Goal: Task Accomplishment & Management: Manage account settings

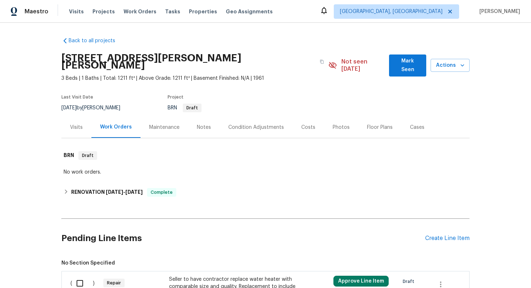
scroll to position [86, 0]
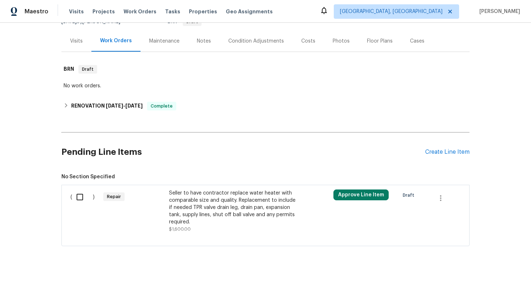
click at [208, 201] on div "Seller to have contractor replace water heater with comparable size and quality…" at bounding box center [232, 208] width 127 height 36
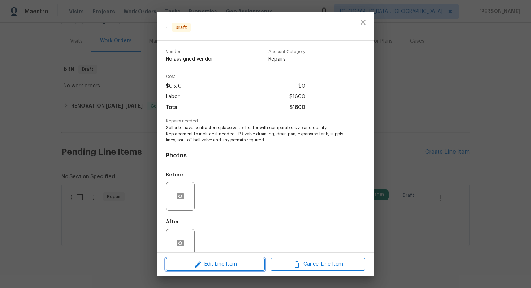
click at [199, 264] on icon "button" at bounding box center [198, 264] width 7 height 7
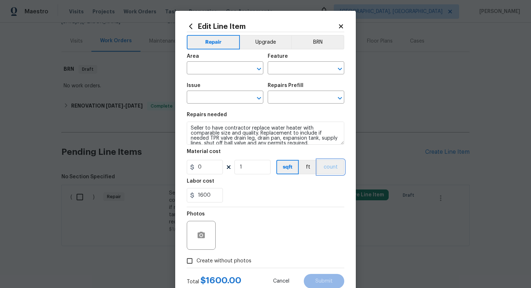
click at [329, 174] on button "count" at bounding box center [330, 167] width 27 height 14
click at [324, 46] on button "BRN" at bounding box center [317, 42] width 53 height 14
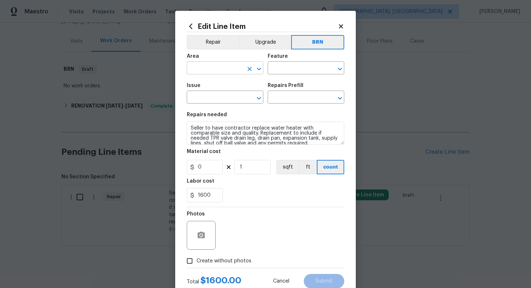
click at [231, 68] on input "text" at bounding box center [215, 68] width 56 height 11
click at [242, 86] on li "Plumbing" at bounding box center [225, 85] width 77 height 12
type input "Plumbing"
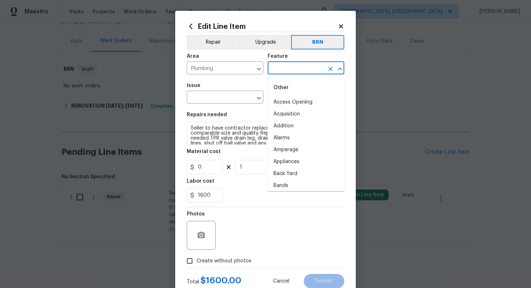
click at [277, 68] on input "text" at bounding box center [296, 68] width 56 height 11
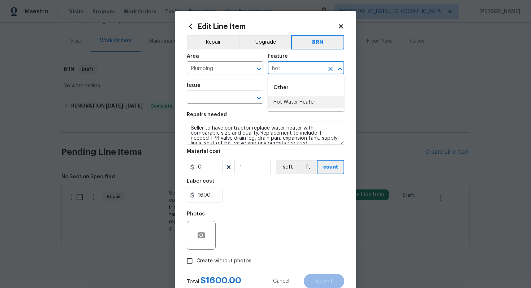
click at [280, 99] on li "Hot Water Heater" at bounding box center [306, 102] width 77 height 12
type input "Hot Water Heater"
click at [211, 103] on input "text" at bounding box center [215, 97] width 56 height 11
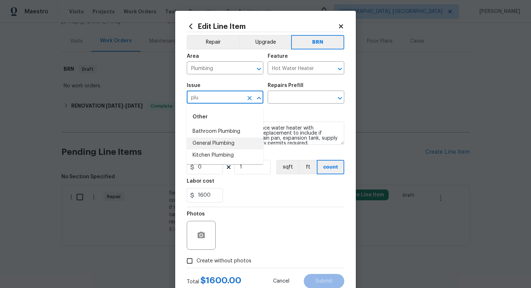
click at [223, 144] on li "General Plumbing" at bounding box center [225, 144] width 77 height 12
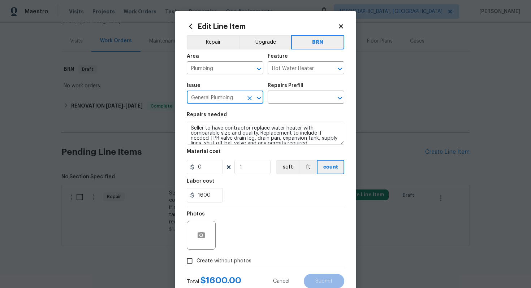
type input "General Plumbing"
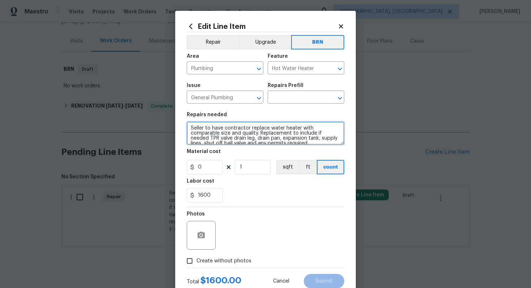
scroll to position [5, 0]
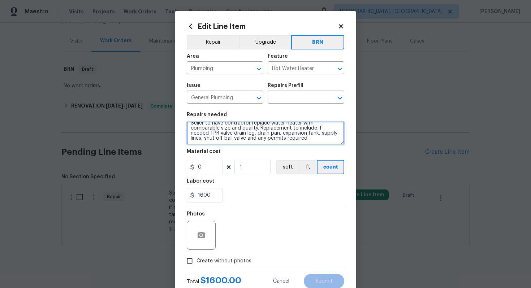
drag, startPoint x: 190, startPoint y: 129, endPoint x: 234, endPoint y: 158, distance: 53.0
click at [234, 158] on section "Repairs needed Seller to have contractor replace water heater with comparable s…" at bounding box center [265, 157] width 157 height 99
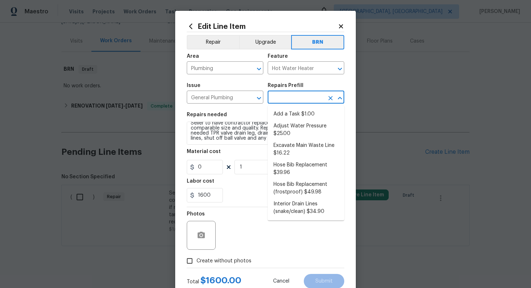
click at [286, 98] on input "text" at bounding box center [296, 97] width 56 height 11
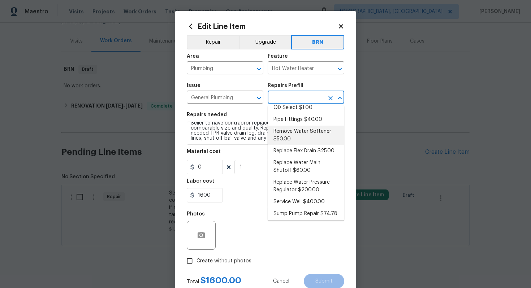
scroll to position [170, 0]
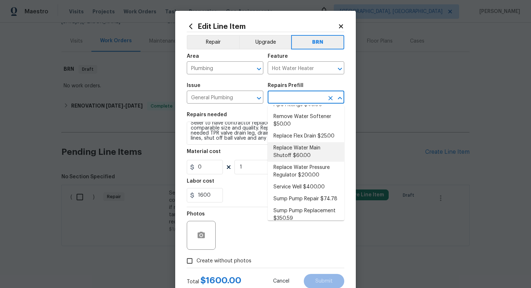
click at [299, 154] on li "Replace Water Main Shutoff $60.00" at bounding box center [306, 152] width 77 height 20
type input "Plumbing"
type input "Replace Water Main Shutoff $60.00"
type textarea "Remove and replace the homes main water supply shutoff. Ensure that there are n…"
type input "60"
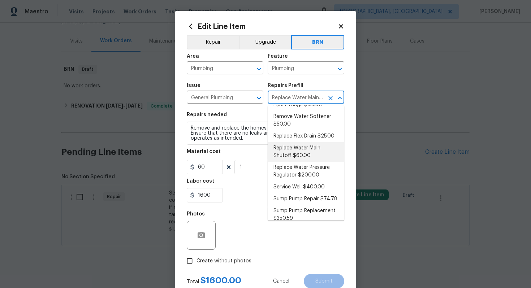
scroll to position [0, 0]
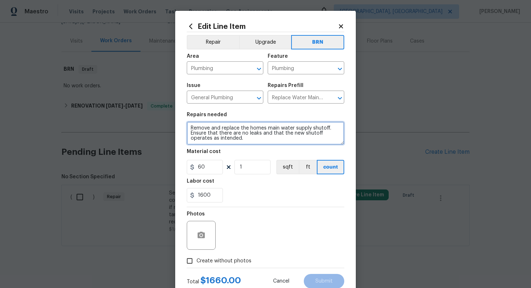
drag, startPoint x: 188, startPoint y: 129, endPoint x: 258, endPoint y: 152, distance: 73.4
click at [258, 153] on section "Repairs needed Remove and replace the homes main water supply shutoff. Ensure t…" at bounding box center [265, 157] width 157 height 99
paste textarea "Seller to have contractor replace water heater with comparable size and quality…"
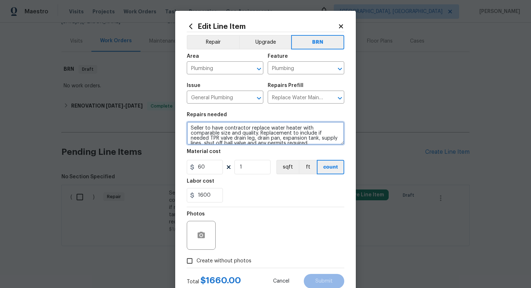
scroll to position [1, 0]
type textarea "Seller to have contractor replace water heater with comparable size and quality…"
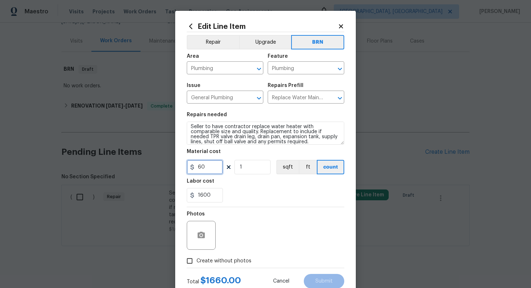
click at [202, 168] on input "60" at bounding box center [205, 167] width 36 height 14
type input "0"
click at [203, 237] on icon "button" at bounding box center [201, 235] width 7 height 7
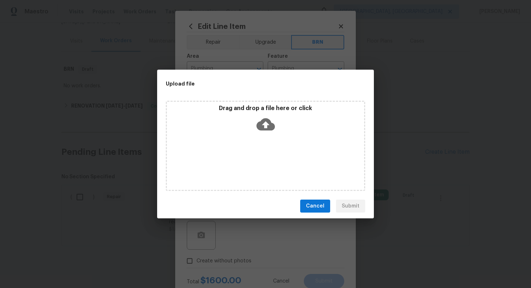
click at [261, 124] on icon at bounding box center [265, 124] width 18 height 12
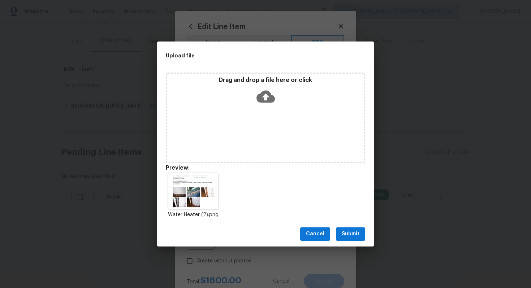
click at [352, 237] on span "Submit" at bounding box center [351, 234] width 18 height 9
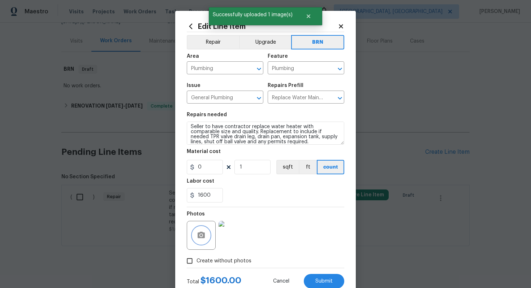
scroll to position [23, 0]
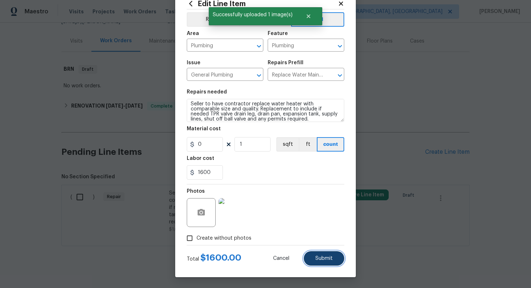
click at [324, 257] on span "Submit" at bounding box center [323, 258] width 17 height 5
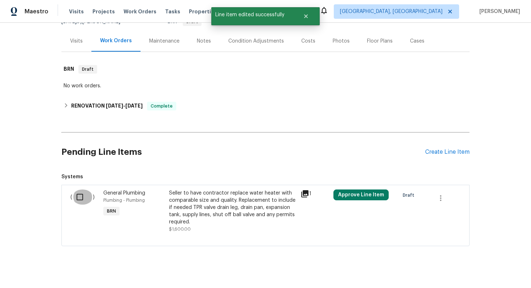
click at [77, 192] on input "checkbox" at bounding box center [82, 197] width 21 height 15
checkbox input "true"
click at [487, 270] on span "Create Work Order" at bounding box center [490, 270] width 48 height 9
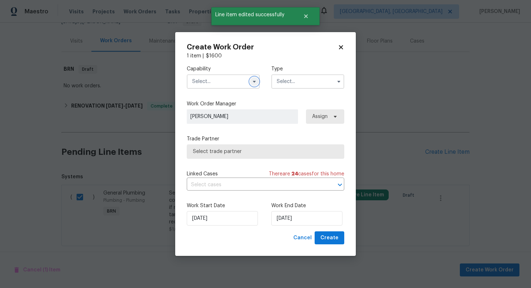
click at [254, 82] on icon "button" at bounding box center [254, 82] width 6 height 6
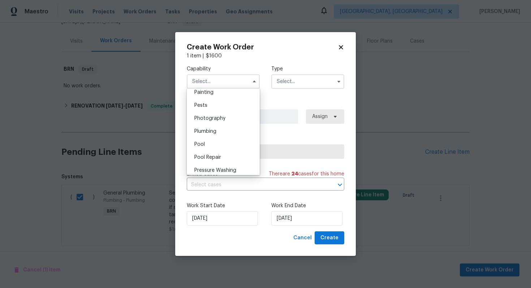
scroll to position [613, 0]
click at [233, 126] on div "Plumbing" at bounding box center [223, 129] width 69 height 13
type input "Plumbing"
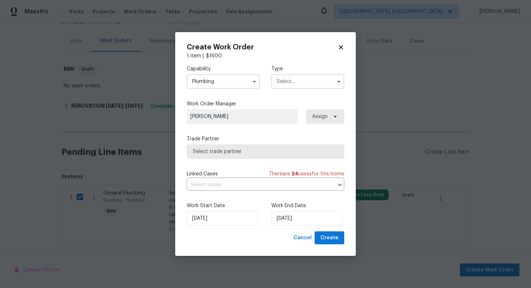
click at [293, 82] on input "text" at bounding box center [307, 81] width 73 height 14
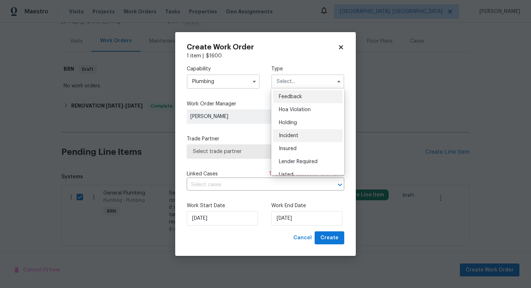
scroll to position [164, 0]
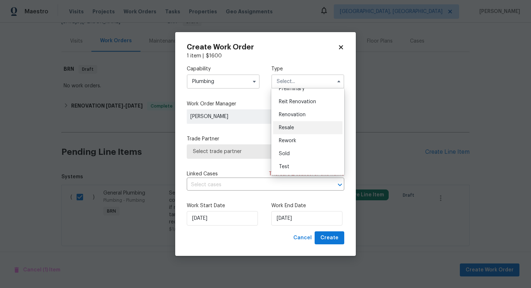
click at [303, 130] on div "Resale" at bounding box center [307, 127] width 69 height 13
type input "Resale"
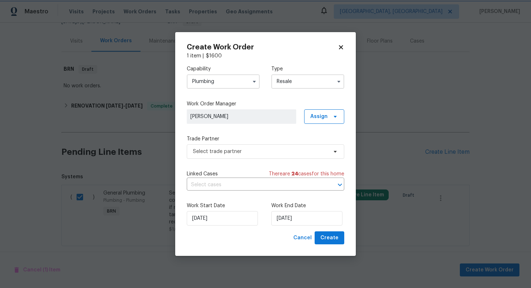
scroll to position [0, 0]
click at [254, 187] on input "text" at bounding box center [255, 184] width 137 height 11
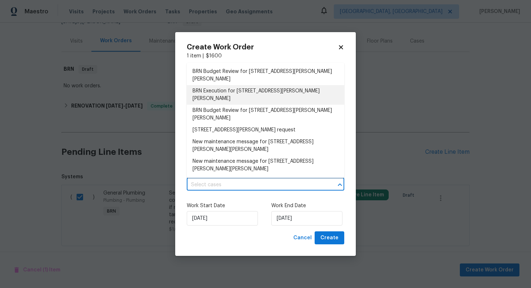
click at [242, 85] on li "BRN Execution for 2849 Bason Rd, Mebane, NC 27302" at bounding box center [265, 95] width 157 height 20
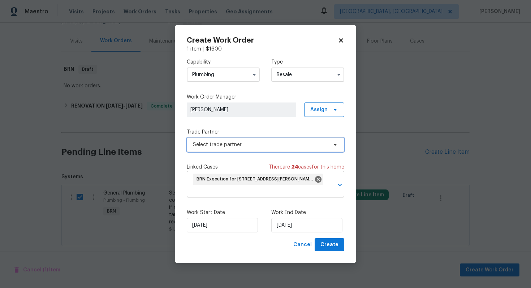
click at [228, 141] on span "Select trade partner" at bounding box center [260, 144] width 135 height 7
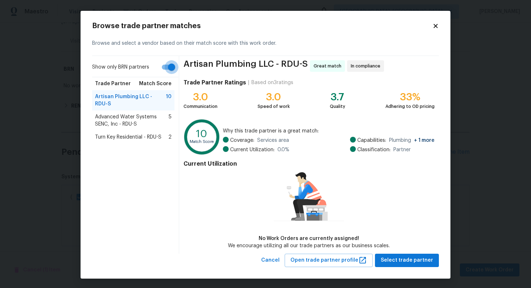
click at [176, 70] on input "Show only BRN partners" at bounding box center [171, 67] width 41 height 14
checkbox input "false"
click at [147, 120] on span "Advanced Water Systems SENC, Inc - RDU-S" at bounding box center [132, 120] width 74 height 14
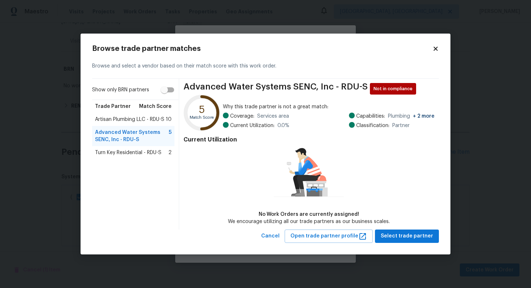
click at [119, 151] on span "Turn Key Residential - RDU-S" at bounding box center [128, 152] width 66 height 7
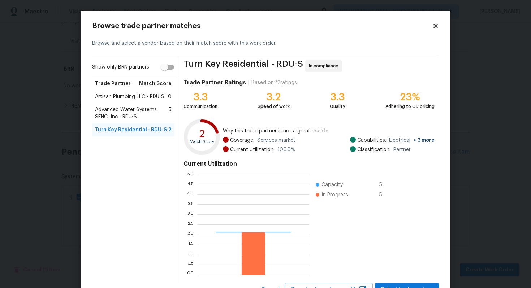
scroll to position [101, 112]
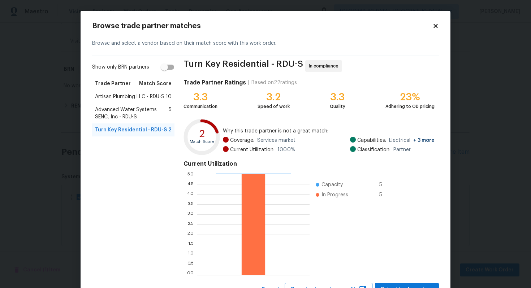
click at [115, 100] on span "Artisan Plumbing LLC - RDU-S" at bounding box center [129, 96] width 69 height 7
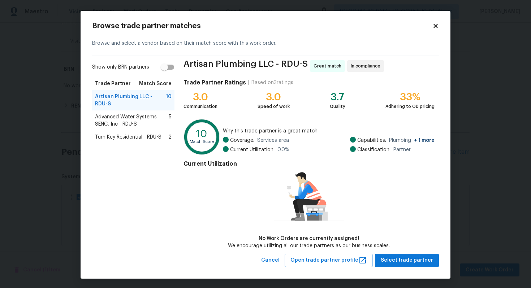
scroll to position [1, 0]
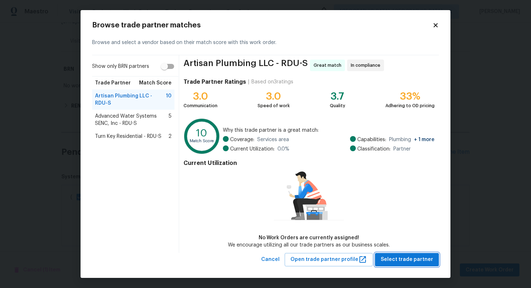
click at [397, 263] on span "Select trade partner" at bounding box center [407, 259] width 52 height 9
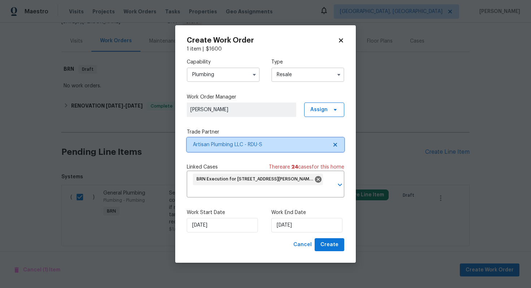
scroll to position [0, 0]
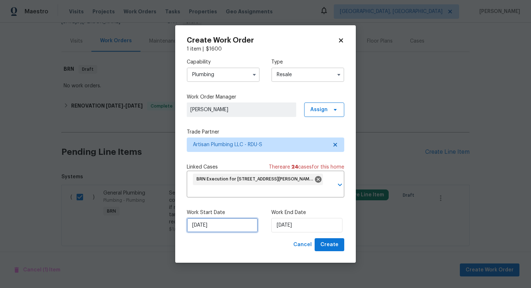
click at [205, 226] on input "[DATE]" at bounding box center [222, 225] width 71 height 14
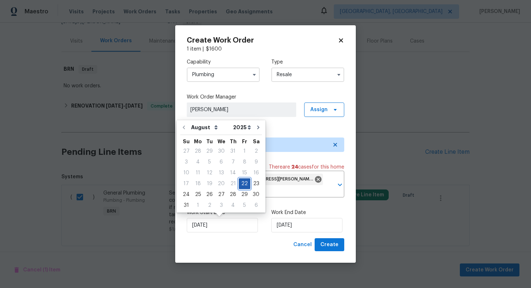
click at [241, 183] on div "22" at bounding box center [245, 184] width 12 height 10
click at [286, 228] on input "[DATE]" at bounding box center [306, 225] width 71 height 14
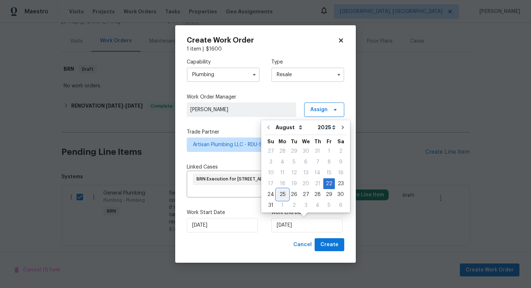
click at [283, 195] on div "25" at bounding box center [283, 195] width 12 height 10
type input "[DATE]"
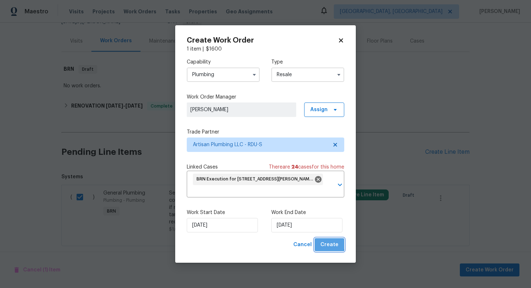
click at [329, 243] on span "Create" at bounding box center [329, 245] width 18 height 9
checkbox input "false"
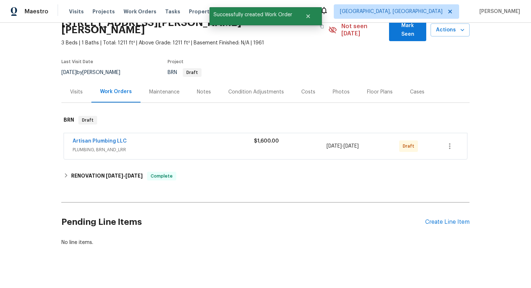
click at [104, 138] on span "Artisan Plumbing LLC" at bounding box center [100, 141] width 54 height 7
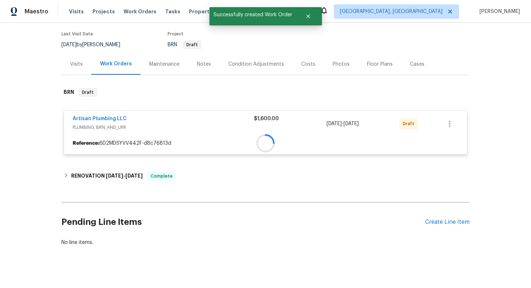
scroll to position [86, 0]
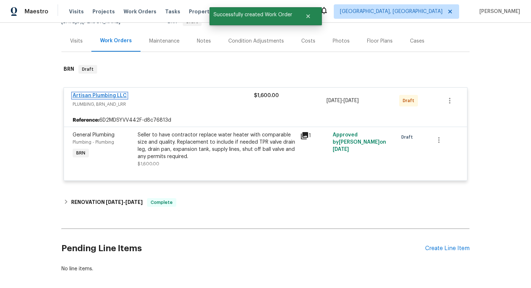
click at [108, 93] on link "Artisan Plumbing LLC" at bounding box center [100, 95] width 54 height 5
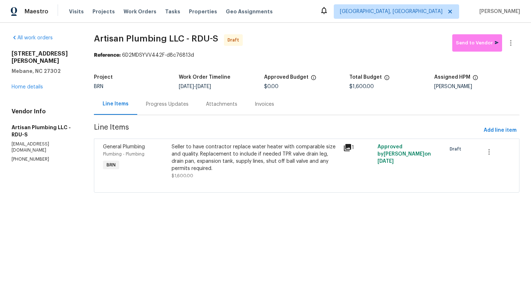
click at [167, 111] on div "Progress Updates" at bounding box center [167, 104] width 60 height 21
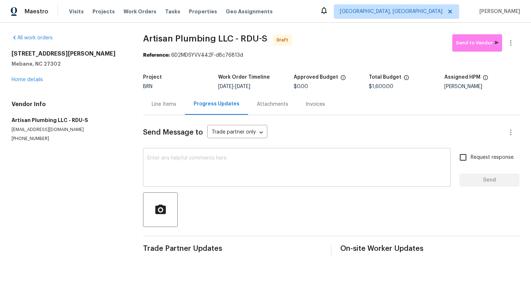
click at [208, 173] on textarea at bounding box center [296, 168] width 299 height 25
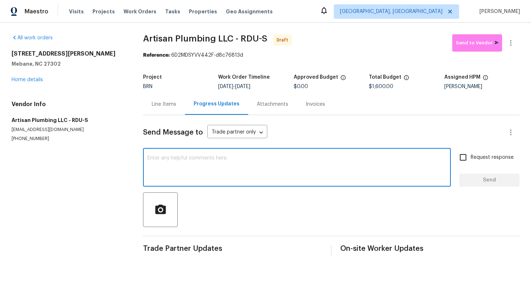
paste textarea "Hey! This is Ajay with Opendoor. I’m confirming a BRN Work Order for the proper…"
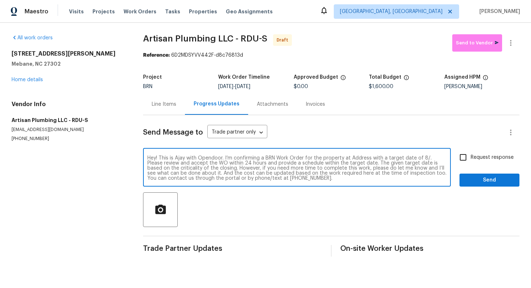
click at [356, 157] on textarea "Hey! This is Ajay with Opendoor. I’m confirming a BRN Work Order for the proper…" at bounding box center [296, 168] width 299 height 25
paste textarea "2849 Bason Rd, Mebane, NC 27302"
click at [190, 164] on textarea "Hey! This is Ajay with Opendoor. I’m confirming a BRN Work Order for the proper…" at bounding box center [296, 168] width 299 height 25
type textarea "Hey! This is Ajay with Opendoor. I’m confirming a BRN Work Order for the proper…"
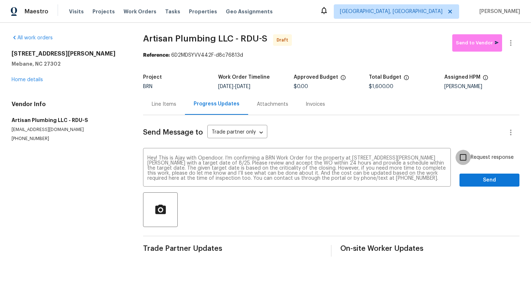
click at [467, 155] on input "Request response" at bounding box center [462, 157] width 15 height 15
checkbox input "true"
click at [480, 178] on span "Send" at bounding box center [489, 180] width 48 height 9
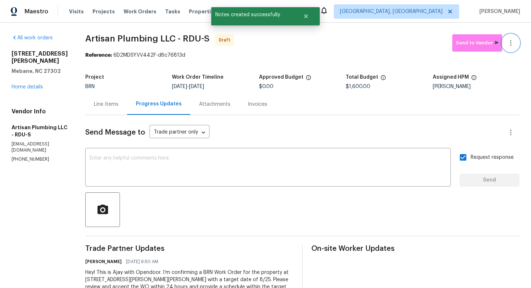
click at [515, 45] on icon "button" at bounding box center [510, 43] width 9 height 9
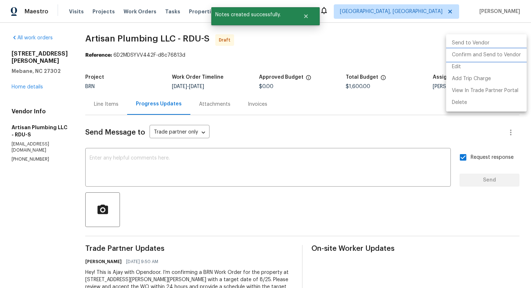
click at [509, 59] on li "Confirm and Send to Vendor" at bounding box center [486, 55] width 81 height 12
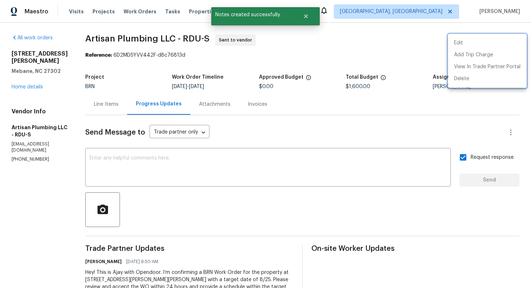
click at [260, 146] on div at bounding box center [265, 144] width 531 height 288
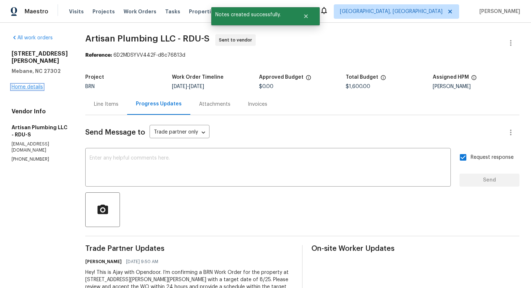
click at [30, 85] on link "Home details" at bounding box center [27, 87] width 31 height 5
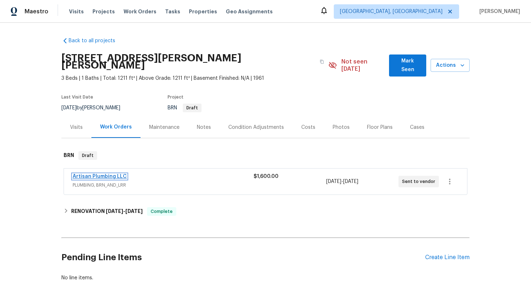
click at [94, 174] on link "Artisan Plumbing LLC" at bounding box center [100, 176] width 54 height 5
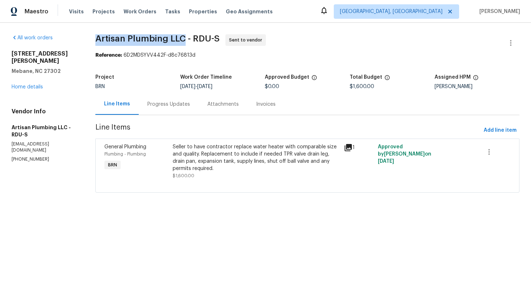
drag, startPoint x: 100, startPoint y: 40, endPoint x: 188, endPoint y: 42, distance: 88.5
click at [189, 42] on div "All work orders 2849 Bason Rd Mebane, NC 27302 Home details Vendor Info Artisan…" at bounding box center [265, 118] width 531 height 190
copy span "Artisan Plumbing LLC"
click at [274, 55] on div "Reference: 6D2MDSYVV442F-d8c76813d" at bounding box center [307, 55] width 424 height 7
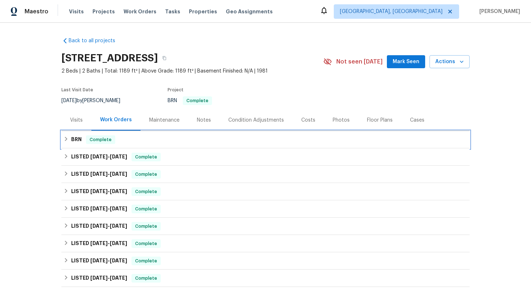
click at [92, 144] on div "Complete" at bounding box center [100, 139] width 29 height 9
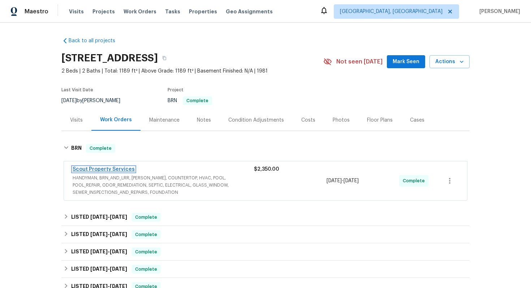
click at [90, 167] on link "Scout Property Services" at bounding box center [104, 169] width 62 height 5
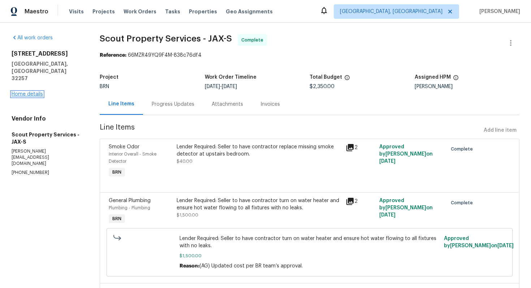
click at [31, 92] on link "Home details" at bounding box center [27, 94] width 31 height 5
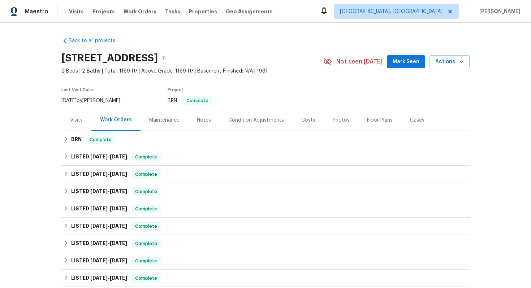
scroll to position [179, 0]
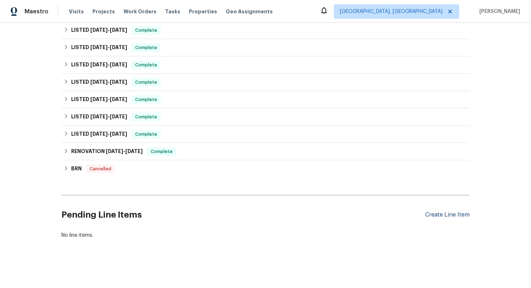
click at [465, 214] on div "Create Line Item" at bounding box center [447, 215] width 44 height 7
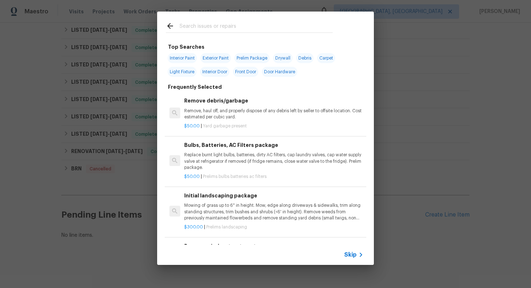
click at [356, 256] on icon at bounding box center [360, 255] width 9 height 9
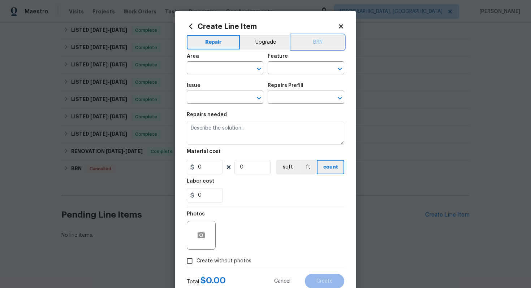
click at [323, 44] on button "BRN" at bounding box center [317, 42] width 53 height 14
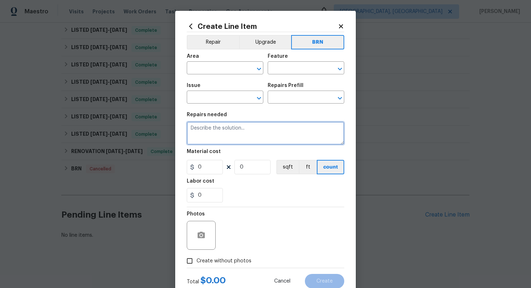
click at [260, 134] on textarea at bounding box center [265, 133] width 157 height 23
paste textarea "Rework: Bathroom outlet is continuing to trip and not reseting. Please assess a…"
type textarea "Rework: Bathroom outlet is continuing to trip and not reseting. Please assess a…"
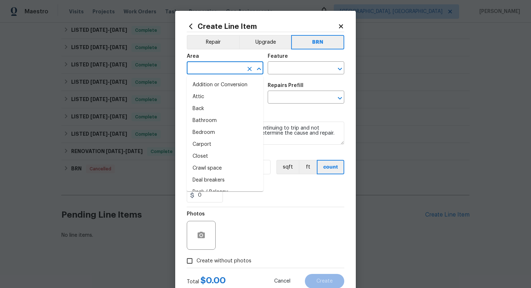
click at [206, 68] on input "text" at bounding box center [215, 68] width 56 height 11
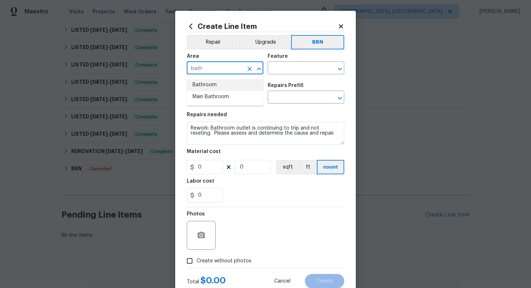
click at [214, 84] on li "Bathroom" at bounding box center [225, 85] width 77 height 12
type input "Bathroom"
click at [277, 72] on input "text" at bounding box center [296, 68] width 56 height 11
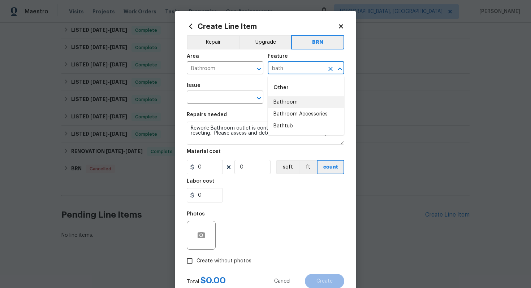
click at [286, 100] on li "Bathroom" at bounding box center [306, 102] width 77 height 12
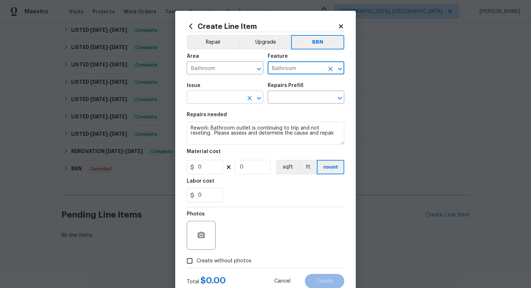
type input "Bathroom"
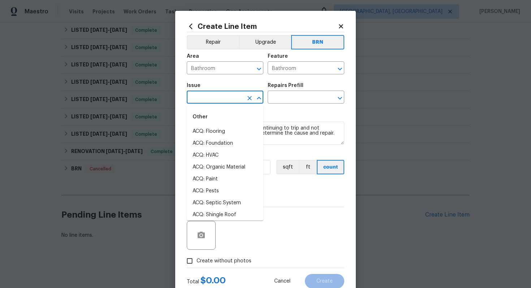
click at [219, 103] on input "text" at bounding box center [215, 97] width 56 height 11
type input "o"
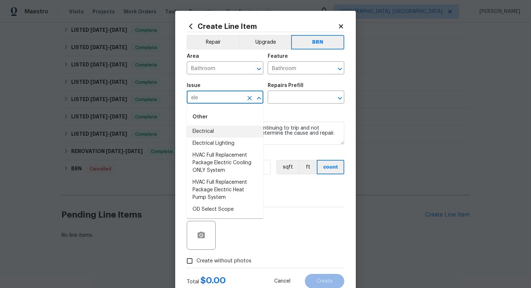
click at [250, 127] on li "Electrical" at bounding box center [225, 132] width 77 height 12
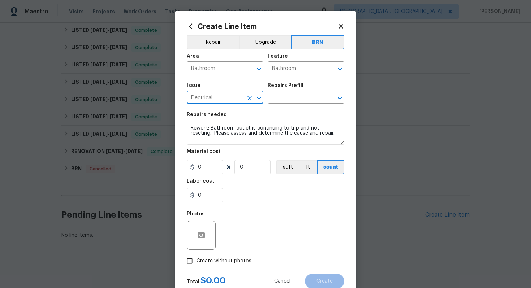
type input "Electrical"
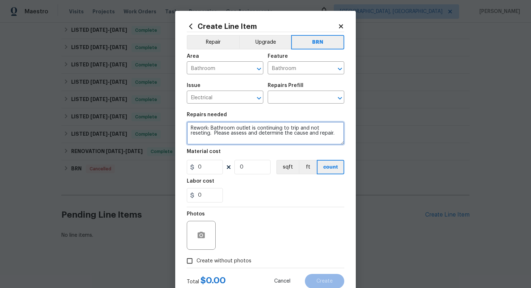
drag, startPoint x: 190, startPoint y: 130, endPoint x: 294, endPoint y: 150, distance: 105.8
click at [294, 150] on section "Repairs needed Rework: Bathroom outlet is continuing to trip and not reseting. …" at bounding box center [265, 157] width 157 height 99
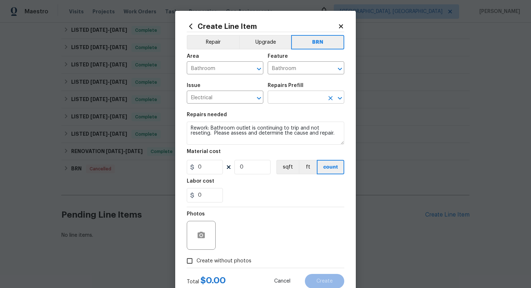
click at [291, 101] on input "text" at bounding box center [296, 97] width 56 height 11
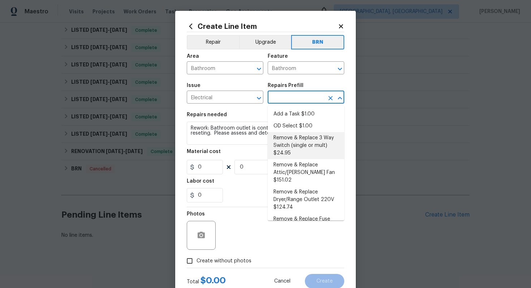
click at [297, 152] on li "Remove & Replace 3 Way Switch (single or mult) $24.95" at bounding box center [306, 145] width 77 height 27
type input "Remove & Replace 3 Way Switch (single or mult) $24.95"
type textarea "Remove and replace the existing 3 way switch(es) with new to ensure the circuit…"
type input "1"
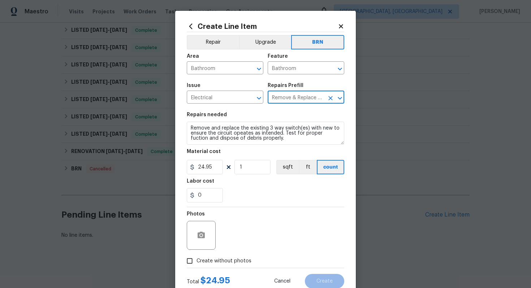
type input "24.95"
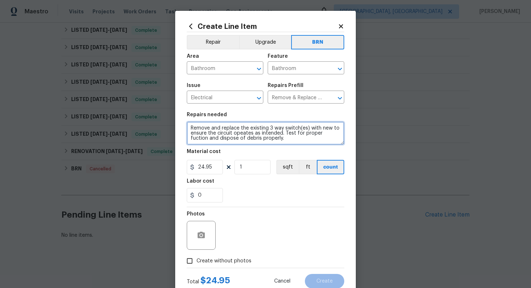
drag, startPoint x: 190, startPoint y: 129, endPoint x: 271, endPoint y: 151, distance: 84.3
click at [272, 152] on section "Repairs needed Remove and replace the existing 3 way switch(es) with new to ens…" at bounding box center [265, 157] width 157 height 99
paste textarea "work: Bathroom outlet is continuing to trip and not reseting. Please assess and…"
type textarea "Rework: Bathroom outlet is continuing to trip and not reseting. Please assess a…"
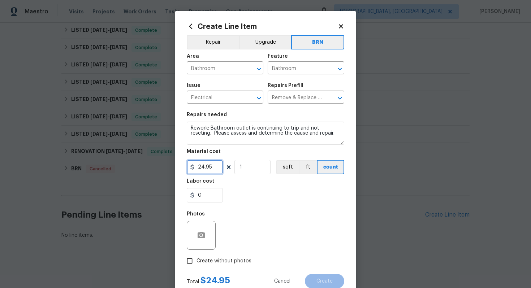
drag, startPoint x: 212, startPoint y: 169, endPoint x: 192, endPoint y: 166, distance: 20.0
click at [192, 167] on div "24.95" at bounding box center [205, 167] width 36 height 14
type input "1"
click at [244, 203] on section "Repairs needed Rework: Bathroom outlet is continuing to trip and not reseting. …" at bounding box center [265, 157] width 157 height 99
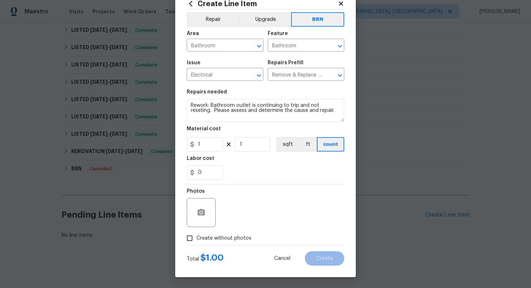
click at [214, 239] on span "Create without photos" at bounding box center [223, 239] width 55 height 8
click at [196, 239] on input "Create without photos" at bounding box center [190, 239] width 14 height 14
checkbox input "true"
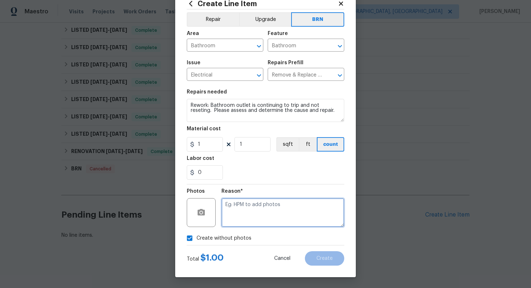
click at [246, 208] on textarea at bounding box center [282, 212] width 123 height 29
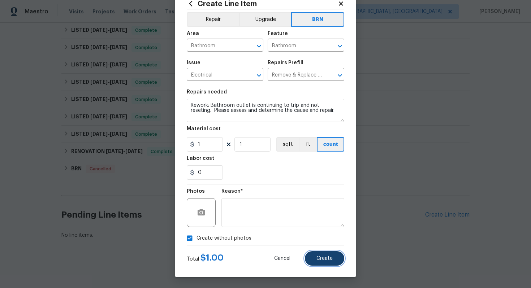
click at [320, 259] on span "Create" at bounding box center [324, 258] width 16 height 5
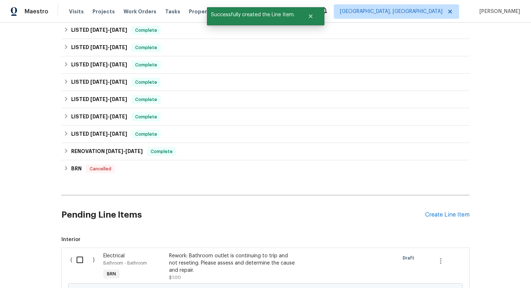
scroll to position [268, 0]
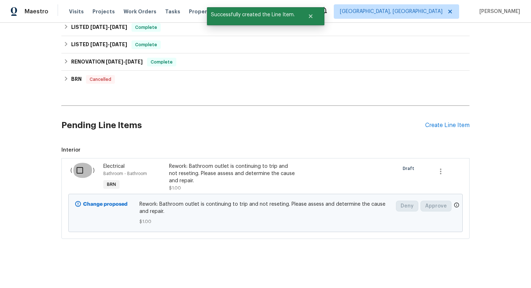
click at [84, 168] on input "checkbox" at bounding box center [82, 170] width 21 height 15
checkbox input "true"
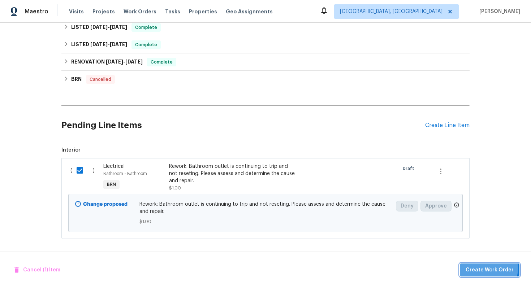
click at [485, 268] on span "Create Work Order" at bounding box center [490, 270] width 48 height 9
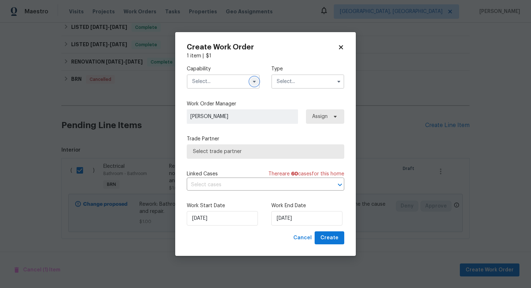
click at [252, 81] on icon "button" at bounding box center [254, 82] width 6 height 6
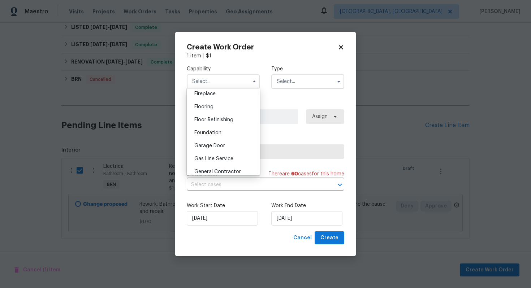
scroll to position [285, 0]
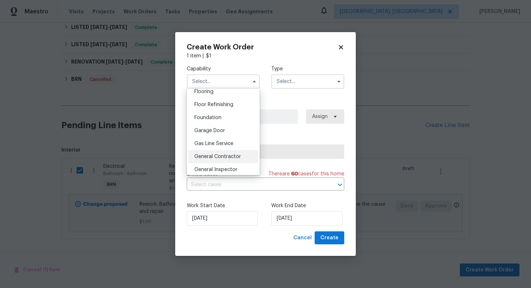
click at [222, 153] on div "General Contractor" at bounding box center [223, 156] width 69 height 13
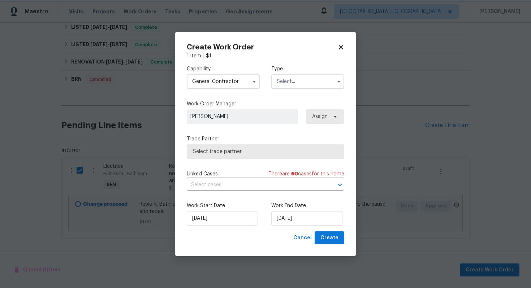
type input "General Contractor"
click at [291, 78] on input "text" at bounding box center [307, 81] width 73 height 14
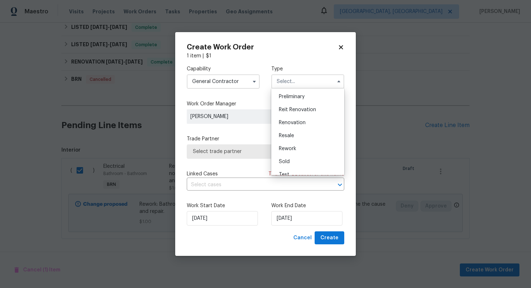
scroll to position [164, 0]
click at [304, 129] on div "Resale" at bounding box center [307, 127] width 69 height 13
type input "Resale"
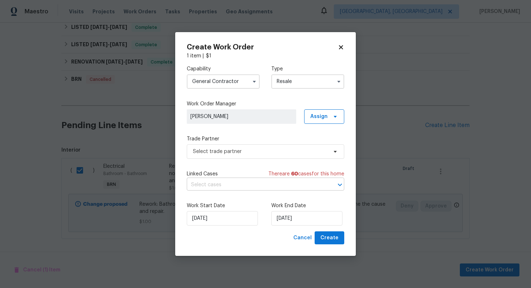
click at [231, 185] on input "text" at bounding box center [255, 184] width 137 height 11
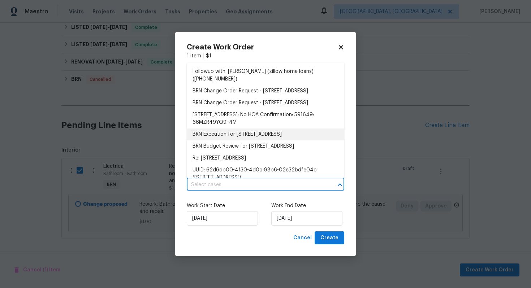
click at [226, 140] on li "BRN Execution for 3567 Whalers Way, Jacksonville, FL 32257" at bounding box center [265, 135] width 157 height 12
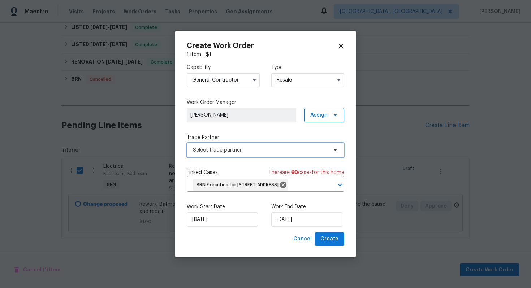
click at [226, 147] on span "Select trade partner" at bounding box center [260, 150] width 135 height 7
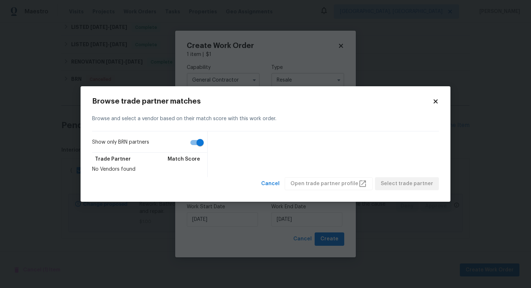
click at [196, 144] on input "Show only BRN partners" at bounding box center [199, 143] width 41 height 14
checkbox input "false"
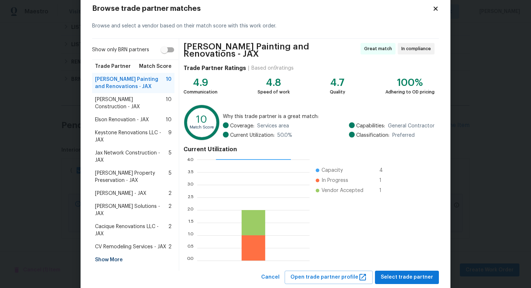
scroll to position [33, 0]
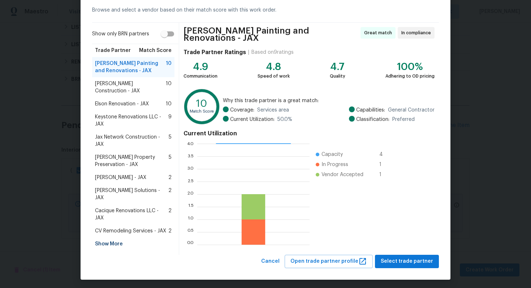
click at [111, 238] on div "Show More" at bounding box center [133, 244] width 82 height 13
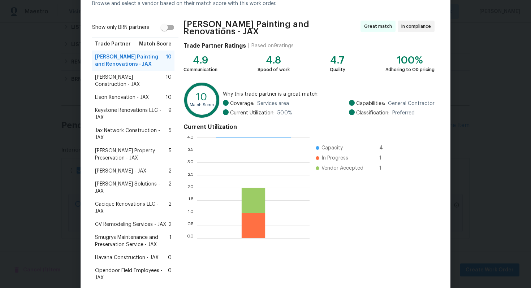
scroll to position [67, 0]
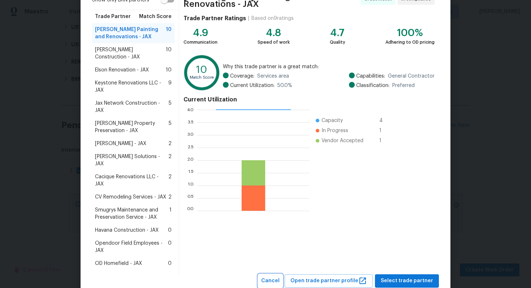
click at [280, 277] on span "Cancel" at bounding box center [270, 281] width 18 height 9
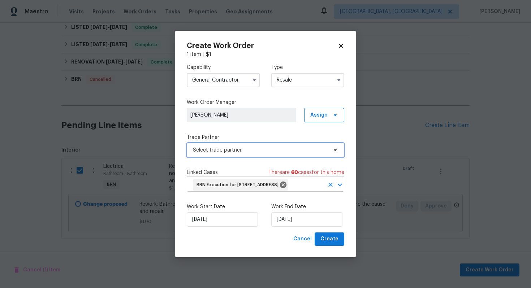
scroll to position [0, 0]
click at [254, 77] on icon "button" at bounding box center [254, 80] width 6 height 6
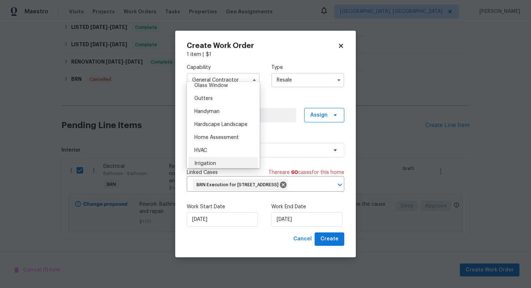
scroll to position [358, 0]
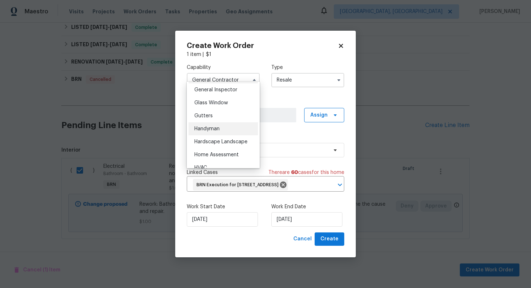
click at [220, 126] on div "Handyman" at bounding box center [223, 128] width 69 height 13
type input "Handyman"
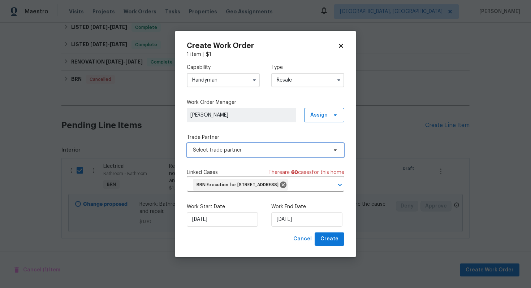
click at [269, 148] on span "Select trade partner" at bounding box center [265, 150] width 157 height 14
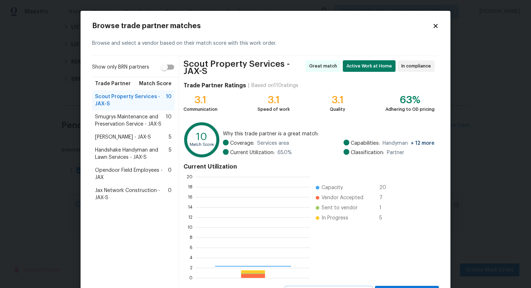
scroll to position [101, 114]
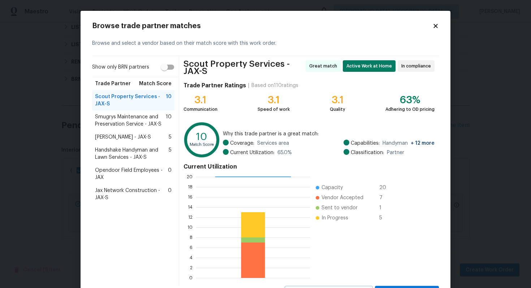
click at [146, 98] on span "Scout Property Services - JAX-S" at bounding box center [130, 100] width 71 height 14
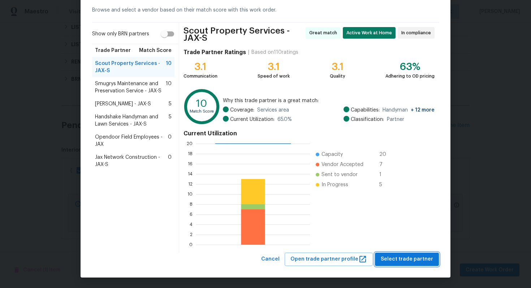
click at [403, 261] on span "Select trade partner" at bounding box center [407, 259] width 52 height 9
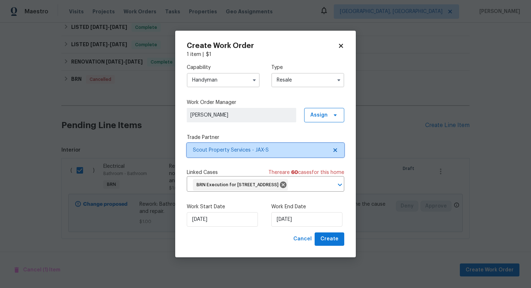
scroll to position [0, 0]
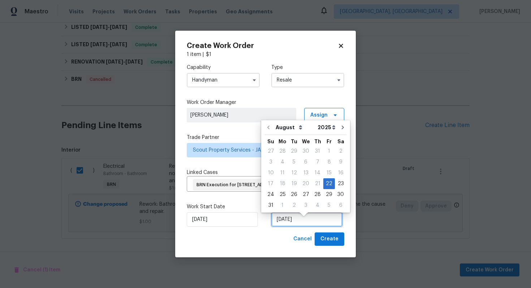
click at [286, 226] on input "[DATE]" at bounding box center [306, 219] width 71 height 14
click at [285, 196] on div "25" at bounding box center [283, 195] width 12 height 10
type input "[DATE]"
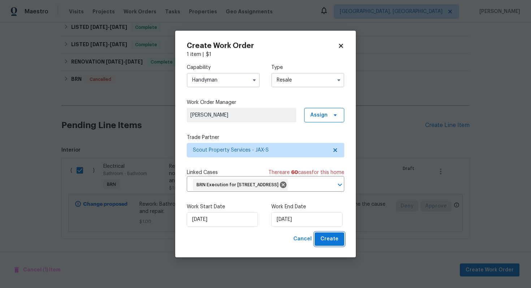
click at [324, 244] on span "Create" at bounding box center [329, 239] width 18 height 9
checkbox input "false"
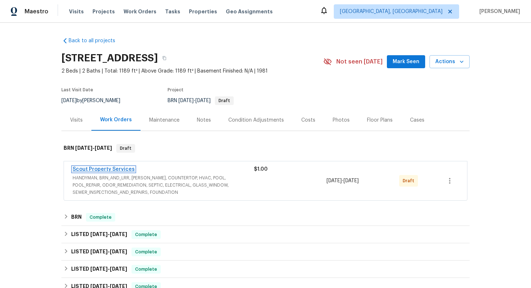
click at [107, 169] on link "Scout Property Services" at bounding box center [104, 169] width 62 height 5
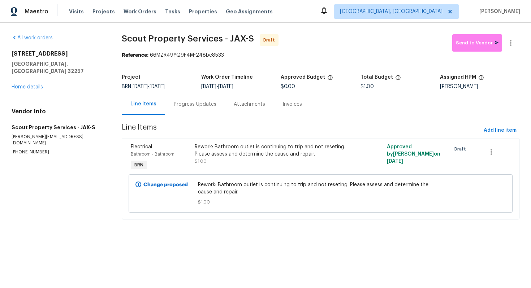
click at [209, 109] on div "Progress Updates" at bounding box center [195, 104] width 60 height 21
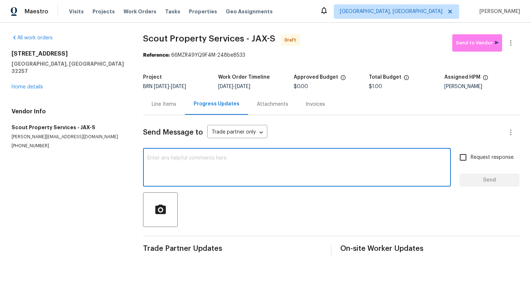
click at [245, 156] on textarea at bounding box center [296, 168] width 299 height 25
paste textarea "on the reinspection the outlet that was replaced in the upstairs bathroom is st…"
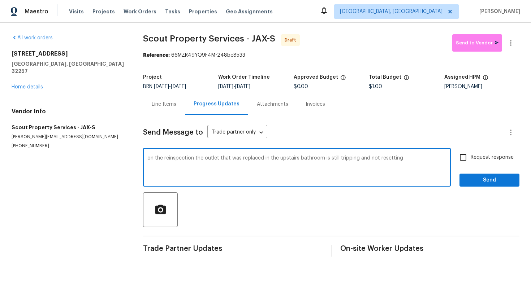
click at [147, 160] on div "on the reinspection the outlet that was replaced in the upstairs bathroom is st…" at bounding box center [297, 168] width 308 height 37
click at [148, 160] on textarea "on the reinspection the outlet that was replaced in the upstairs bathroom is st…" at bounding box center [296, 168] width 299 height 25
click at [407, 163] on textarea "Hi! On the reinspection the outlet that was replaced in the upstairs bathroom i…" at bounding box center [296, 168] width 299 height 25
type textarea "Hi! On the reinspection the outlet that was replaced in the upstairs bathroom i…"
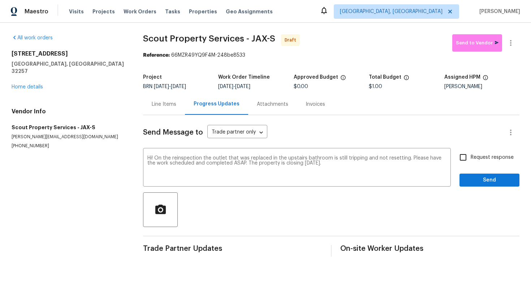
click at [477, 152] on label "Request response" at bounding box center [484, 157] width 58 height 15
click at [471, 152] on input "Request response" at bounding box center [462, 157] width 15 height 15
checkbox input "true"
click at [479, 179] on span "Send" at bounding box center [489, 180] width 48 height 9
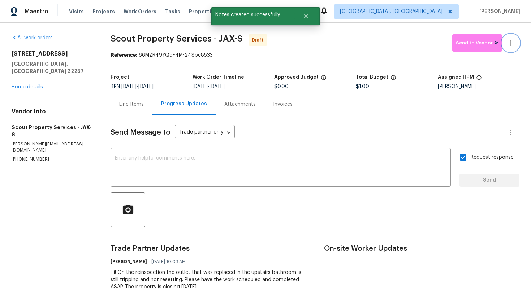
click at [510, 41] on icon "button" at bounding box center [510, 43] width 9 height 9
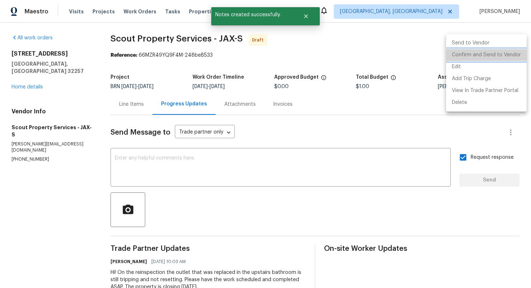
click at [503, 53] on li "Confirm and Send to Vendor" at bounding box center [486, 55] width 81 height 12
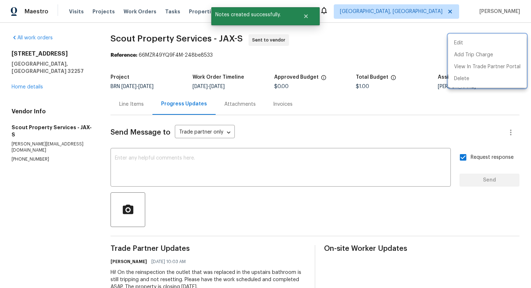
click at [278, 108] on div at bounding box center [265, 144] width 531 height 288
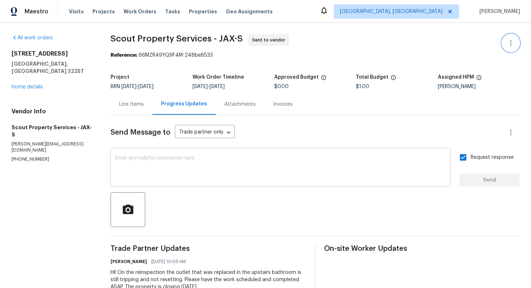
scroll to position [23, 0]
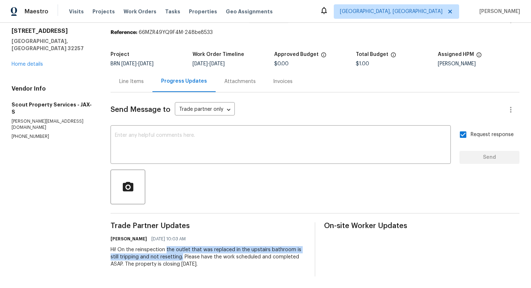
drag, startPoint x: 167, startPoint y: 250, endPoint x: 182, endPoint y: 256, distance: 15.9
click at [182, 256] on div "Hi! On the reinspection the outlet that was replaced in the upstairs bathroom i…" at bounding box center [208, 257] width 195 height 22
copy div "the outlet that was replaced in the upstairs bathroom is still tripping and not…"
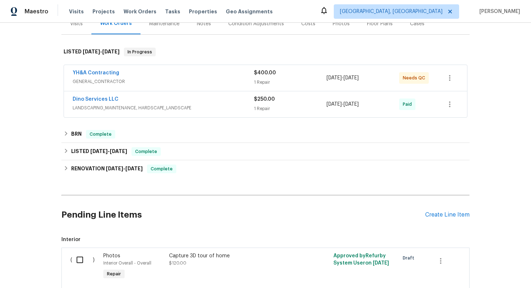
scroll to position [152, 0]
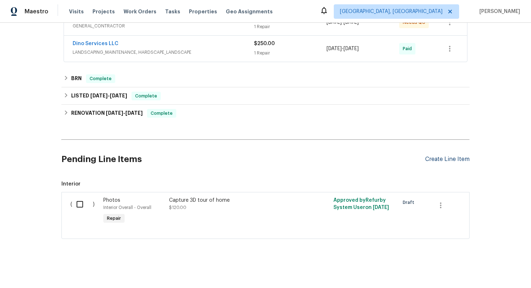
click at [460, 159] on div "Create Line Item" at bounding box center [447, 159] width 44 height 7
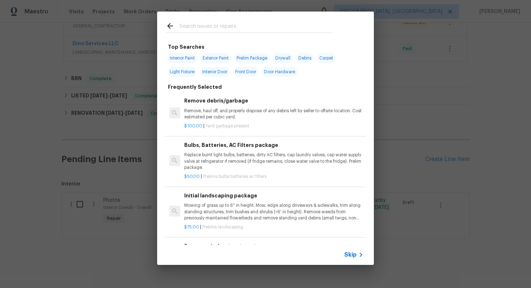
click at [346, 254] on span "Skip" at bounding box center [350, 254] width 12 height 7
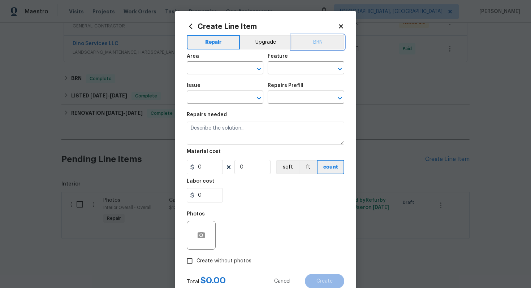
click at [321, 44] on button "BRN" at bounding box center [317, 42] width 53 height 14
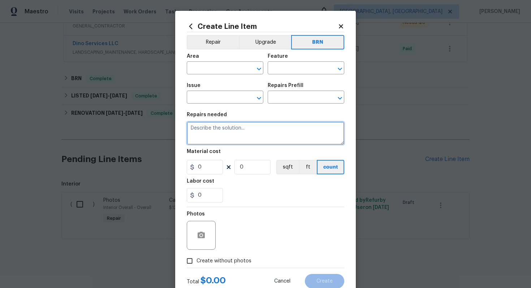
click at [241, 130] on textarea at bounding box center [265, 133] width 157 height 23
paste textarea "Inspect home for termites and provide clear WDI report and one year bond upon c…"
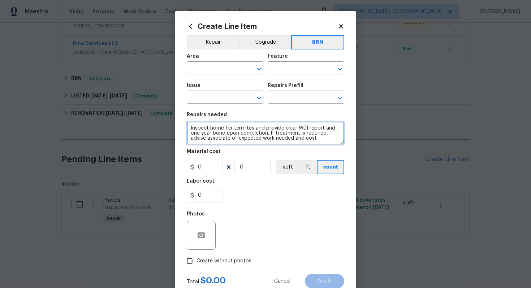
type textarea "Inspect home for termites and provide clear WDI report and one year bond upon c…"
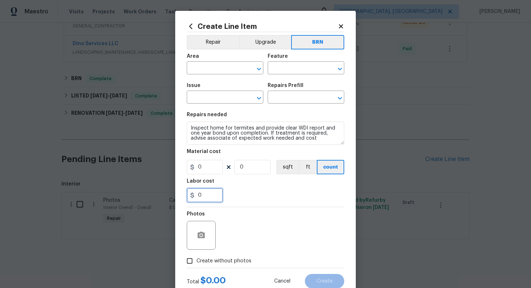
click at [197, 194] on input "0" at bounding box center [205, 195] width 36 height 14
type input "150"
click at [235, 211] on div "Photos" at bounding box center [265, 230] width 157 height 47
click at [226, 68] on input "text" at bounding box center [215, 68] width 56 height 11
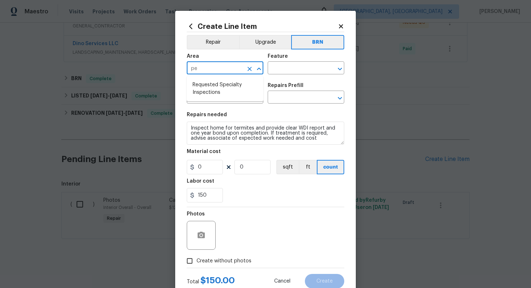
type input "p"
click at [237, 99] on li "Interior Overall" at bounding box center [225, 97] width 77 height 12
type input "Interior Overall"
click at [281, 70] on input "text" at bounding box center [296, 68] width 56 height 11
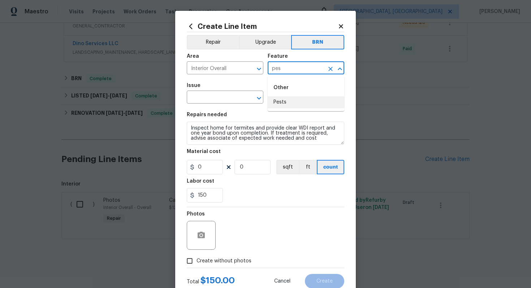
click at [278, 100] on li "Pests" at bounding box center [306, 102] width 77 height 12
type input "Pests"
click at [228, 96] on input "text" at bounding box center [215, 97] width 56 height 11
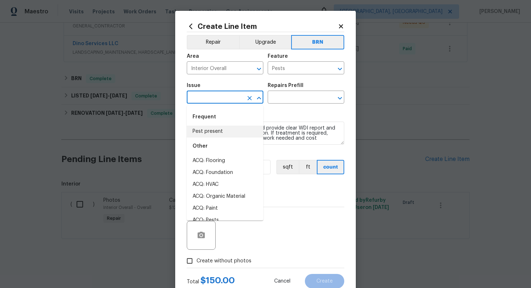
click at [211, 131] on li "Pest present" at bounding box center [225, 132] width 77 height 12
type input "Pest present"
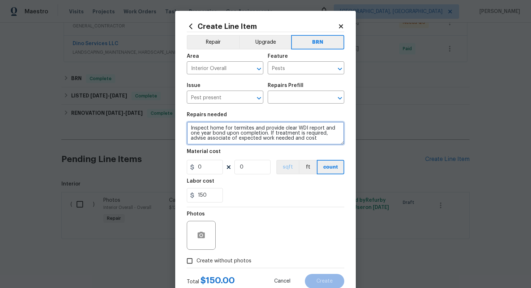
drag, startPoint x: 190, startPoint y: 129, endPoint x: 290, endPoint y: 161, distance: 105.4
click at [290, 161] on section "Repairs needed Inspect home for termites and provide clear WDI report and one y…" at bounding box center [265, 157] width 157 height 99
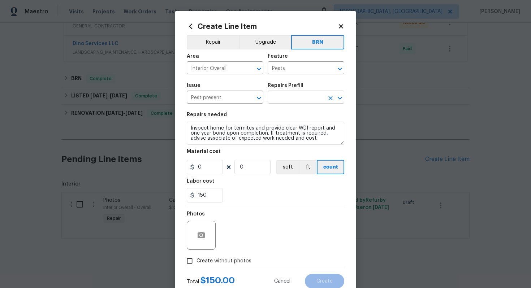
click at [302, 97] on input "text" at bounding box center [296, 97] width 56 height 11
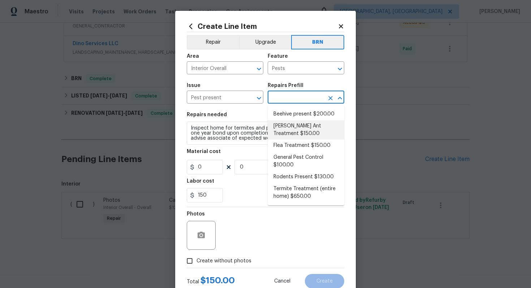
click at [302, 133] on li "Carpenter Ant Treatment $150.00" at bounding box center [306, 130] width 77 height 20
type input "Carpenter Ant Treatment $150.00"
type textarea "Treat for active carpenter ant infestation and provide a clear WDI report"
type input "150"
type input "1"
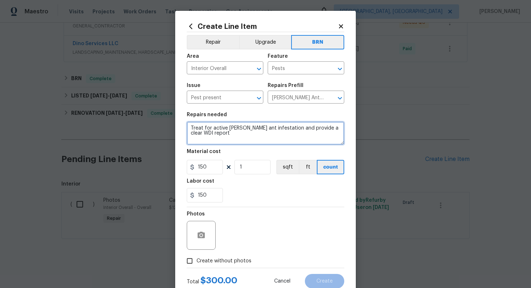
drag, startPoint x: 190, startPoint y: 129, endPoint x: 228, endPoint y: 145, distance: 41.1
click at [228, 145] on section "Repairs needed Treat for active carpenter ant infestation and provide a clear W…" at bounding box center [265, 157] width 157 height 99
paste textarea "Inspect home for termites and provide clear WDI report and one year bond upon c…"
type textarea "Inspect home for termites and provide clear WDI report and one year bond upon c…"
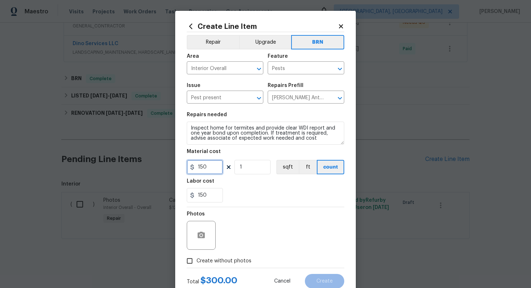
click at [200, 166] on input "150" at bounding box center [205, 167] width 36 height 14
click at [202, 169] on input "150" at bounding box center [205, 167] width 36 height 14
type input "0"
click at [241, 202] on div "150" at bounding box center [265, 195] width 157 height 14
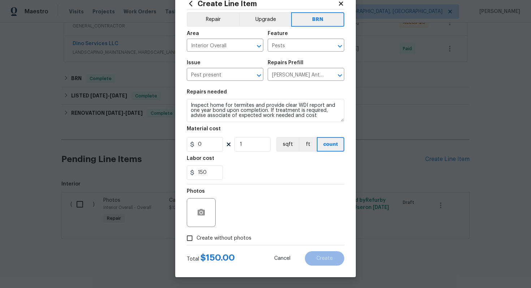
click at [196, 235] on input "Create without photos" at bounding box center [190, 239] width 14 height 14
checkbox input "true"
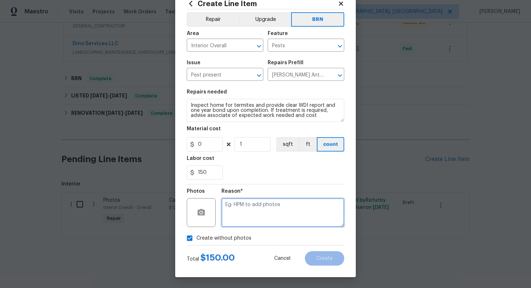
click at [235, 223] on textarea at bounding box center [282, 212] width 123 height 29
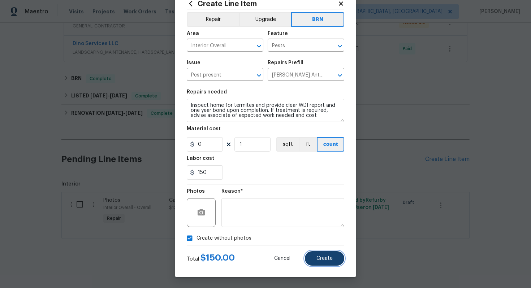
click at [320, 259] on span "Create" at bounding box center [324, 258] width 16 height 5
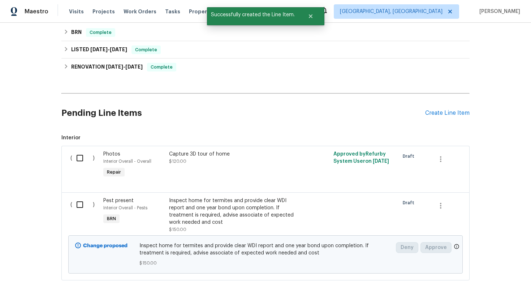
scroll to position [224, 0]
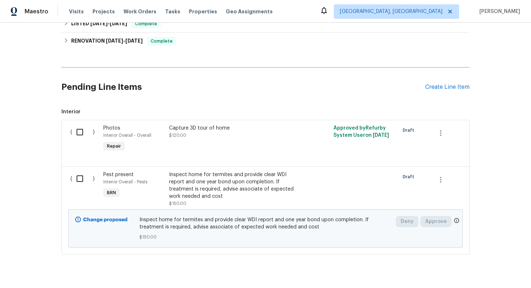
click at [75, 178] on input "checkbox" at bounding box center [82, 178] width 21 height 15
checkbox input "true"
click at [490, 268] on span "Create Work Order" at bounding box center [490, 270] width 48 height 9
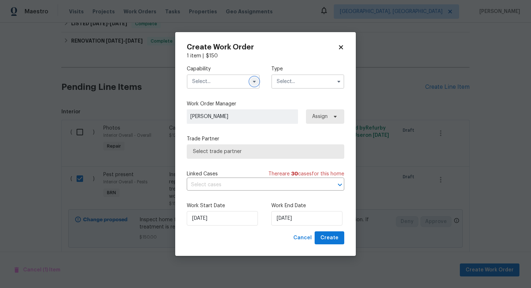
click at [253, 81] on icon "button" at bounding box center [254, 82] width 3 height 2
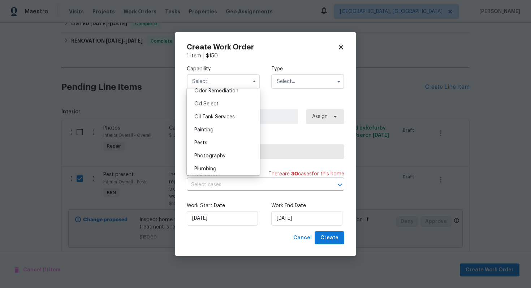
scroll to position [575, 0]
click at [222, 139] on div "Pests" at bounding box center [223, 141] width 69 height 13
type input "Pests"
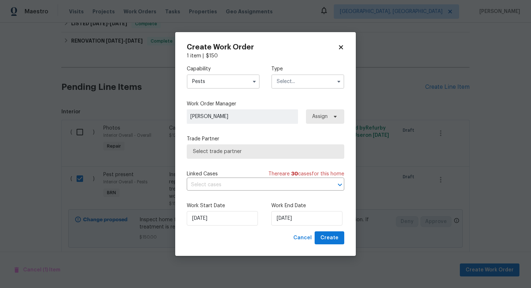
click at [285, 82] on input "text" at bounding box center [307, 81] width 73 height 14
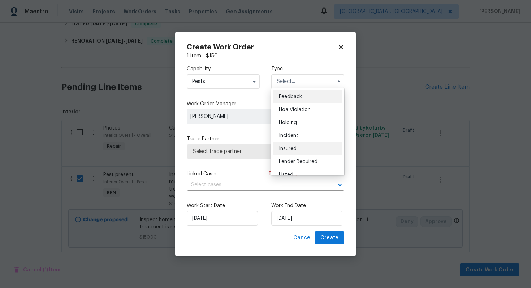
scroll to position [164, 0]
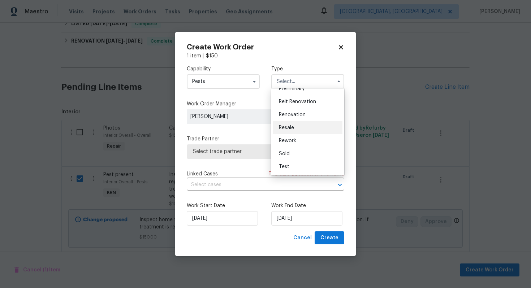
click at [290, 130] on span "Resale" at bounding box center [286, 127] width 15 height 5
type input "Resale"
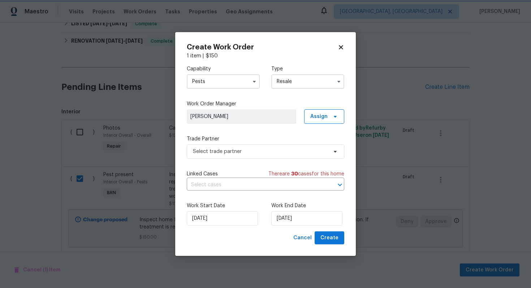
scroll to position [0, 0]
click at [262, 183] on input "text" at bounding box center [255, 184] width 137 height 11
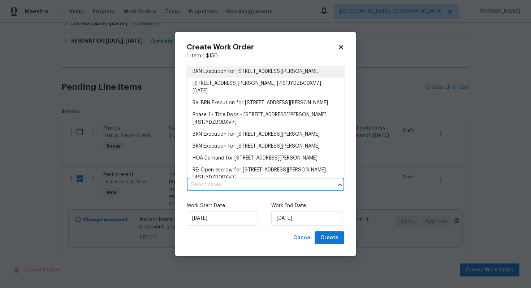
click at [265, 72] on li "BRN Execution for 14412 Camack Trl, Midlothian, VA 23114" at bounding box center [265, 72] width 157 height 12
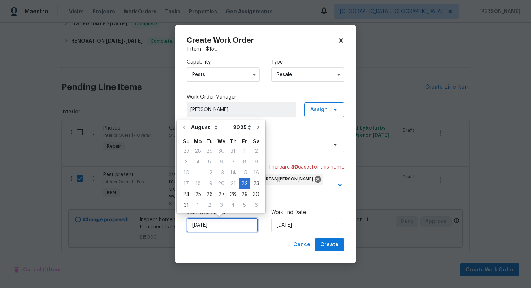
click at [203, 226] on input "[DATE]" at bounding box center [222, 225] width 71 height 14
click at [239, 184] on div "22" at bounding box center [245, 184] width 12 height 10
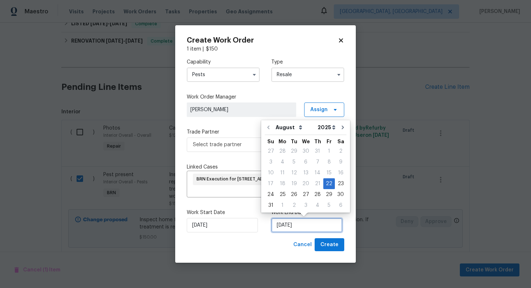
click at [284, 224] on input "[DATE]" at bounding box center [306, 225] width 71 height 14
click at [278, 194] on div "25" at bounding box center [283, 195] width 12 height 10
type input "[DATE]"
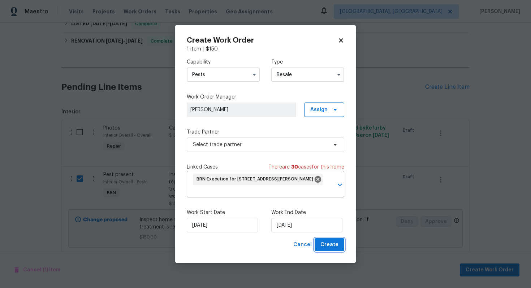
click at [339, 250] on button "Create" at bounding box center [330, 244] width 30 height 13
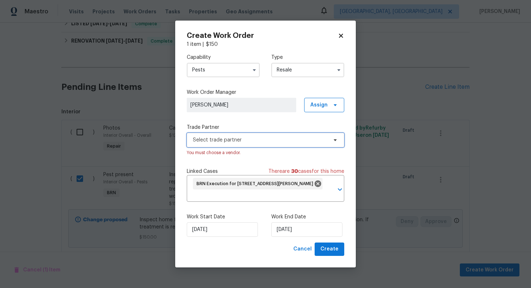
click at [295, 142] on span "Select trade partner" at bounding box center [260, 140] width 135 height 7
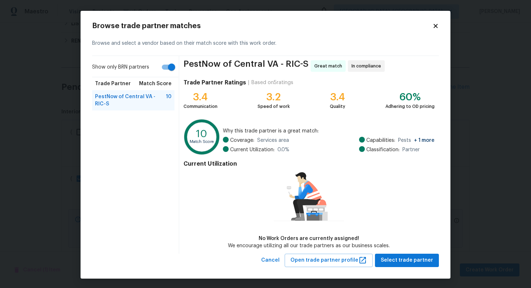
scroll to position [1, 0]
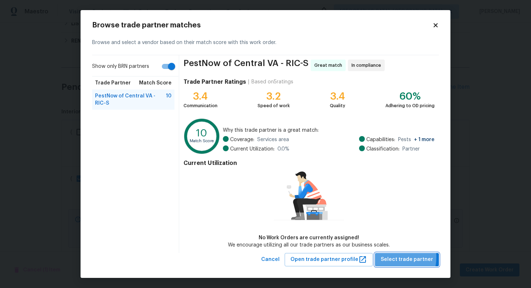
click at [390, 257] on span "Select trade partner" at bounding box center [407, 259] width 52 height 9
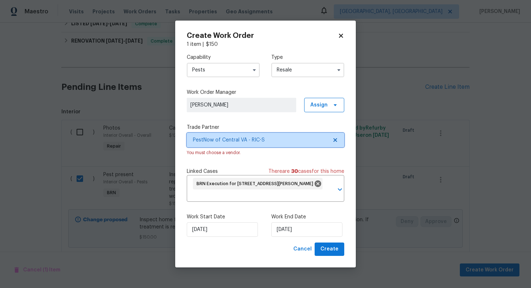
scroll to position [0, 0]
click at [323, 245] on span "Create" at bounding box center [329, 249] width 18 height 9
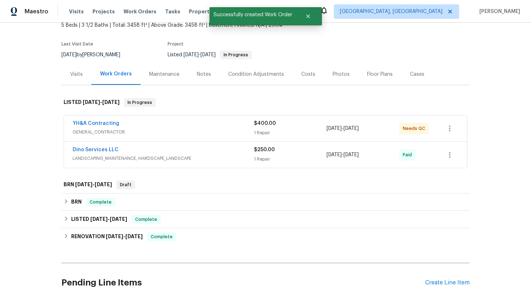
scroll to position [5, 0]
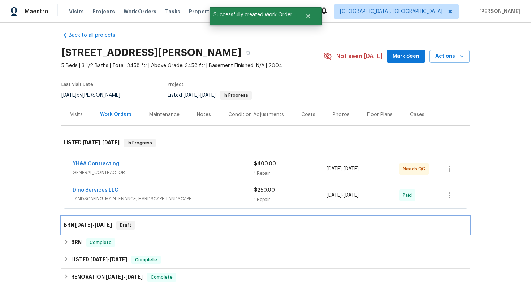
click at [85, 225] on span "[DATE]" at bounding box center [83, 224] width 17 height 5
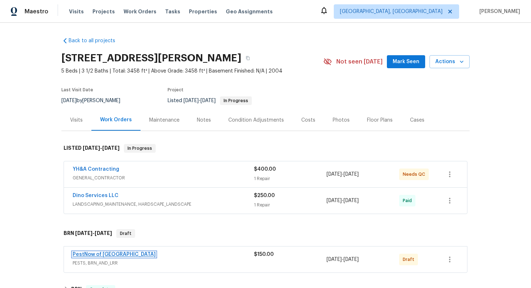
click at [111, 254] on link "PestNow of [GEOGRAPHIC_DATA]" at bounding box center [114, 254] width 83 height 5
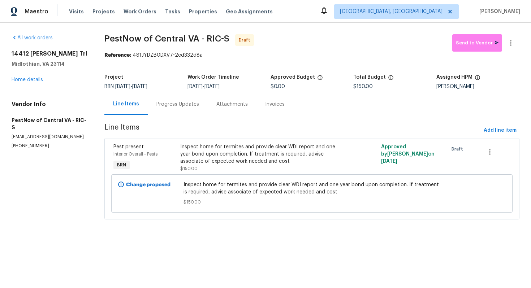
click at [185, 106] on div "Progress Updates" at bounding box center [177, 104] width 43 height 7
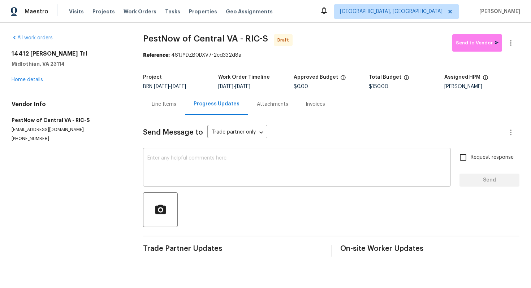
click at [193, 170] on textarea at bounding box center [296, 168] width 299 height 25
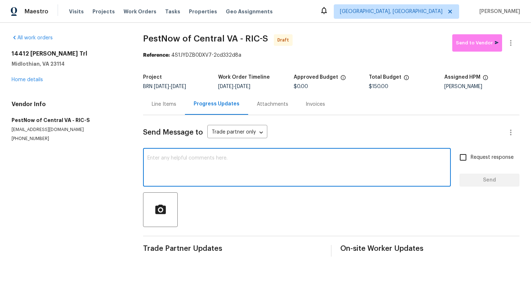
paste textarea "Hey! This is Ajay with Opendoor. I’m confirming a BRN Work Order for the proper…"
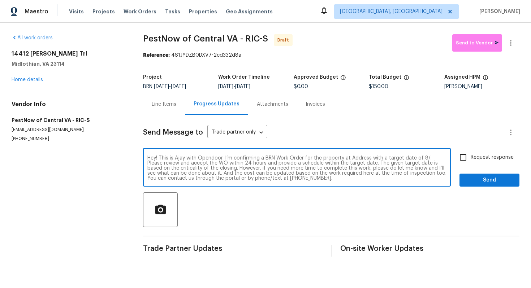
click at [356, 159] on textarea "Hey! This is Ajay with Opendoor. I’m confirming a BRN Work Order for the proper…" at bounding box center [296, 168] width 299 height 25
paste textarea "[STREET_ADDRESS][PERSON_NAME]"
click at [202, 166] on textarea "Hey! This is Ajay with Opendoor. I’m confirming a BRN Work Order for the proper…" at bounding box center [296, 168] width 299 height 25
type textarea "Hey! This is Ajay with Opendoor. I’m confirming a BRN Work Order for the proper…"
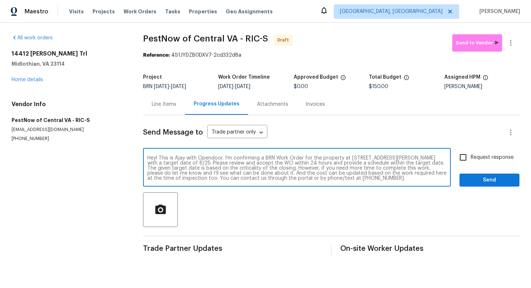
click at [483, 155] on span "Request response" at bounding box center [492, 158] width 43 height 8
click at [471, 155] on input "Request response" at bounding box center [462, 157] width 15 height 15
checkbox input "true"
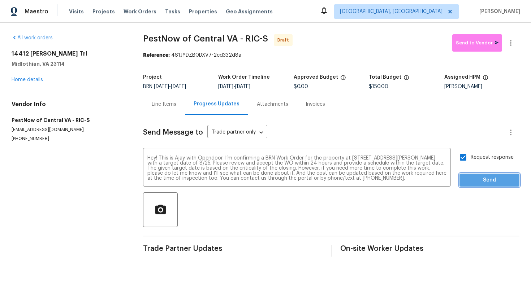
click at [483, 177] on span "Send" at bounding box center [489, 180] width 48 height 9
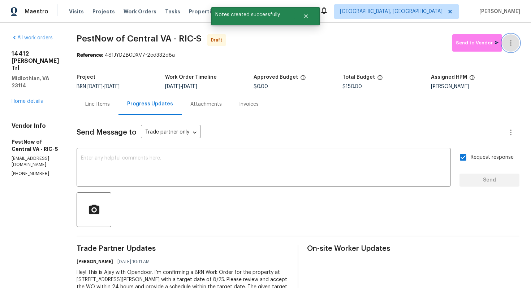
click at [514, 42] on icon "button" at bounding box center [510, 43] width 9 height 9
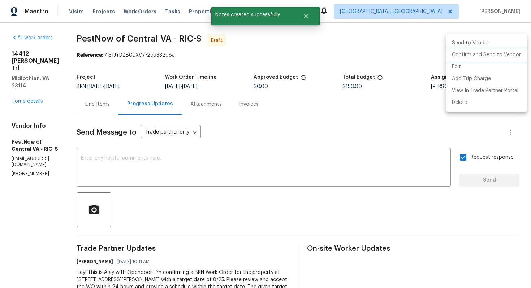
click at [502, 56] on li "Confirm and Send to Vendor" at bounding box center [486, 55] width 81 height 12
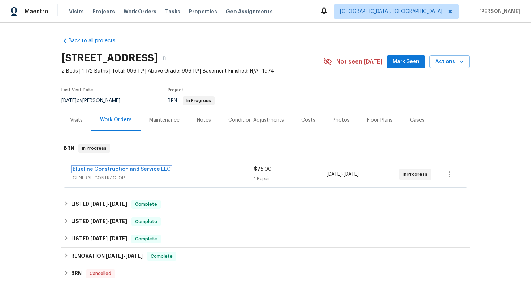
click at [139, 170] on link "Blueline Construction and Service LLC" at bounding box center [122, 169] width 98 height 5
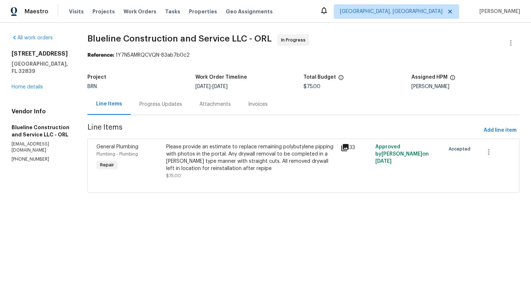
click at [182, 107] on div "Progress Updates" at bounding box center [160, 104] width 43 height 7
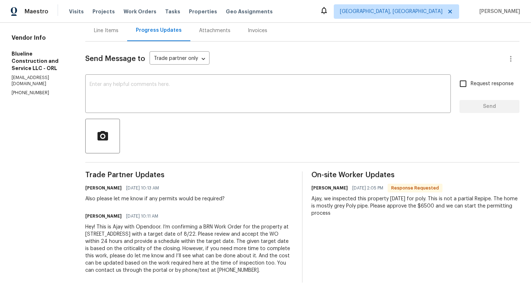
scroll to position [87, 0]
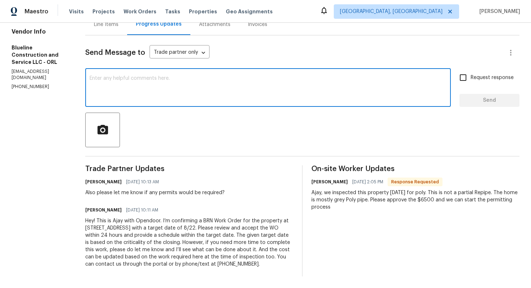
click at [284, 76] on textarea at bounding box center [268, 88] width 357 height 25
paste textarea "if the $6500 will also include the build back to original condition"
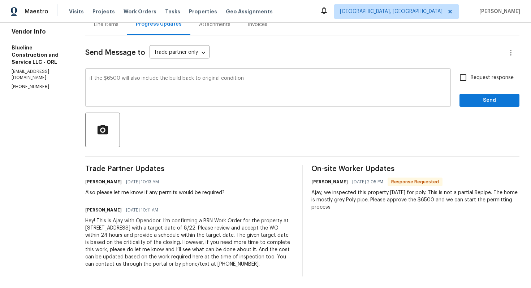
click at [100, 70] on div "if the $6500 will also include the build back to original condition x ​" at bounding box center [267, 88] width 365 height 37
click at [101, 72] on div "if the $6500 will also include the build back to original condition x ​" at bounding box center [267, 88] width 365 height 37
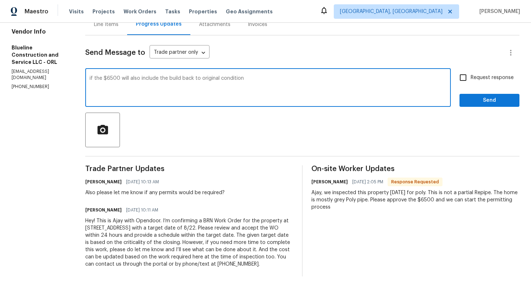
click at [103, 76] on textarea "if the $6500 will also include the build back to original condition" at bounding box center [268, 88] width 357 height 25
click at [306, 76] on textarea "Please let me know if the $6500 will also include the build back to original co…" at bounding box center [268, 88] width 357 height 25
type textarea "Please let me know if the $6500 will also include the build back to original co…"
click at [463, 74] on input "Request response" at bounding box center [462, 77] width 15 height 15
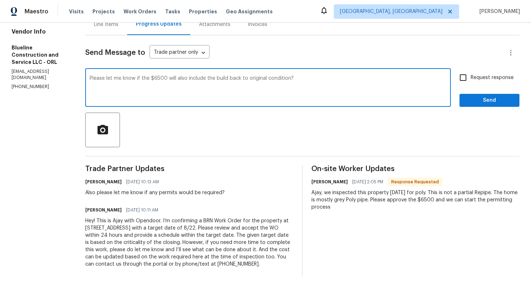
checkbox input "true"
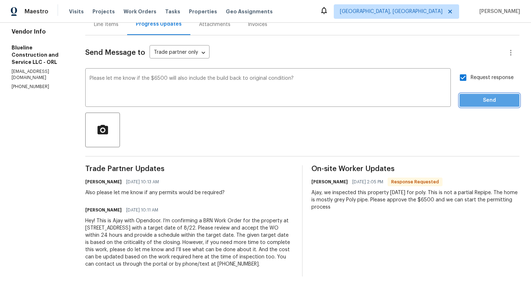
click at [480, 96] on span "Send" at bounding box center [489, 100] width 48 height 9
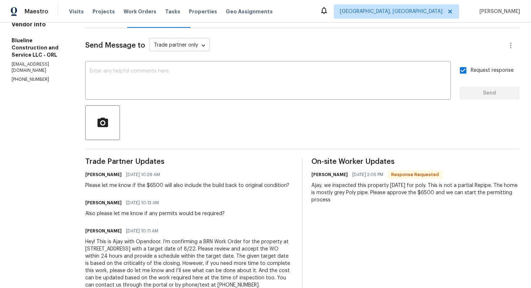
click at [218, 44] on body "Maestro Visits Projects Work Orders Tasks Properties Geo Assignments [GEOGRAPHI…" at bounding box center [265, 144] width 531 height 288
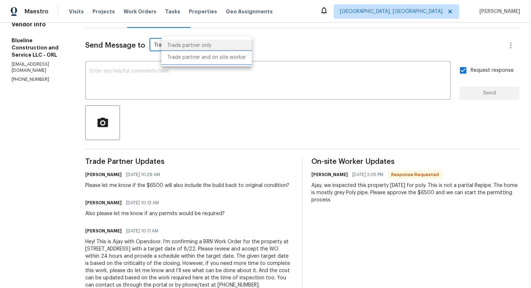
click at [216, 58] on li "Trade partner and on site worker" at bounding box center [206, 58] width 90 height 12
type input "Trade Partner and On-Site Worker"
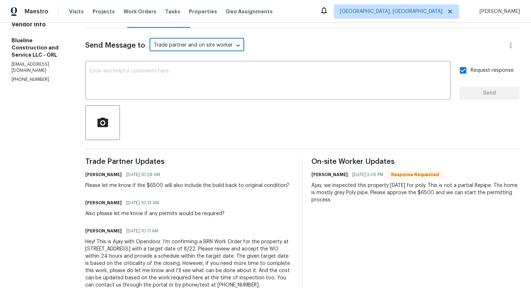
click at [121, 185] on div "Please let me know if the $6500 will also include the build back to original co…" at bounding box center [187, 185] width 204 height 7
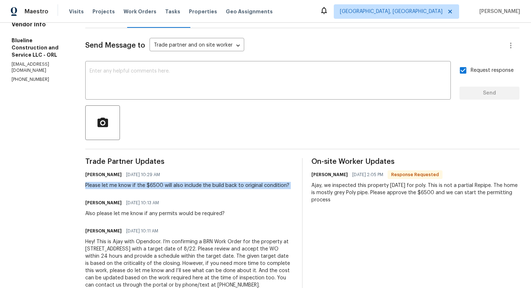
copy div "Please let me know if the $6500 will also include the build back to original co…"
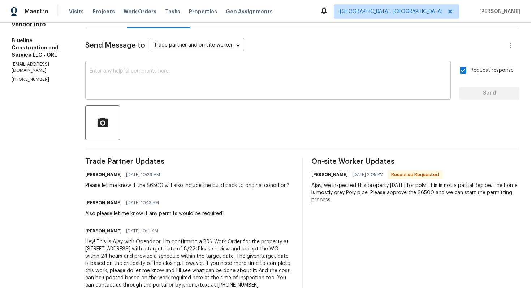
click at [136, 91] on textarea at bounding box center [268, 81] width 357 height 25
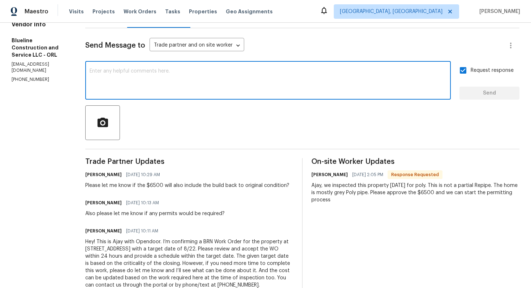
paste textarea "Please let me know if the $6500 will also include the build back to original co…"
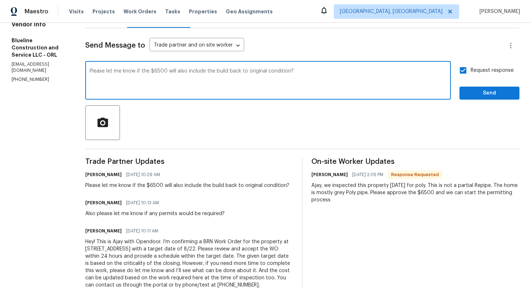
type textarea "Please let me know if the $6500 will also include the build back to original co…"
click at [475, 93] on span "Send" at bounding box center [489, 93] width 48 height 9
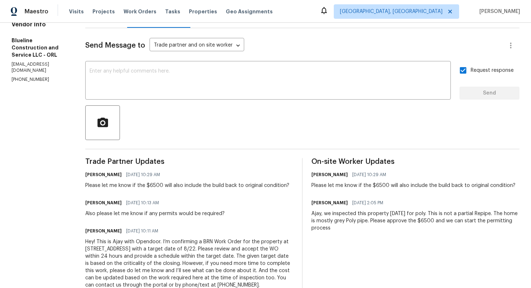
scroll to position [0, 0]
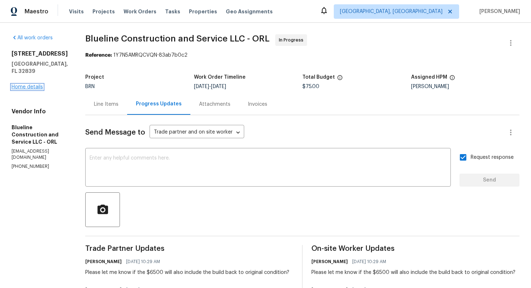
click at [36, 86] on link "Home details" at bounding box center [27, 87] width 31 height 5
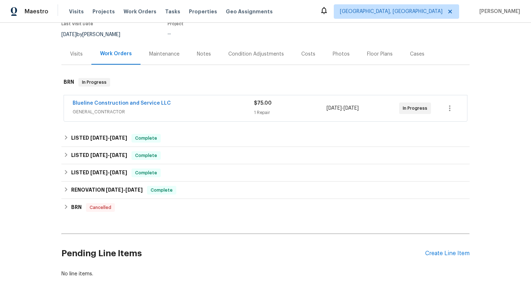
scroll to position [105, 0]
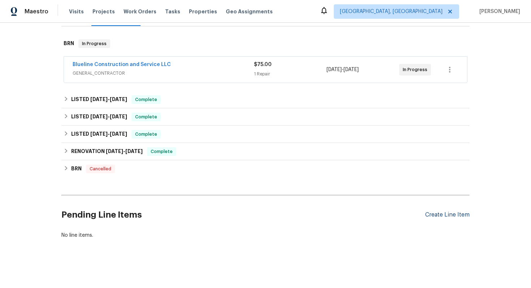
click at [459, 215] on div "Create Line Item" at bounding box center [447, 215] width 44 height 7
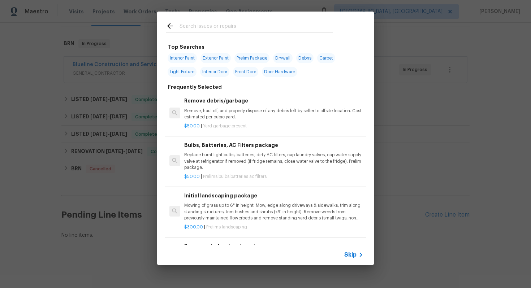
click at [346, 255] on span "Skip" at bounding box center [350, 254] width 12 height 7
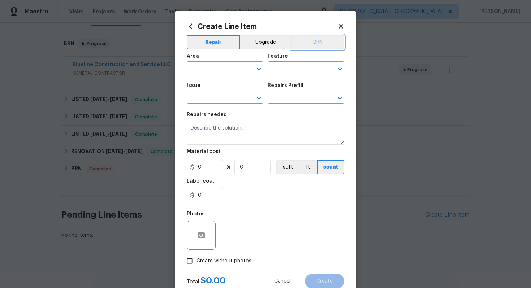
click at [321, 46] on button "BRN" at bounding box center [317, 42] width 53 height 14
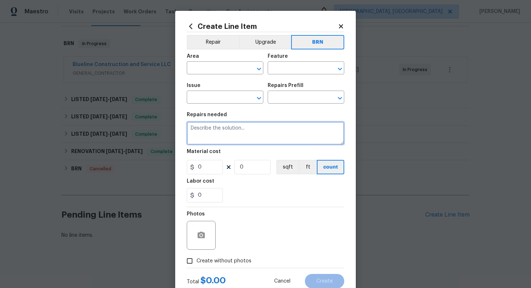
click at [274, 129] on textarea at bounding box center [265, 133] width 157 height 23
paste textarea "Second quote to provide an estimate to replace remaining polybutylene pipping w…"
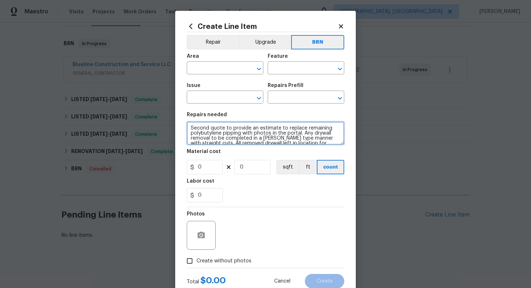
scroll to position [7, 0]
type textarea "Second quote to provide an estimate to replace remaining polybutylene pipping w…"
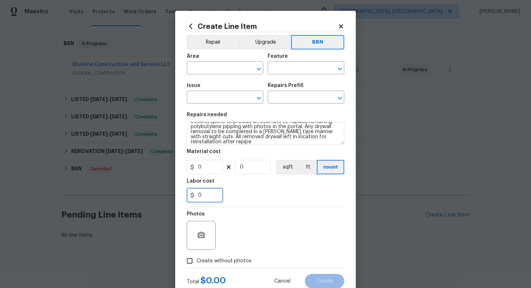
click at [201, 197] on input "0" at bounding box center [205, 195] width 36 height 14
type input "75"
click at [232, 68] on input "text" at bounding box center [215, 68] width 56 height 11
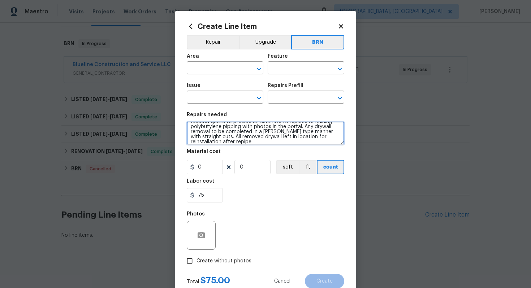
click at [304, 138] on textarea "Second quote to provide an estimate to replace remaining polybutylene pipping w…" at bounding box center [265, 133] width 157 height 23
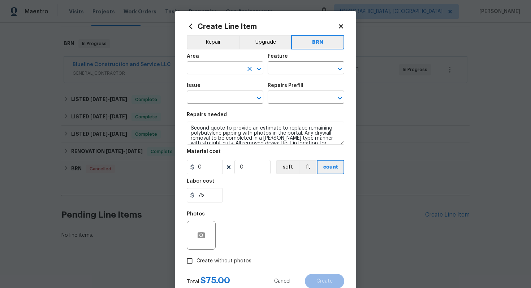
click at [231, 70] on input "text" at bounding box center [215, 68] width 56 height 11
click at [232, 84] on li "Plumbing" at bounding box center [225, 85] width 77 height 12
type input "Plumbing"
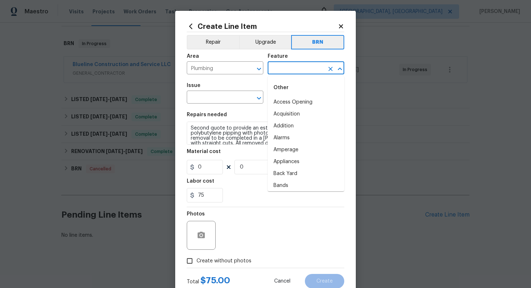
click at [286, 66] on input "text" at bounding box center [296, 68] width 56 height 11
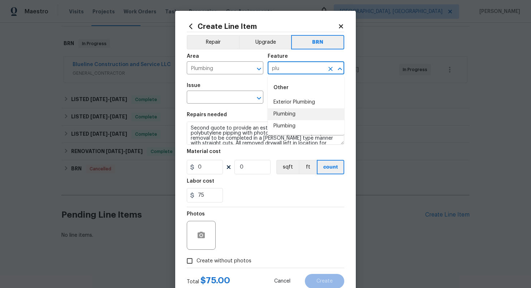
click at [291, 111] on li "Plumbing" at bounding box center [306, 114] width 77 height 12
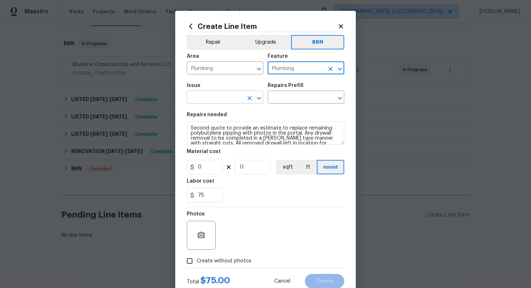
type input "Plumbing"
click at [212, 100] on input "text" at bounding box center [215, 97] width 56 height 11
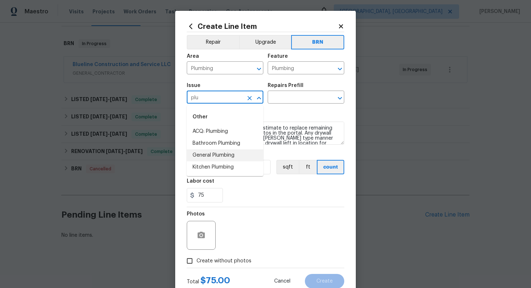
click at [219, 152] on li "General Plumbing" at bounding box center [225, 156] width 77 height 12
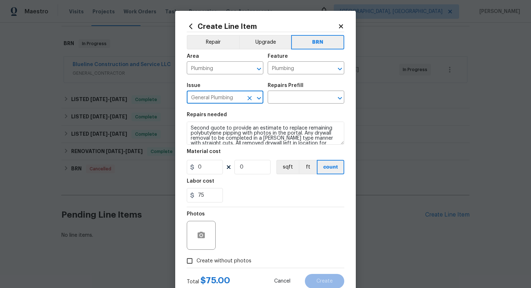
type input "General Plumbing"
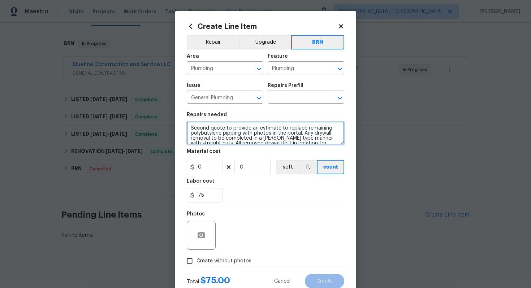
scroll to position [10, 0]
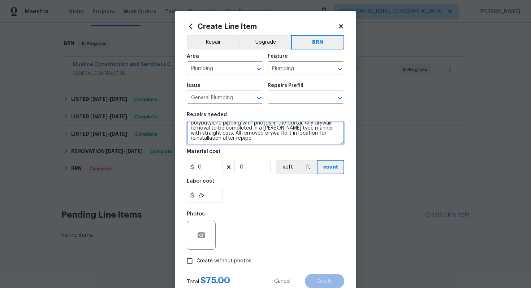
drag, startPoint x: 190, startPoint y: 130, endPoint x: 226, endPoint y: 148, distance: 40.7
click at [226, 149] on section "Repairs needed Second quote to provide an estimate to replace remaining polybut…" at bounding box center [265, 157] width 157 height 99
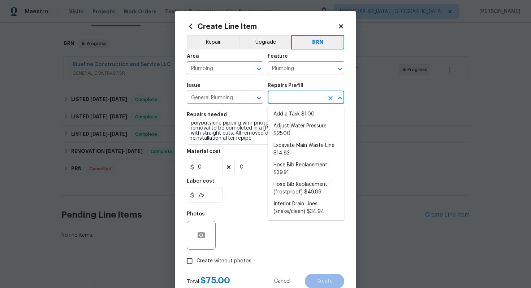
click at [304, 96] on input "text" at bounding box center [296, 97] width 56 height 11
click at [301, 151] on li "Excavate Main Waste Line $14.83" at bounding box center [306, 150] width 77 height 20
type input "Excavate Main Waste Line $14.83"
type textarea "Properly locate, cut the concrete slab, excavate as needed and install a new wa…"
type input "14.83"
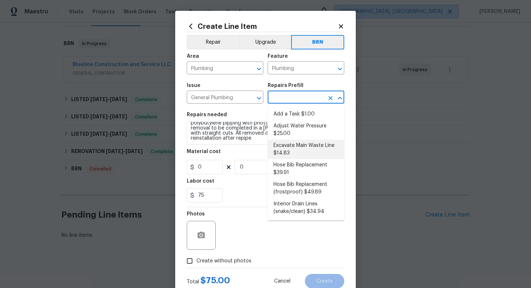
type input "1"
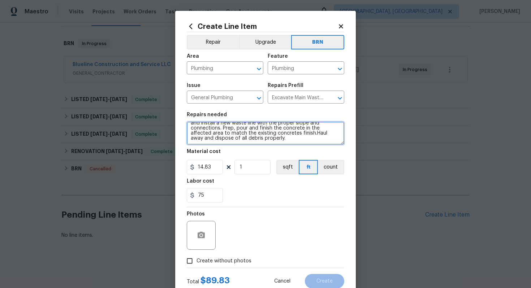
drag, startPoint x: 189, startPoint y: 127, endPoint x: 248, endPoint y: 164, distance: 69.6
click at [248, 165] on section "Repairs needed Properly locate, cut the concrete slab, excavate as needed and i…" at bounding box center [265, 157] width 157 height 99
paste textarea "Second quote to provide an estimate to replace remaining polybutylene pipping w…"
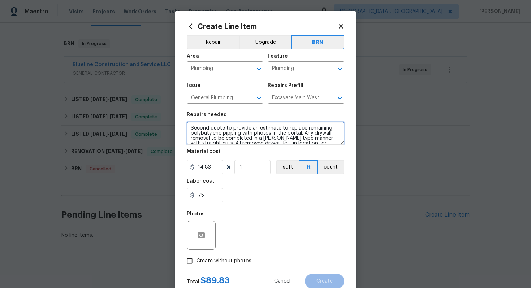
click at [190, 129] on textarea "Second quote to provide an estimate to replace remaining polybutylene pipping w…" at bounding box center [265, 133] width 157 height 23
type textarea "Duplicate - Second quote to provide an estimate to replace remaining polybutyle…"
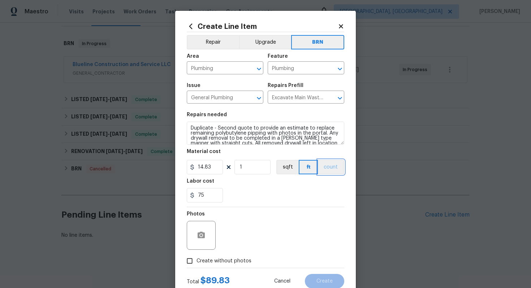
click at [337, 165] on button "count" at bounding box center [331, 167] width 26 height 14
click at [213, 168] on input "14.83" at bounding box center [205, 167] width 36 height 14
type input "0"
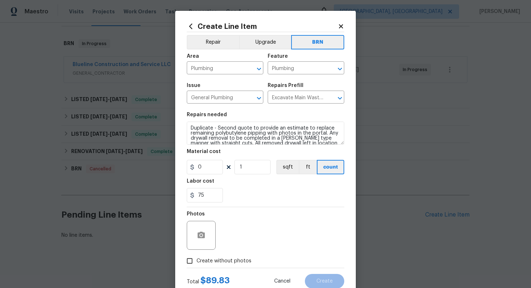
click at [243, 196] on div "75" at bounding box center [265, 195] width 157 height 14
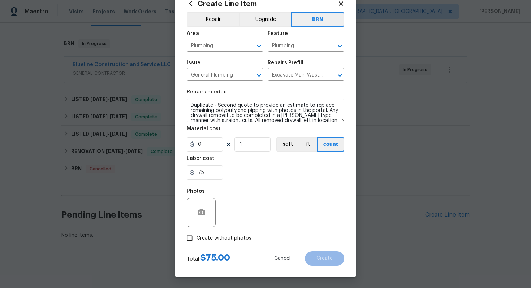
click at [231, 235] on span "Create without photos" at bounding box center [223, 239] width 55 height 8
click at [196, 235] on input "Create without photos" at bounding box center [190, 239] width 14 height 14
checkbox input "true"
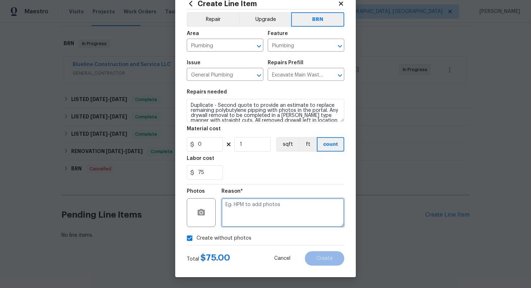
click at [267, 215] on textarea at bounding box center [282, 212] width 123 height 29
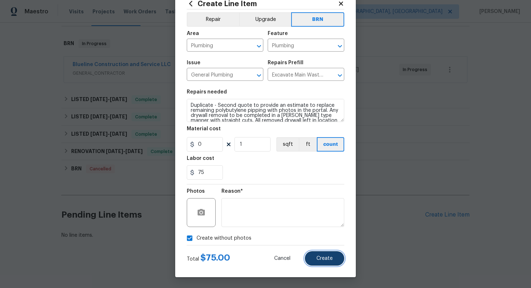
click at [326, 258] on span "Create" at bounding box center [324, 258] width 16 height 5
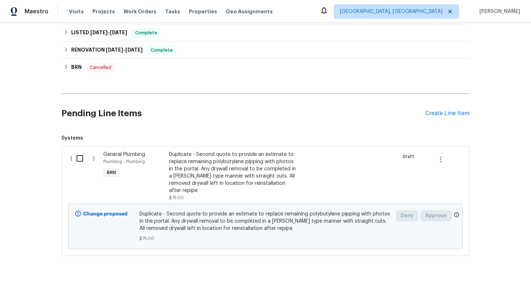
scroll to position [223, 0]
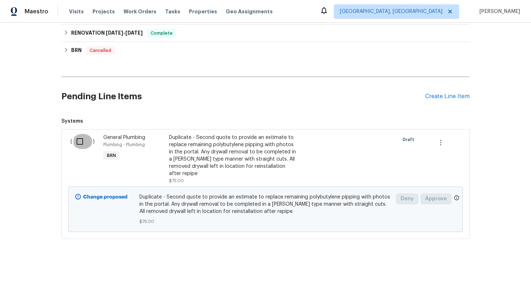
click at [82, 143] on input "checkbox" at bounding box center [82, 141] width 21 height 15
checkbox input "true"
click at [468, 268] on span "Create Work Order" at bounding box center [490, 270] width 48 height 9
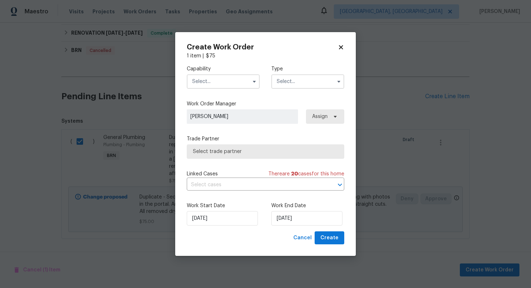
click at [248, 84] on input "text" at bounding box center [223, 81] width 73 height 14
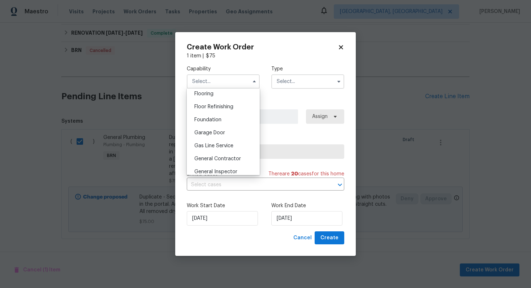
scroll to position [286, 0]
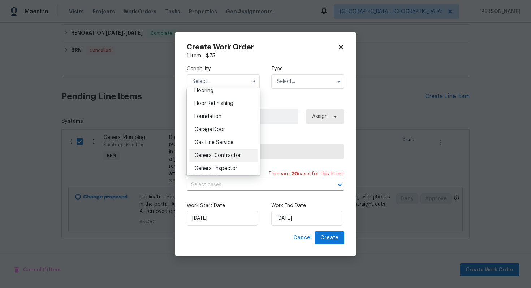
click at [220, 153] on span "General Contractor" at bounding box center [217, 155] width 47 height 5
type input "General Contractor"
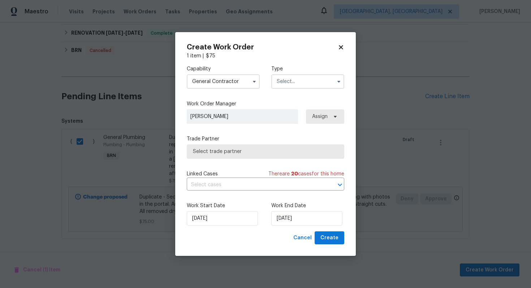
click at [298, 84] on input "text" at bounding box center [307, 81] width 73 height 14
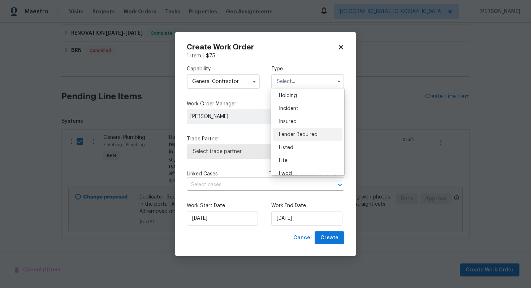
scroll to position [164, 0]
click at [295, 127] on div "Resale" at bounding box center [307, 127] width 69 height 13
type input "Resale"
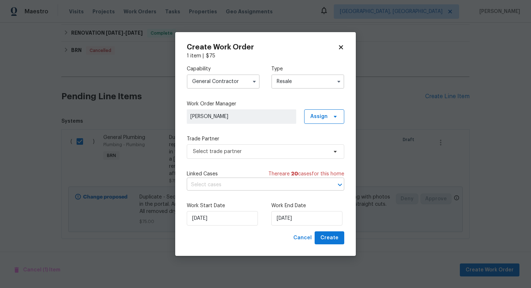
click at [254, 186] on input "text" at bounding box center [255, 184] width 137 height 11
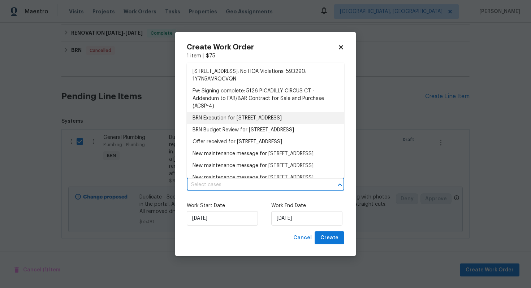
click at [260, 118] on li "BRN Execution for [STREET_ADDRESS]" at bounding box center [265, 118] width 157 height 12
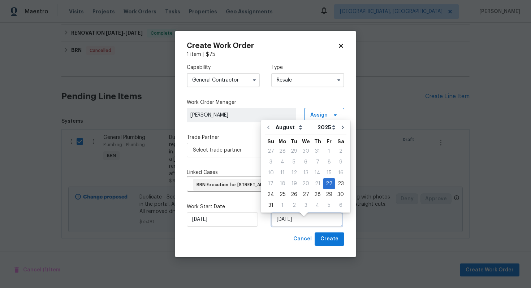
click at [282, 225] on input "[DATE]" at bounding box center [306, 219] width 71 height 14
click at [284, 196] on div "25" at bounding box center [283, 195] width 12 height 10
type input "[DATE]"
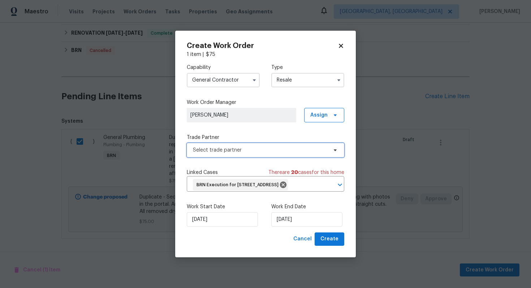
click at [272, 147] on span "Select trade partner" at bounding box center [260, 150] width 135 height 7
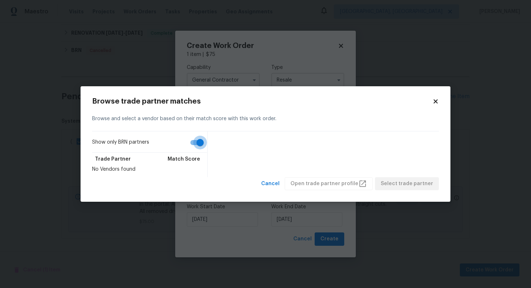
click at [200, 139] on input "Show only BRN partners" at bounding box center [199, 143] width 41 height 14
checkbox input "false"
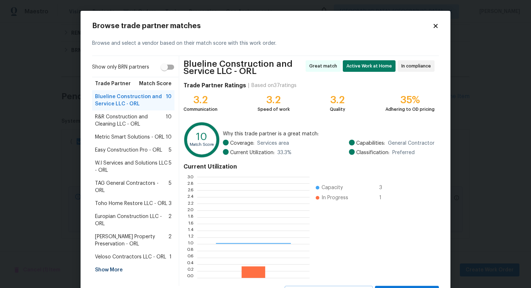
scroll to position [101, 112]
click at [142, 147] on span "Easy Construction Pro - ORL" at bounding box center [128, 150] width 67 height 7
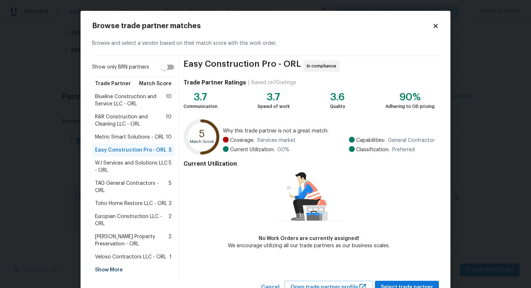
scroll to position [21, 0]
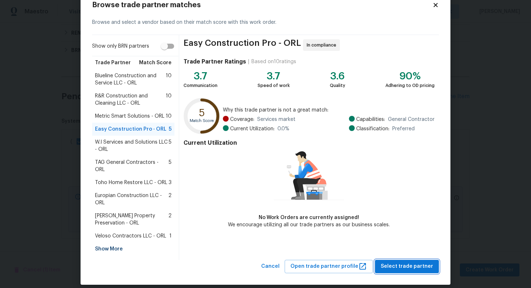
click at [412, 262] on span "Select trade partner" at bounding box center [407, 266] width 52 height 9
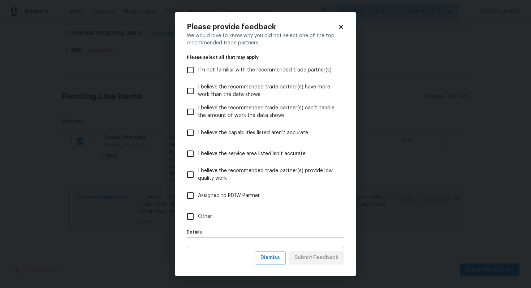
scroll to position [0, 0]
click at [274, 260] on span "Dismiss" at bounding box center [270, 258] width 20 height 9
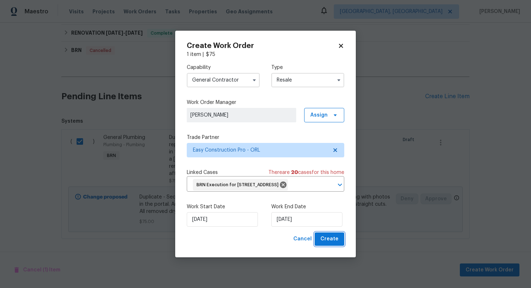
click at [329, 244] on span "Create" at bounding box center [329, 239] width 18 height 9
checkbox input "false"
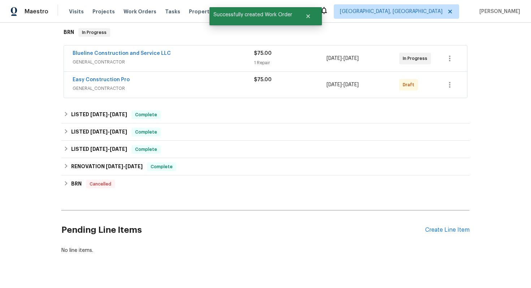
scroll to position [105, 0]
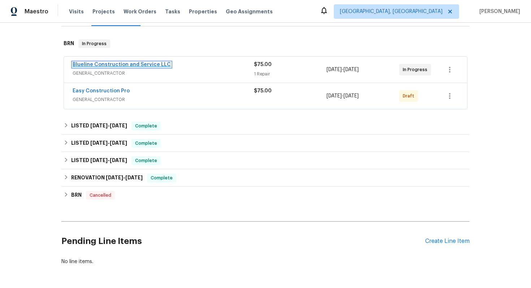
click at [104, 67] on link "Blueline Construction and Service LLC" at bounding box center [122, 64] width 98 height 5
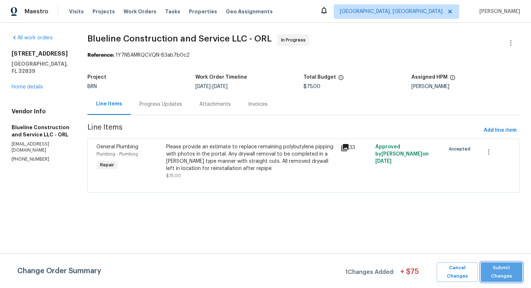
click at [506, 270] on span "Submit Changes" at bounding box center [501, 272] width 34 height 17
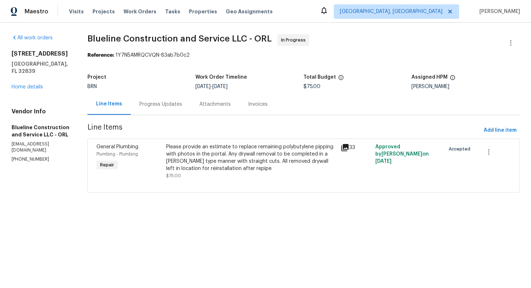
click at [169, 106] on div "Progress Updates" at bounding box center [160, 104] width 43 height 7
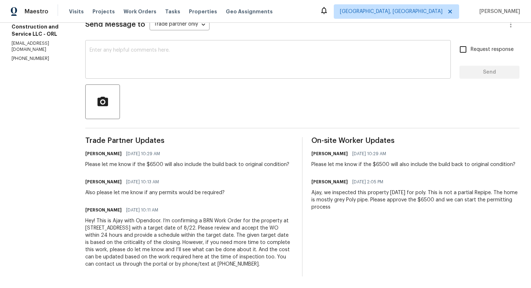
scroll to position [122, 0]
click at [186, 223] on div "Hey! This is Ajay with Opendoor. I’m confirming a BRN Work Order for the proper…" at bounding box center [189, 242] width 208 height 51
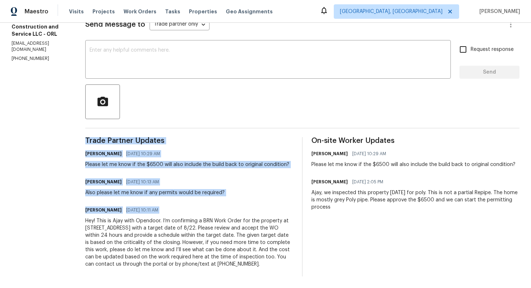
copy div "Trade Partner Updates Ajay Godson 08/22/2025 10:29 AM Please let me know if the…"
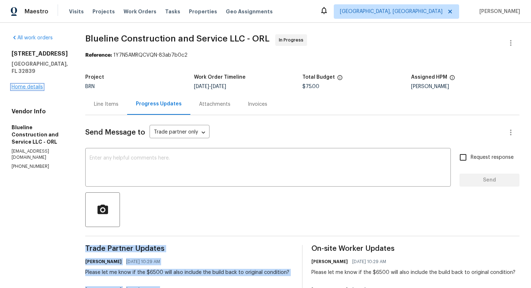
click at [31, 86] on link "Home details" at bounding box center [27, 87] width 31 height 5
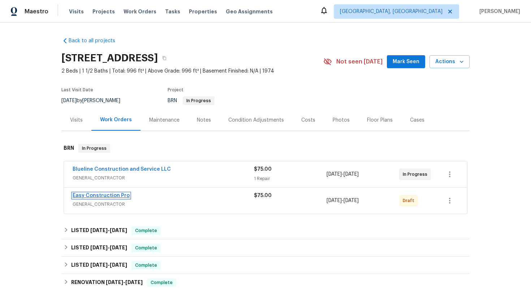
click at [114, 196] on link "Easy Construction Pro" at bounding box center [101, 195] width 57 height 5
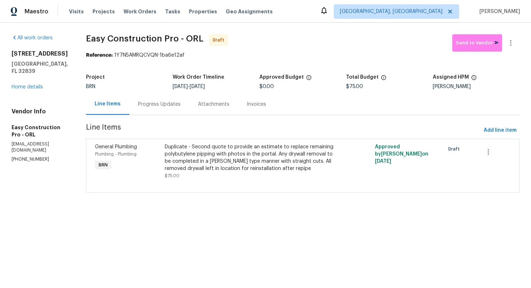
click at [166, 104] on div "Progress Updates" at bounding box center [159, 104] width 43 height 7
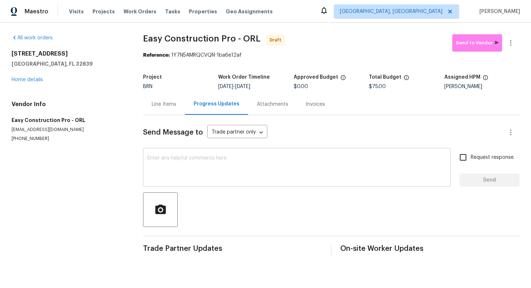
click at [151, 159] on textarea at bounding box center [296, 168] width 299 height 25
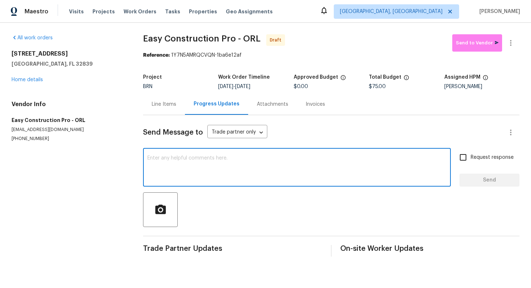
paste textarea "Hey! This is Ajay with Opendoor. I’m confirming a BRN Work Order for the proper…"
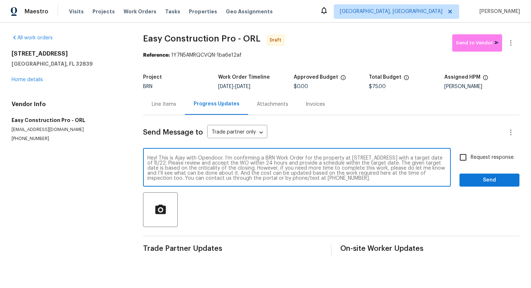
scroll to position [5, 0]
click at [222, 160] on textarea "Hey! This is Ajay with Opendoor. I’m confirming a BRN Work Order for the proper…" at bounding box center [296, 168] width 299 height 25
type textarea "Hey! This is Ajay with Opendoor. I’m confirming a BRN Work Order for the proper…"
click at [472, 156] on span "Request response" at bounding box center [492, 158] width 43 height 8
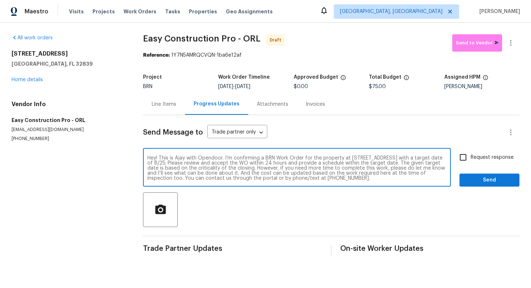
click at [471, 156] on input "Request response" at bounding box center [462, 157] width 15 height 15
checkbox input "true"
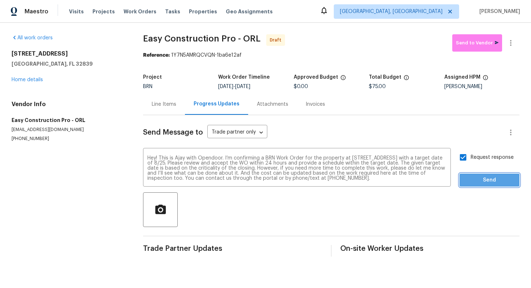
click at [471, 182] on span "Send" at bounding box center [489, 180] width 48 height 9
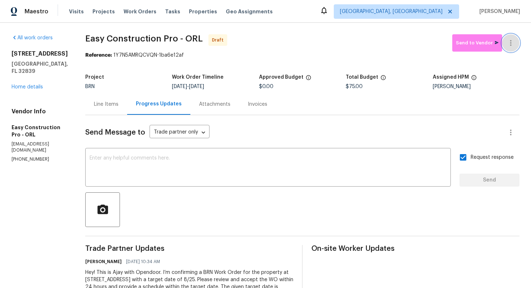
click at [514, 49] on button "button" at bounding box center [510, 42] width 17 height 17
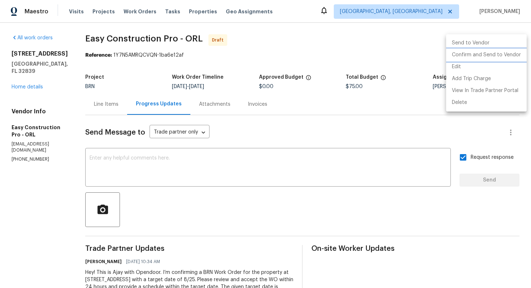
click at [507, 58] on li "Confirm and Send to Vendor" at bounding box center [486, 55] width 81 height 12
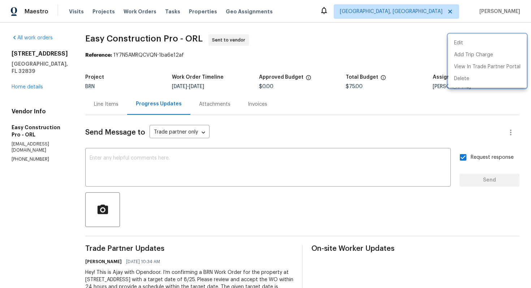
click at [96, 38] on div at bounding box center [265, 144] width 531 height 288
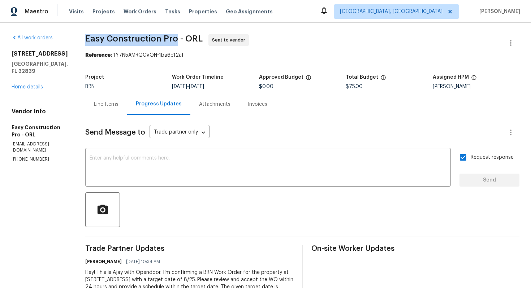
drag, startPoint x: 96, startPoint y: 38, endPoint x: 184, endPoint y: 40, distance: 88.1
click at [185, 40] on span "Easy Construction Pro - ORL" at bounding box center [143, 38] width 117 height 9
copy span "Easy Construction Pro"
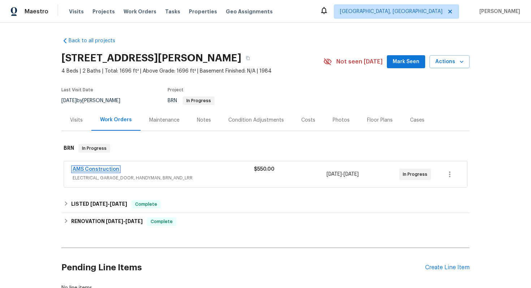
click at [106, 172] on link "AMS Construction" at bounding box center [96, 169] width 47 height 5
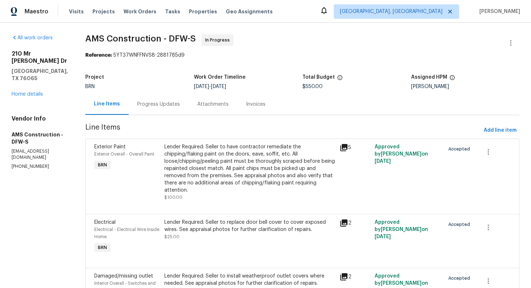
click at [169, 107] on div "Progress Updates" at bounding box center [159, 104] width 60 height 21
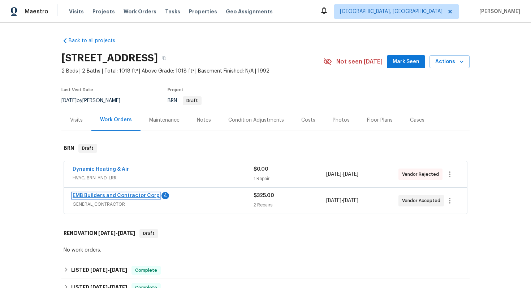
click at [121, 198] on link "EMB Builders and Contractor Corp" at bounding box center [116, 195] width 87 height 5
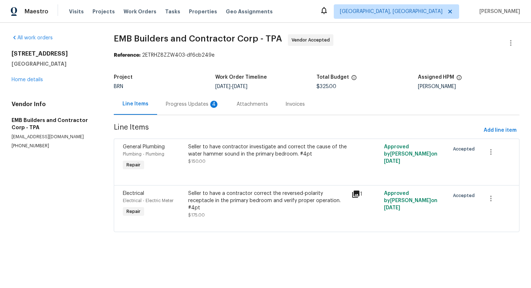
click at [187, 109] on div "Progress Updates 4" at bounding box center [192, 104] width 71 height 21
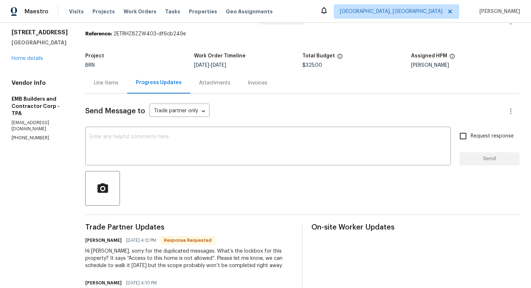
scroll to position [29, 0]
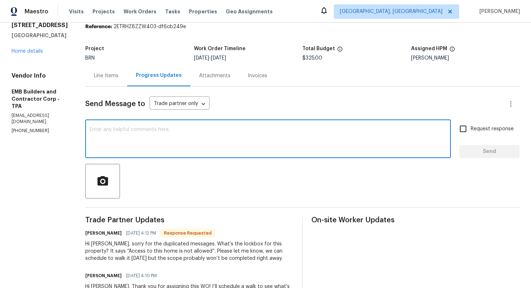
click at [190, 141] on textarea at bounding box center [268, 139] width 357 height 25
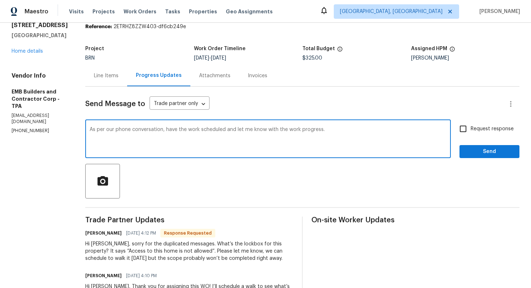
type textarea "As per our phone conversation, have the work scheduled and let me know with the…"
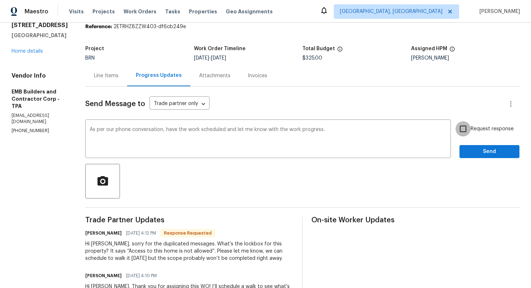
click at [461, 130] on input "Request response" at bounding box center [462, 128] width 15 height 15
checkbox input "true"
click at [469, 152] on span "Send" at bounding box center [489, 151] width 48 height 9
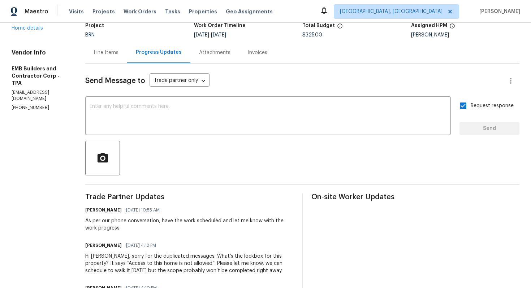
scroll to position [0, 0]
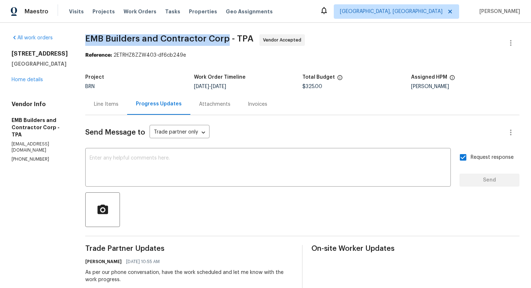
drag, startPoint x: 72, startPoint y: 38, endPoint x: 212, endPoint y: 40, distance: 139.8
click at [212, 40] on div "All work orders 2400 Feather Sound Dr Apt 211 Clearwater, FL 33762 Home details…" at bounding box center [265, 284] width 531 height 523
copy span "EMB Builders and Contractor Corp"
click at [28, 82] on link "Home details" at bounding box center [27, 79] width 31 height 5
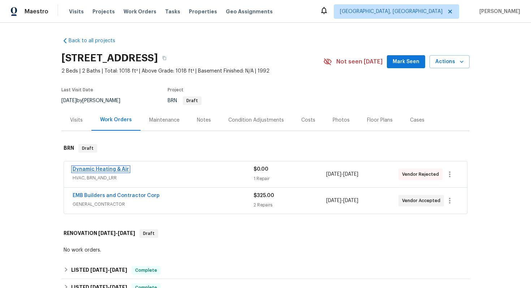
click at [114, 172] on link "Dynamic Heating & Air" at bounding box center [101, 169] width 56 height 5
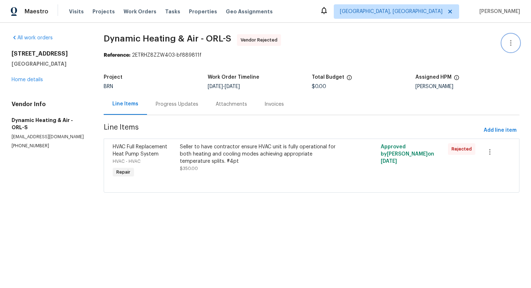
click at [507, 46] on icon "button" at bounding box center [510, 43] width 9 height 9
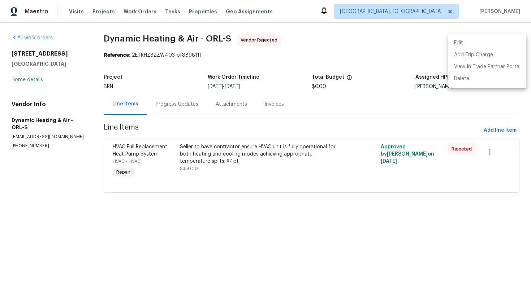
click at [499, 47] on li "Edit" at bounding box center [487, 43] width 78 height 12
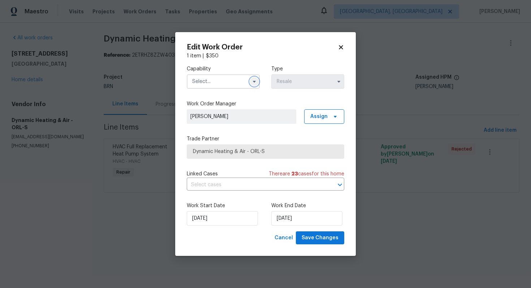
click at [255, 82] on icon "button" at bounding box center [254, 82] width 3 height 2
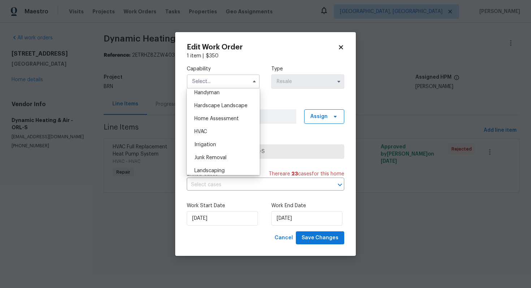
scroll to position [397, 0]
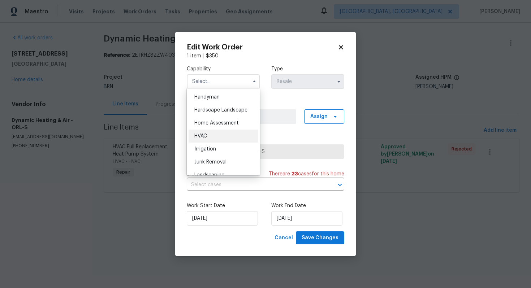
click at [221, 138] on div "HVAC" at bounding box center [223, 136] width 69 height 13
type input "HVAC"
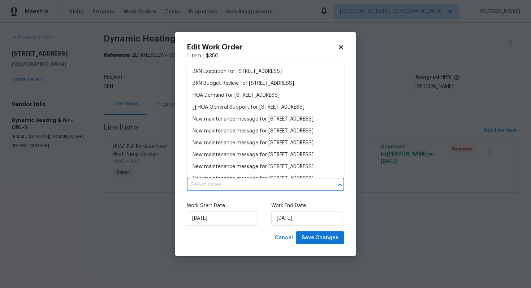
click at [242, 186] on input "text" at bounding box center [255, 184] width 137 height 11
click at [249, 78] on li "BRN Execution for 2400 Feather Sound Dr Apt 211, Clearwater, FL 33762" at bounding box center [265, 72] width 157 height 12
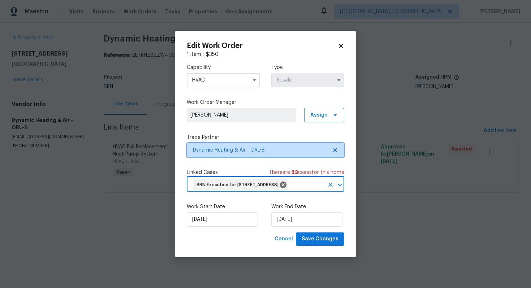
click at [334, 147] on icon at bounding box center [335, 150] width 6 height 6
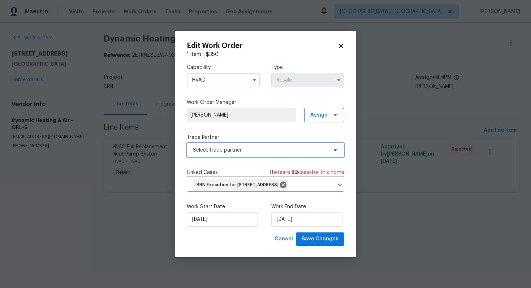
click at [297, 147] on span "Select trade partner" at bounding box center [260, 150] width 135 height 7
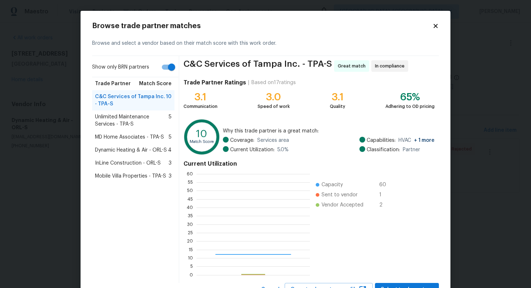
scroll to position [101, 113]
click at [148, 118] on span "Unlimited Maintenance Services - TPA-S" at bounding box center [132, 120] width 74 height 14
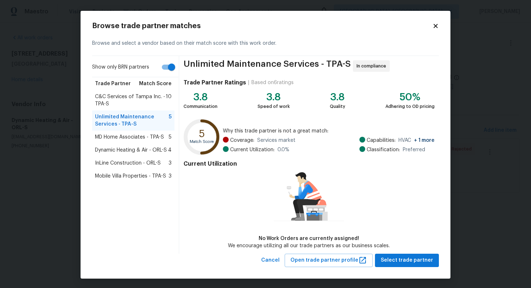
scroll to position [1, 0]
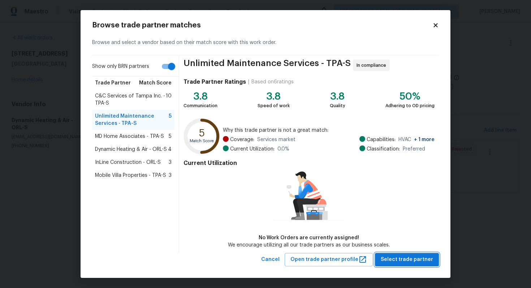
click at [402, 261] on span "Select trade partner" at bounding box center [407, 259] width 52 height 9
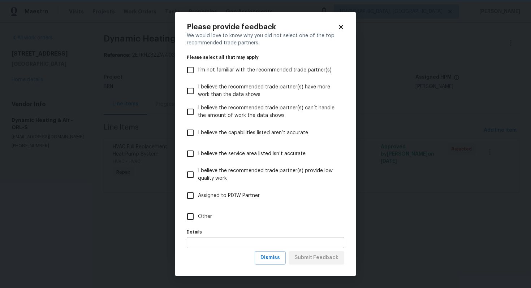
scroll to position [0, 0]
click at [266, 253] on button "Dismiss" at bounding box center [270, 257] width 31 height 13
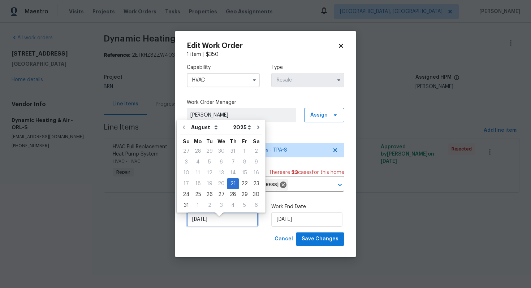
click at [204, 227] on input "[DATE]" at bounding box center [222, 219] width 71 height 14
click at [239, 187] on div "22" at bounding box center [245, 184] width 12 height 10
type input "[DATE]"
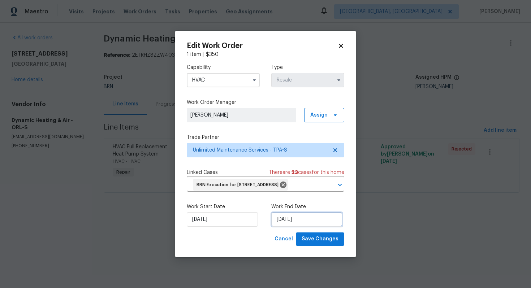
click at [287, 227] on input "[DATE]" at bounding box center [306, 219] width 71 height 14
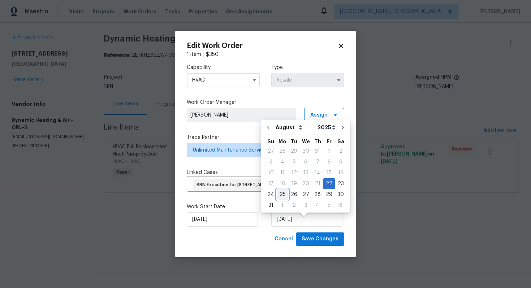
click at [282, 194] on div "25" at bounding box center [283, 195] width 12 height 10
type input "8/25/2025"
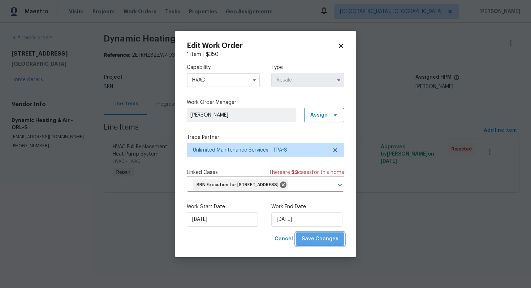
click at [325, 244] on span "Save Changes" at bounding box center [320, 239] width 37 height 9
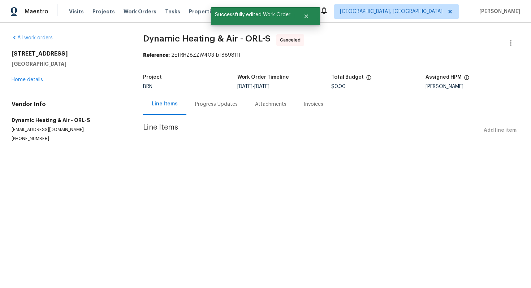
click at [200, 111] on div "Progress Updates" at bounding box center [216, 104] width 60 height 21
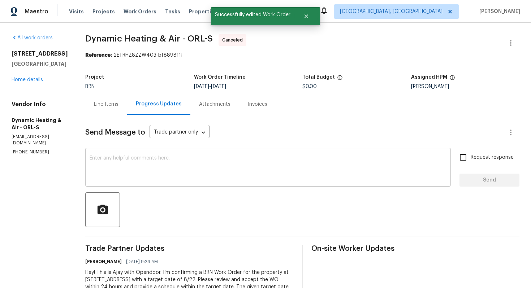
scroll to position [59, 0]
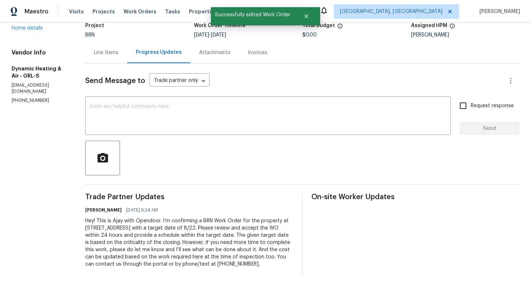
click at [184, 217] on div "Hey! This is Ajay with Opendoor. I’m confirming a BRN Work Order for the proper…" at bounding box center [189, 242] width 208 height 51
copy div "Trade Partner Updates Ajay Godson 08/21/2025 9:24 AM"
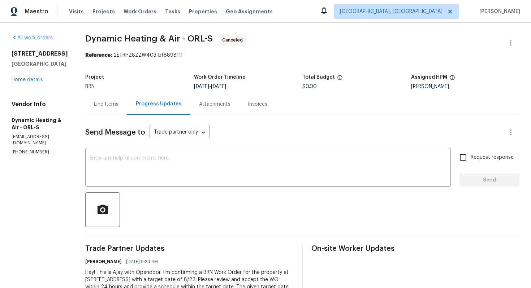
click at [17, 83] on div "2400 Feather Sound Dr Apt 211 Clearwater, FL 33762 Home details" at bounding box center [40, 66] width 56 height 33
click at [17, 82] on link "Home details" at bounding box center [27, 79] width 31 height 5
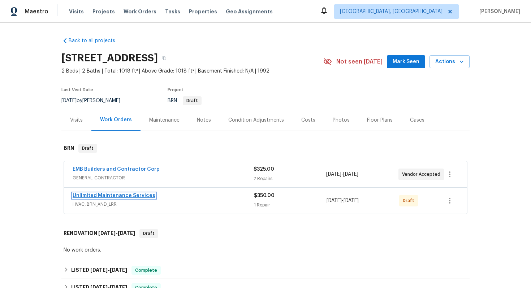
click at [101, 198] on link "Unlimited Maintenance Services" at bounding box center [114, 195] width 83 height 5
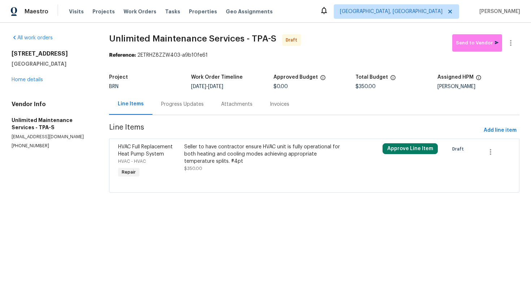
click at [191, 108] on div "Progress Updates" at bounding box center [182, 104] width 60 height 21
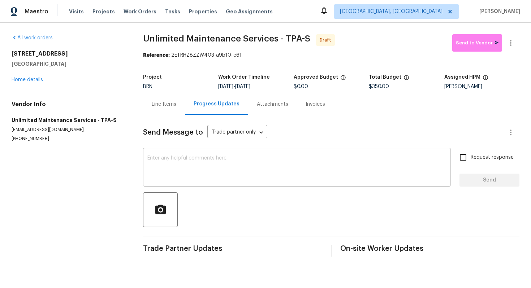
click at [219, 177] on textarea at bounding box center [296, 168] width 299 height 25
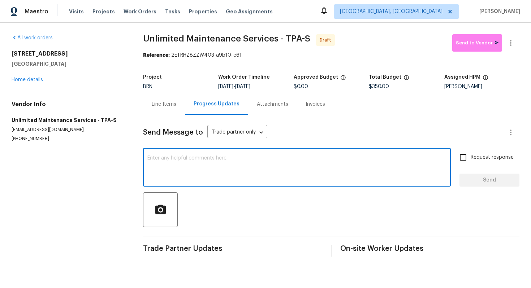
paste textarea "Hey! This is Ajay with Opendoor. I’m confirming a BRN Work Order for the proper…"
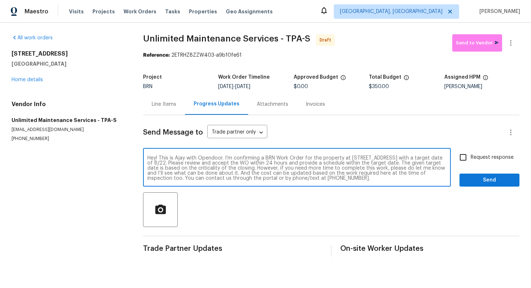
scroll to position [5, 0]
click at [258, 160] on textarea "Hey! This is Ajay with Opendoor. I’m confirming a BRN Work Order for the proper…" at bounding box center [296, 168] width 299 height 25
type textarea "Hey! This is Ajay with Opendoor. I’m confirming a BRN Work Order for the proper…"
click at [472, 158] on span "Request response" at bounding box center [492, 158] width 43 height 8
click at [471, 158] on input "Request response" at bounding box center [462, 157] width 15 height 15
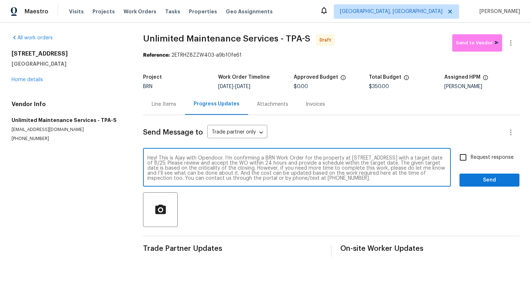
checkbox input "true"
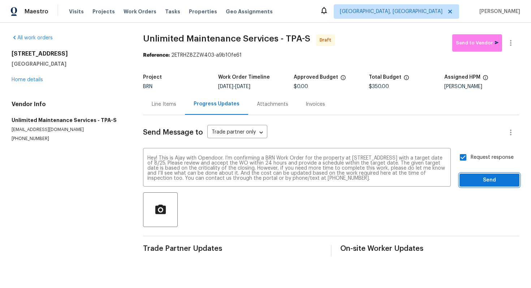
click at [475, 178] on span "Send" at bounding box center [489, 180] width 48 height 9
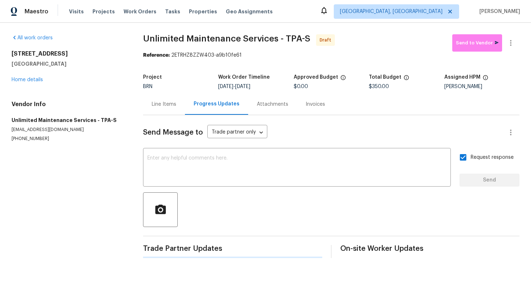
scroll to position [0, 0]
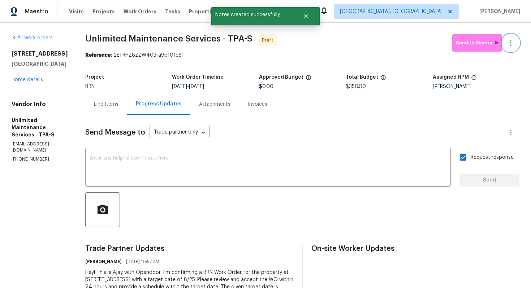
click at [515, 40] on icon "button" at bounding box center [510, 43] width 9 height 9
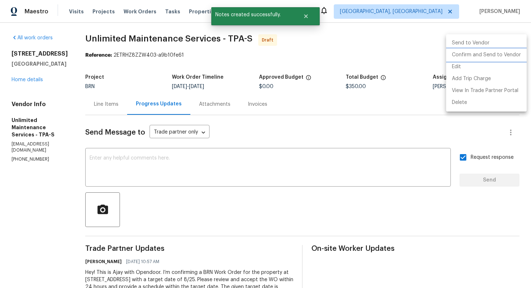
click at [506, 52] on li "Confirm and Send to Vendor" at bounding box center [486, 55] width 81 height 12
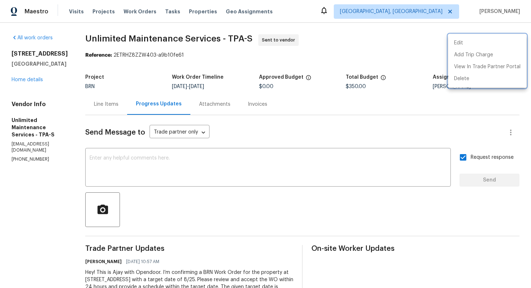
click at [77, 36] on div at bounding box center [265, 144] width 531 height 288
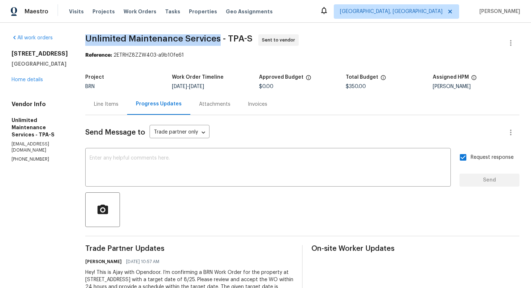
drag, startPoint x: 74, startPoint y: 36, endPoint x: 207, endPoint y: 41, distance: 133.0
click at [207, 41] on div "All work orders 2400 Feather Sound Dr Apt 211 Clearwater, FL 33762 Home details…" at bounding box center [265, 181] width 531 height 317
copy span "Unlimited Maintenance Services"
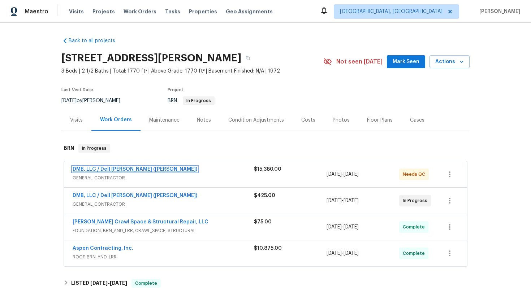
click at [110, 167] on link "DMB, LLC / Dell [PERSON_NAME] ([PERSON_NAME])" at bounding box center [135, 169] width 125 height 5
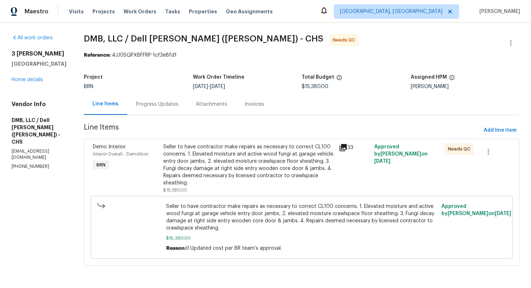
click at [201, 106] on div "Attachments" at bounding box center [211, 104] width 31 height 7
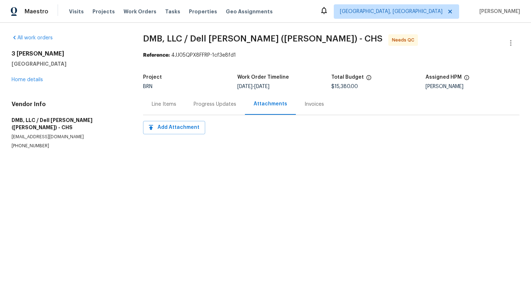
click at [198, 105] on div "Progress Updates" at bounding box center [215, 104] width 43 height 7
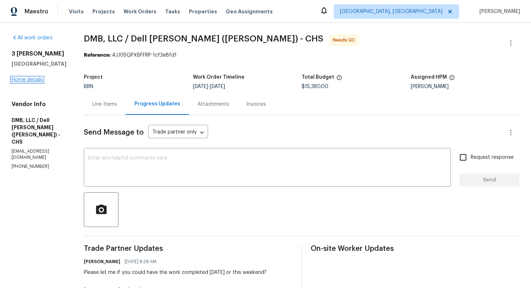
click at [38, 82] on link "Home details" at bounding box center [27, 79] width 31 height 5
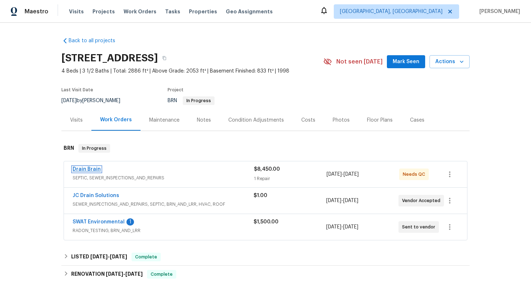
click at [93, 170] on link "Drain Brain" at bounding box center [87, 169] width 28 height 5
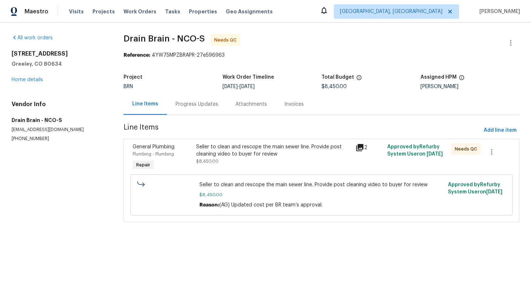
click at [182, 109] on div "Progress Updates" at bounding box center [197, 104] width 60 height 21
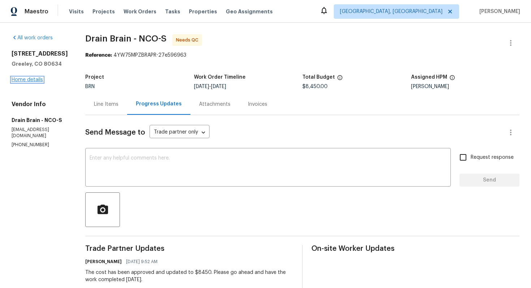
click at [26, 80] on link "Home details" at bounding box center [27, 79] width 31 height 5
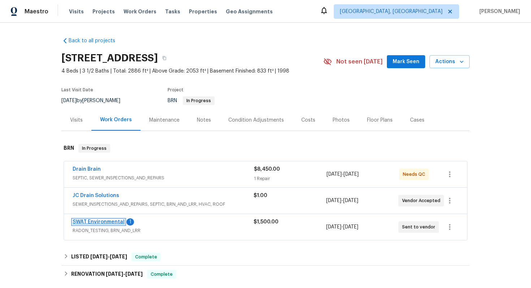
click at [104, 221] on link "SWAT Environmental" at bounding box center [99, 222] width 52 height 5
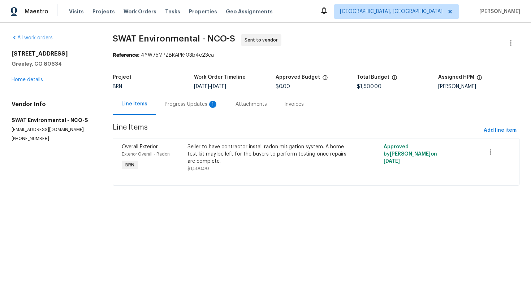
click at [191, 103] on div "Progress Updates 1" at bounding box center [191, 104] width 53 height 7
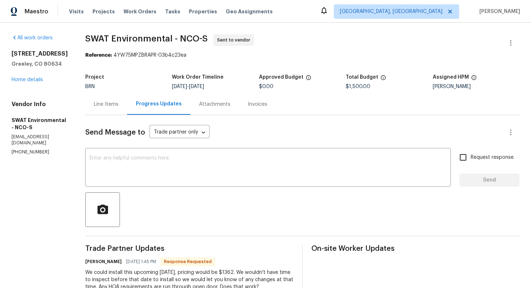
click at [109, 106] on div "Line Items" at bounding box center [106, 104] width 25 height 7
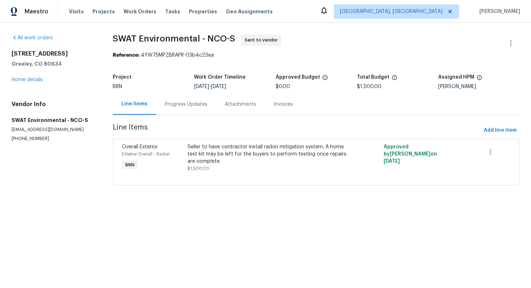
click at [185, 102] on div "Progress Updates" at bounding box center [186, 104] width 43 height 7
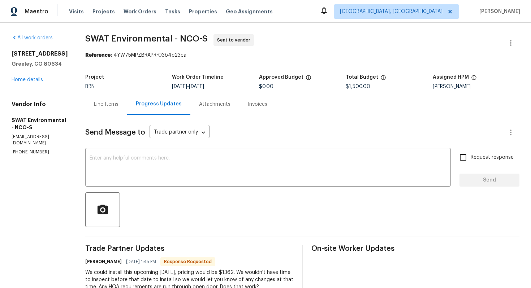
click at [109, 111] on div "Line Items" at bounding box center [106, 104] width 42 height 21
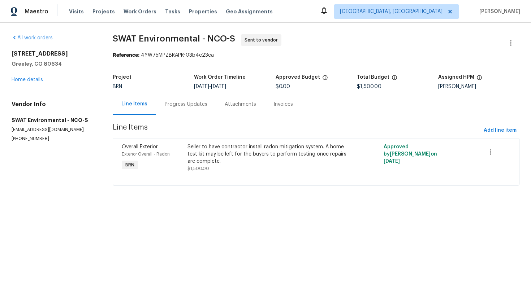
click at [178, 104] on div "Progress Updates" at bounding box center [186, 104] width 43 height 7
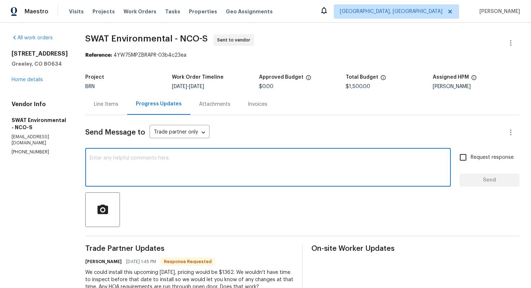
click at [159, 166] on textarea at bounding box center [268, 168] width 357 height 25
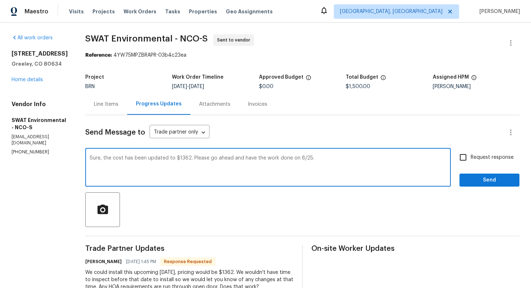
type textarea "Sure, the cost has been updated to $1362. Please go ahead and have the work don…"
click at [467, 154] on input "Request response" at bounding box center [462, 157] width 15 height 15
checkbox input "true"
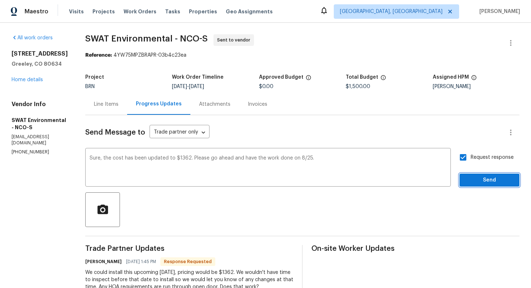
click at [479, 184] on span "Send" at bounding box center [489, 180] width 48 height 9
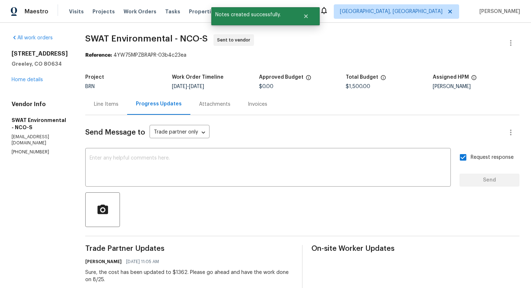
click at [111, 103] on div "Line Items" at bounding box center [106, 104] width 25 height 7
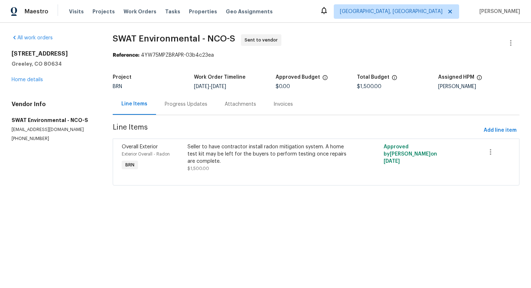
click at [190, 107] on div "Progress Updates" at bounding box center [186, 104] width 43 height 7
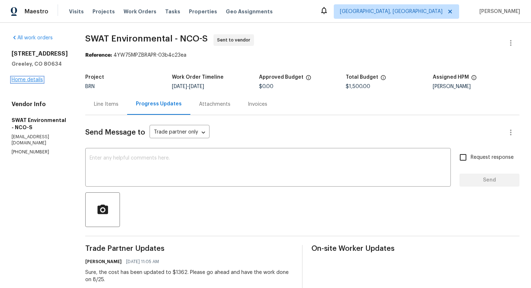
click at [30, 81] on link "Home details" at bounding box center [27, 79] width 31 height 5
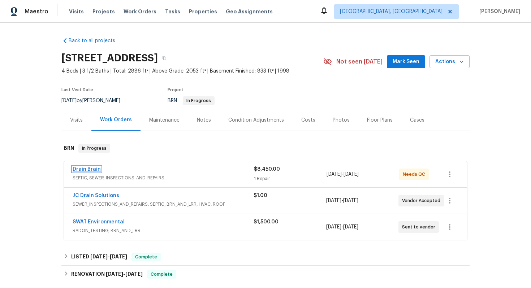
click at [89, 170] on link "Drain Brain" at bounding box center [87, 169] width 28 height 5
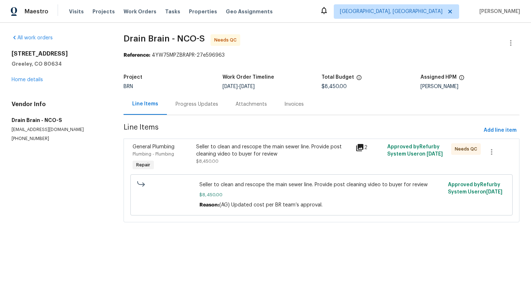
click at [225, 162] on div "Seller to clean and rescope the main sewer line. Provide post cleaning video to…" at bounding box center [273, 154] width 155 height 22
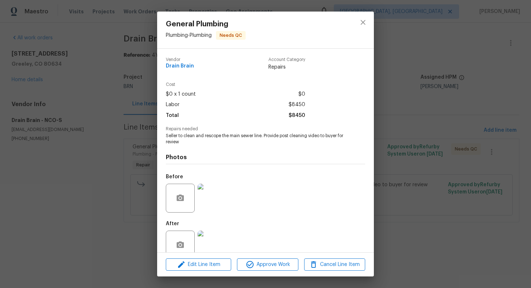
click at [104, 181] on div "General Plumbing Plumbing - Plumbing Needs QC Vendor Drain Brain Account Catego…" at bounding box center [265, 144] width 531 height 288
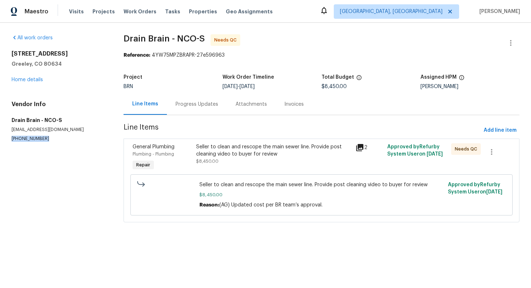
drag, startPoint x: 10, startPoint y: 139, endPoint x: 55, endPoint y: 140, distance: 44.8
click at [55, 140] on div "All work orders 642 52nd Ave Greeley, CO 80634 Home details Vendor Info Drain B…" at bounding box center [265, 133] width 531 height 220
copy p "(720) 322-4845"
click at [204, 106] on div "Progress Updates" at bounding box center [197, 104] width 43 height 7
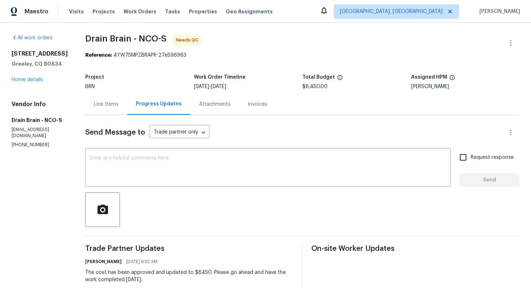
click at [287, 106] on div "Line Items Progress Updates Attachments Invoices" at bounding box center [302, 105] width 434 height 22
click at [185, 165] on textarea at bounding box center [268, 168] width 357 height 25
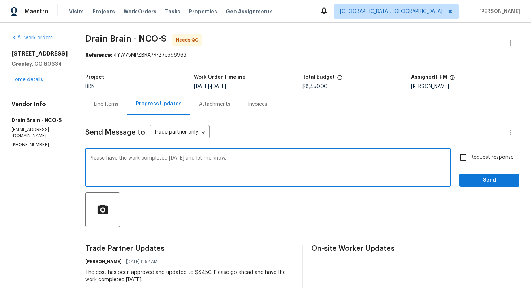
type textarea "Please have the work completed today and let me know."
click at [499, 156] on span "Request response" at bounding box center [492, 158] width 43 height 8
click at [471, 156] on input "Request response" at bounding box center [462, 157] width 15 height 15
checkbox input "true"
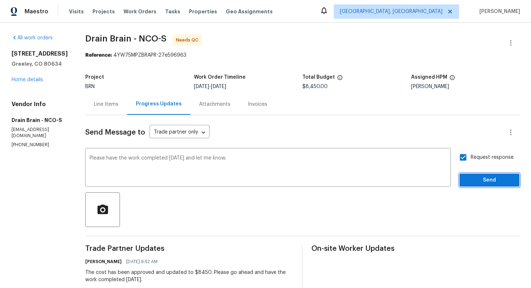
click at [482, 183] on span "Send" at bounding box center [489, 180] width 48 height 9
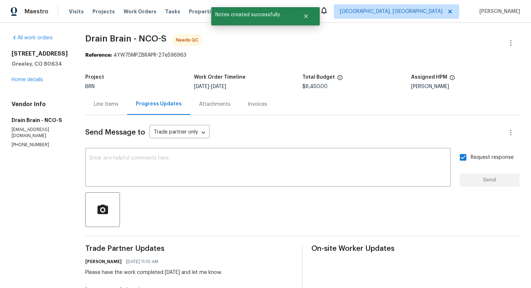
click at [20, 82] on div "642 52nd Ave Greeley, CO 80634 Home details" at bounding box center [40, 66] width 56 height 33
click at [21, 82] on div "642 52nd Ave Greeley, CO 80634 Home details" at bounding box center [40, 66] width 56 height 33
click at [34, 78] on link "Home details" at bounding box center [27, 79] width 31 height 5
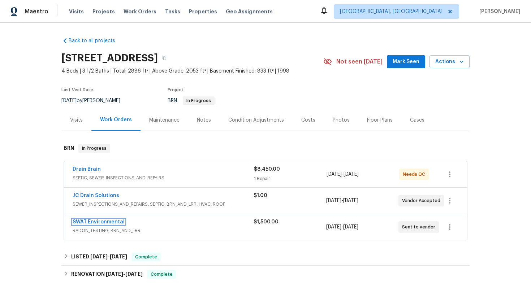
click at [85, 221] on link "SWAT Environmental" at bounding box center [99, 222] width 52 height 5
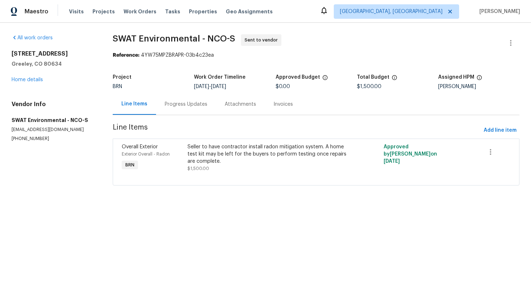
click at [186, 108] on div "Progress Updates" at bounding box center [186, 104] width 43 height 7
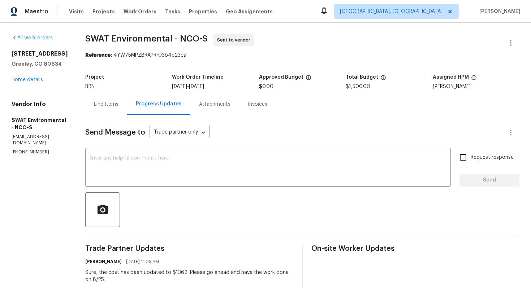
click at [105, 101] on div "Line Items" at bounding box center [106, 104] width 25 height 7
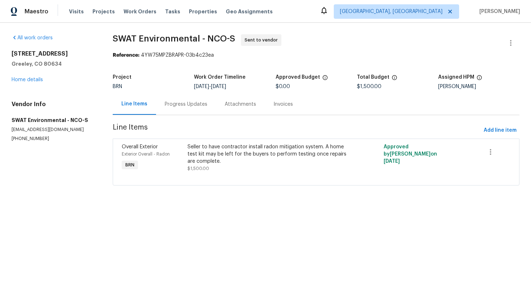
click at [211, 161] on div "Seller to have contractor install radon mitigation system. A home test kit may …" at bounding box center [266, 154] width 159 height 22
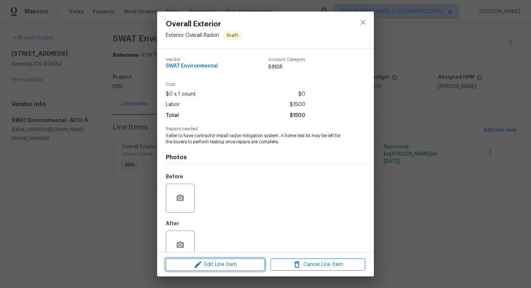
click at [198, 261] on icon "button" at bounding box center [198, 264] width 9 height 9
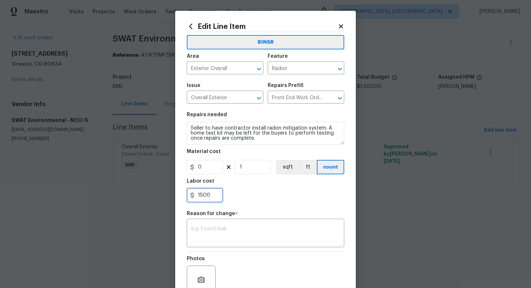
drag, startPoint x: 211, startPoint y: 196, endPoint x: 201, endPoint y: 196, distance: 9.4
click at [201, 196] on input "1500" at bounding box center [205, 195] width 36 height 14
type input "1362"
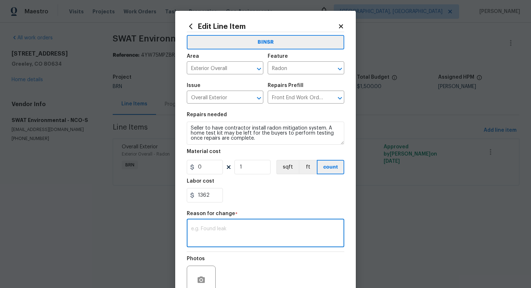
click at [244, 230] on textarea at bounding box center [265, 233] width 149 height 15
paste textarea "(AG) Updated per vendors final cost."
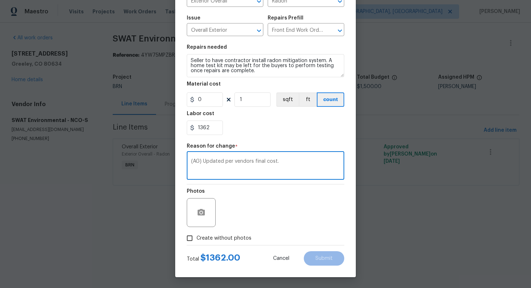
type textarea "(AG) Updated per vendors final cost."
click at [230, 236] on span "Create without photos" at bounding box center [223, 239] width 55 height 8
click at [196, 236] on input "Create without photos" at bounding box center [190, 239] width 14 height 14
checkbox input "true"
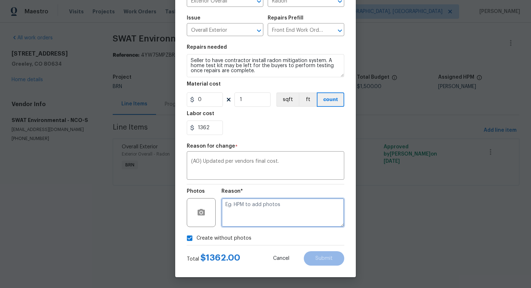
click at [251, 207] on textarea at bounding box center [282, 212] width 123 height 29
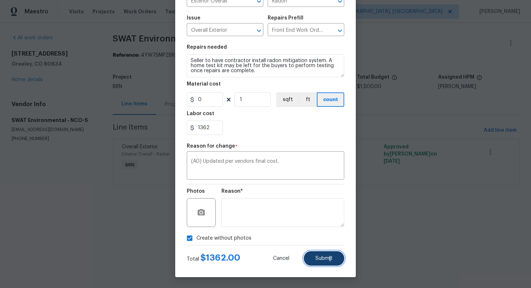
click at [330, 256] on span "Submit" at bounding box center [323, 258] width 17 height 5
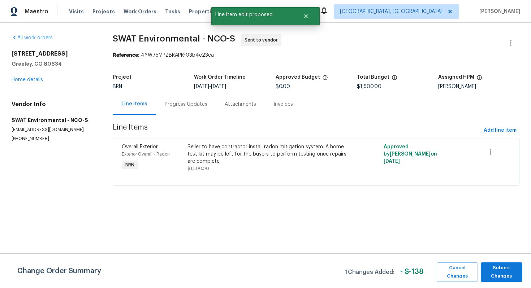
scroll to position [0, 0]
click at [500, 268] on span "Submit Changes" at bounding box center [501, 272] width 34 height 17
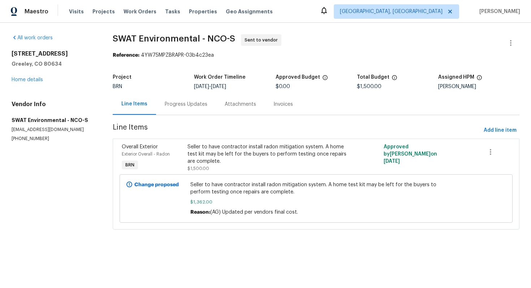
click at [190, 108] on div "Progress Updates" at bounding box center [186, 104] width 60 height 21
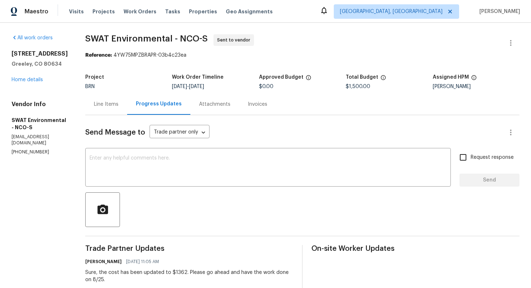
click at [107, 104] on div "Line Items" at bounding box center [106, 104] width 25 height 7
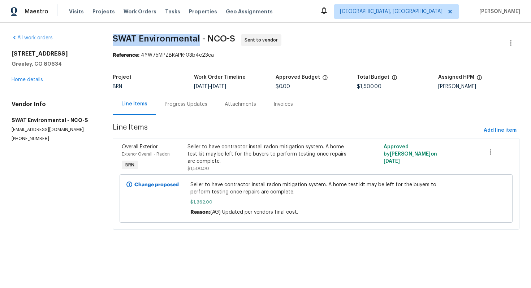
drag, startPoint x: 110, startPoint y: 36, endPoint x: 198, endPoint y: 36, distance: 87.4
click at [199, 37] on div "All work orders [STREET_ADDRESS] Home details Vendor Info SWAT Environmental - …" at bounding box center [265, 136] width 531 height 227
copy span "SWAT Environmental"
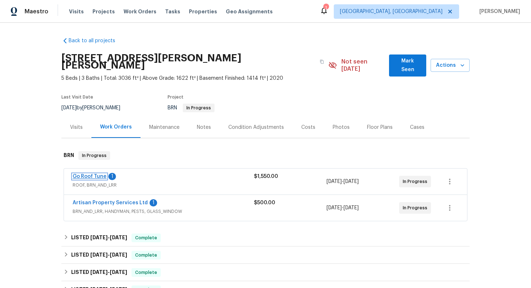
click at [91, 174] on link "Go Roof Tune" at bounding box center [90, 176] width 34 height 5
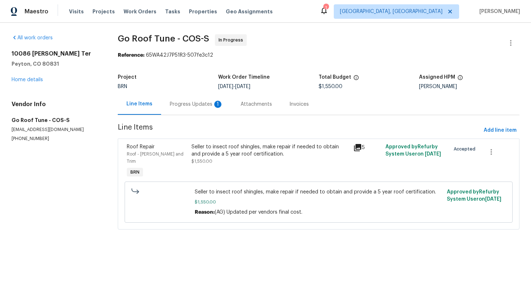
click at [196, 104] on div "Progress Updates 1" at bounding box center [196, 104] width 53 height 7
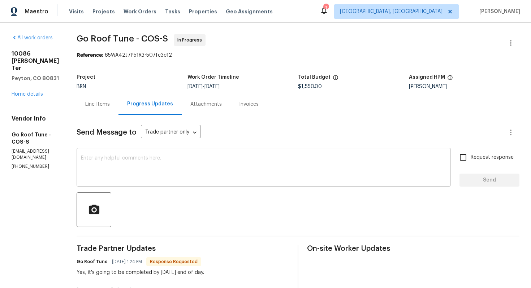
click at [193, 160] on textarea at bounding box center [263, 168] width 365 height 25
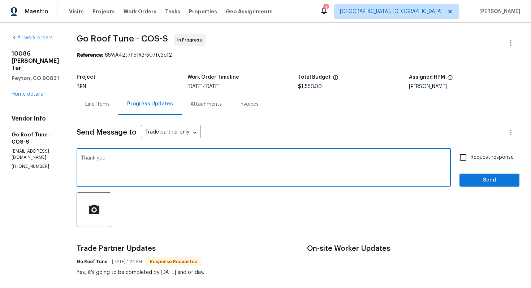
type textarea "Thank you"
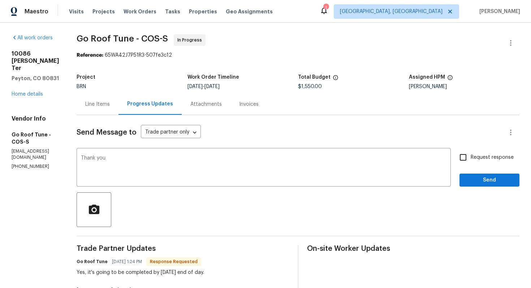
click at [110, 104] on div "Line Items" at bounding box center [97, 104] width 25 height 7
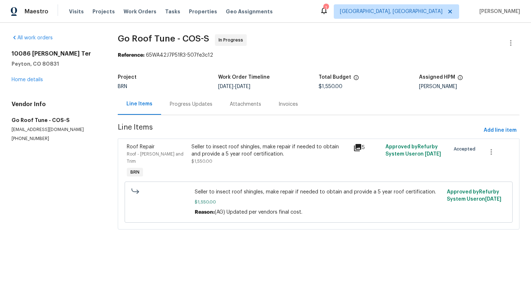
click at [233, 171] on div "Seller to insect roof shingles, make repair if needed to obtain and provide a 5…" at bounding box center [269, 161] width 161 height 40
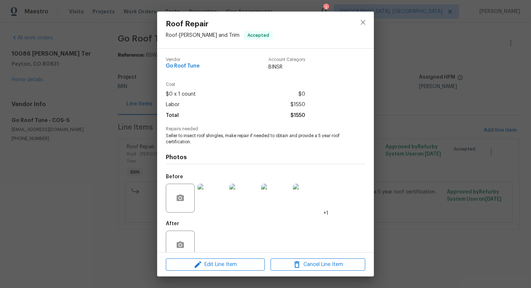
scroll to position [14, 0]
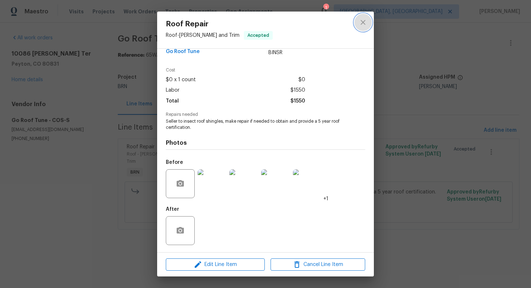
click at [365, 27] on button "close" at bounding box center [362, 22] width 17 height 17
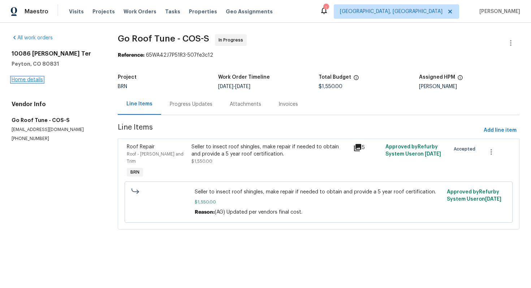
click at [22, 80] on link "Home details" at bounding box center [27, 79] width 31 height 5
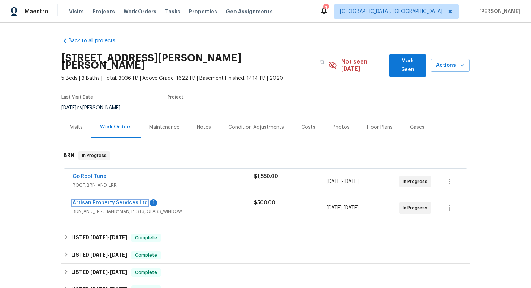
click at [88, 200] on link "Artisan Property Services Ltd" at bounding box center [110, 202] width 75 height 5
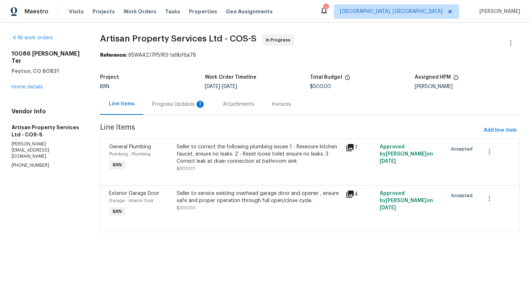
click at [178, 100] on div "Progress Updates 1" at bounding box center [178, 104] width 71 height 21
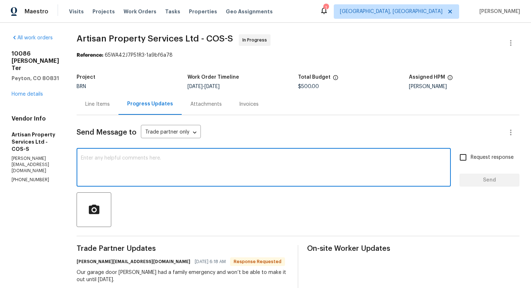
click at [213, 163] on textarea at bounding box center [263, 168] width 365 height 25
type textarea "I understand. Please have the work scheduled [DATE] and have it completed."
click at [464, 160] on input "Request response" at bounding box center [462, 157] width 15 height 15
checkbox input "true"
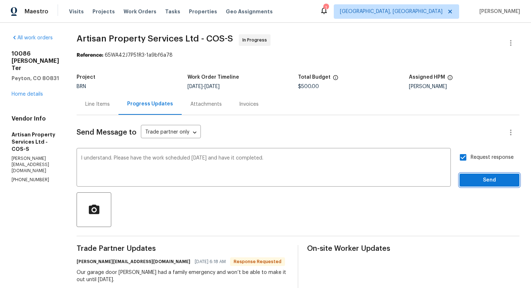
click at [474, 178] on span "Send" at bounding box center [489, 180] width 48 height 9
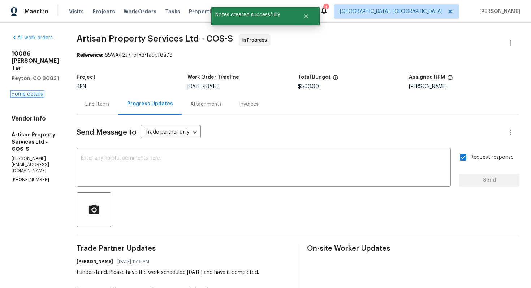
click at [33, 97] on link "Home details" at bounding box center [27, 94] width 31 height 5
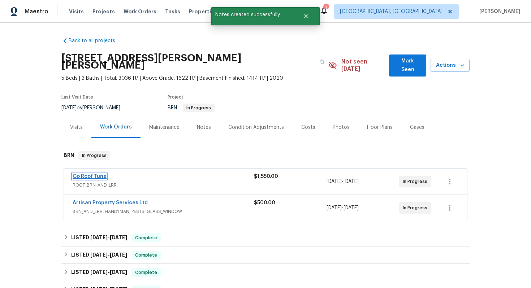
click at [98, 174] on link "Go Roof Tune" at bounding box center [90, 176] width 34 height 5
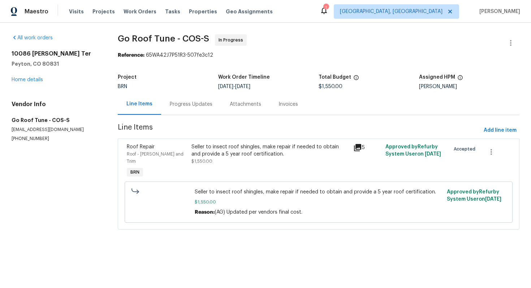
click at [193, 100] on div "Progress Updates" at bounding box center [191, 104] width 60 height 21
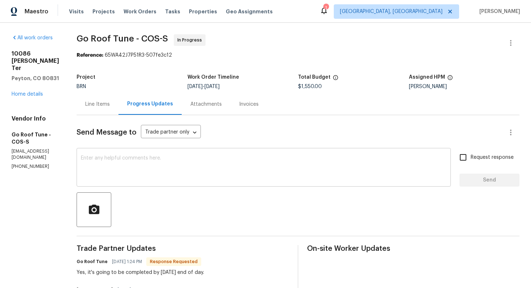
click at [209, 157] on textarea at bounding box center [263, 168] width 365 height 25
drag, startPoint x: 11, startPoint y: 137, endPoint x: 51, endPoint y: 139, distance: 40.2
click at [51, 139] on div "All work orders [STREET_ADDRESS][PERSON_NAME][PERSON_NAME] Home details Vendor …" at bounding box center [265, 266] width 531 height 486
copy p "[PHONE_NUMBER]"
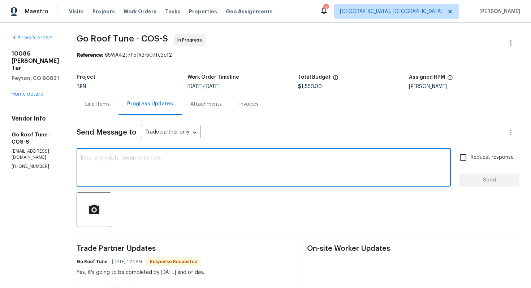
click at [222, 163] on textarea at bounding box center [263, 168] width 365 height 25
type textarea "I tried calling you. May I know if the work has been completed?"
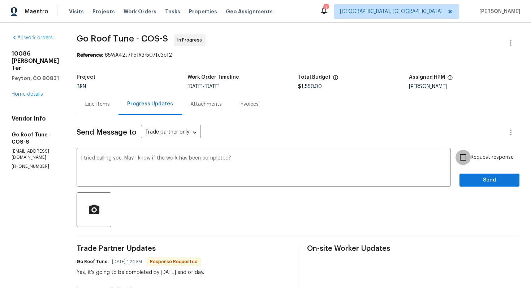
click at [468, 156] on input "Request response" at bounding box center [462, 157] width 15 height 15
checkbox input "true"
click at [502, 177] on span "Send" at bounding box center [489, 180] width 48 height 9
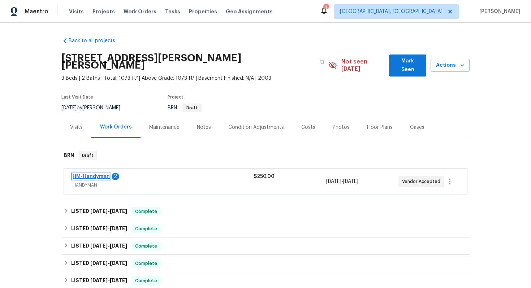
click at [88, 174] on link "HM-Handyman" at bounding box center [91, 176] width 37 height 5
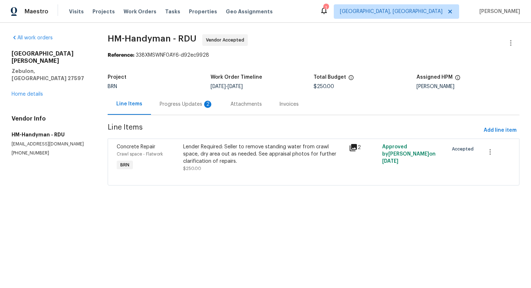
click at [196, 103] on div "Progress Updates 2" at bounding box center [186, 104] width 53 height 7
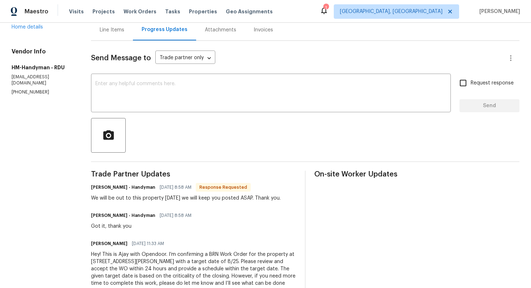
scroll to position [74, 0]
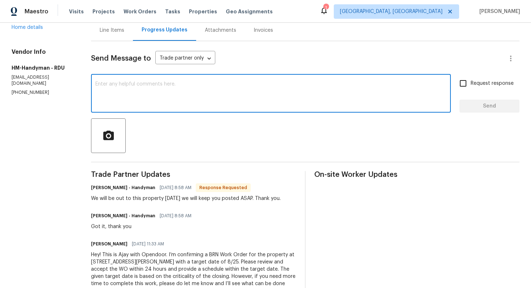
click at [162, 104] on textarea at bounding box center [270, 94] width 351 height 25
click at [195, 85] on textarea "I understand, please visit the property toorrow a" at bounding box center [270, 94] width 351 height 25
click at [221, 84] on textarea "I understand, please visit the property [DATE] a" at bounding box center [270, 94] width 351 height 25
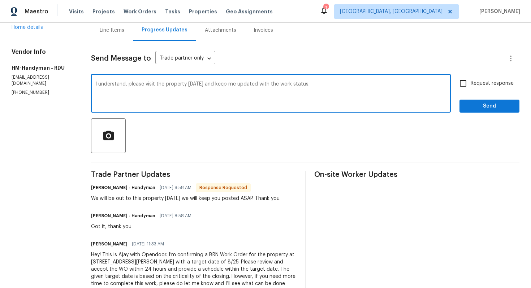
type textarea "I understand, please visit the property [DATE] and keep me updated with the wor…"
click at [461, 82] on input "Request response" at bounding box center [462, 83] width 15 height 15
checkbox input "true"
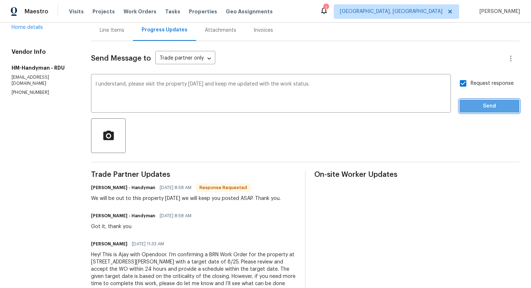
click at [479, 103] on span "Send" at bounding box center [489, 106] width 48 height 9
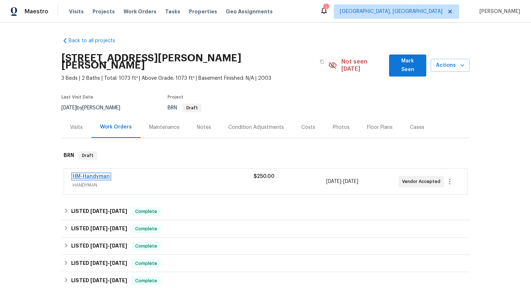
click at [106, 174] on link "HM-Handyman" at bounding box center [91, 176] width 37 height 5
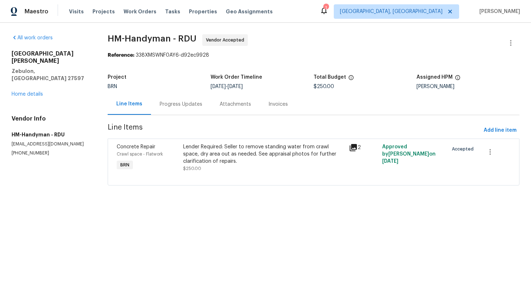
click at [192, 110] on div "Progress Updates" at bounding box center [181, 104] width 60 height 21
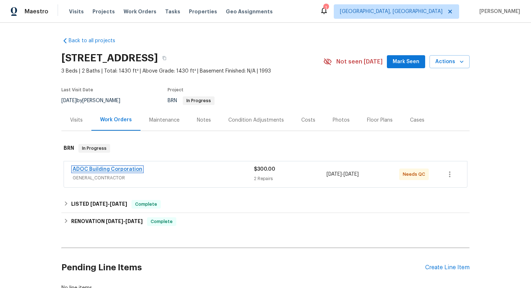
click at [105, 168] on link "ADOC Building Corporation" at bounding box center [108, 169] width 70 height 5
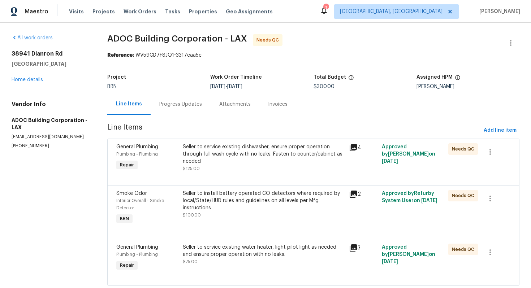
click at [221, 165] on div "Seller to service existing dishwasher, ensure proper operation through full was…" at bounding box center [263, 157] width 161 height 29
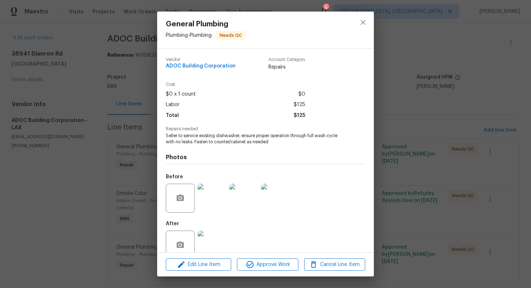
scroll to position [14, 0]
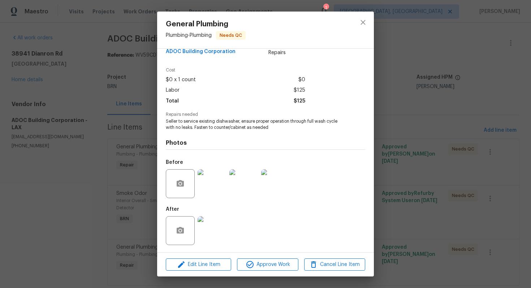
click at [214, 229] on img at bounding box center [212, 230] width 29 height 29
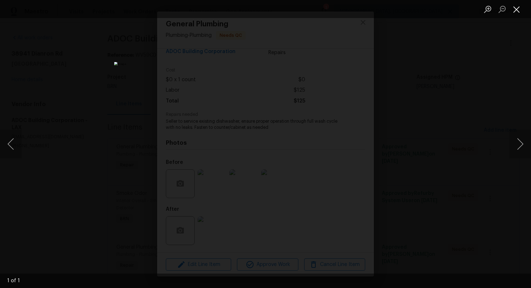
click at [512, 10] on button "Close lightbox" at bounding box center [516, 9] width 14 height 13
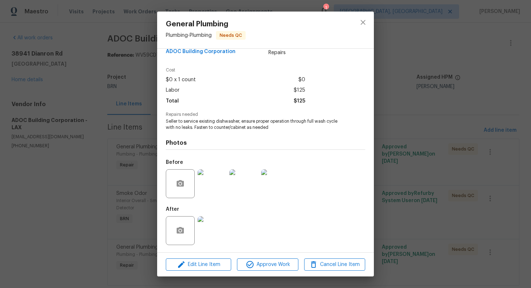
click at [404, 52] on div "General Plumbing Plumbing - Plumbing Needs QC Vendor ADOC Building Corporation …" at bounding box center [265, 144] width 531 height 288
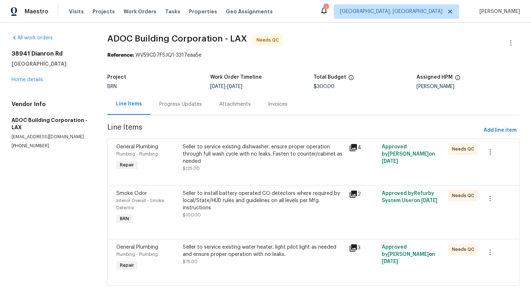
scroll to position [19, 0]
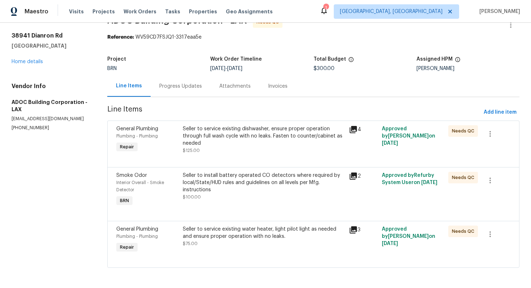
click at [231, 184] on div "Seller to install battery operated CO detectors where required by local/State/H…" at bounding box center [263, 183] width 161 height 22
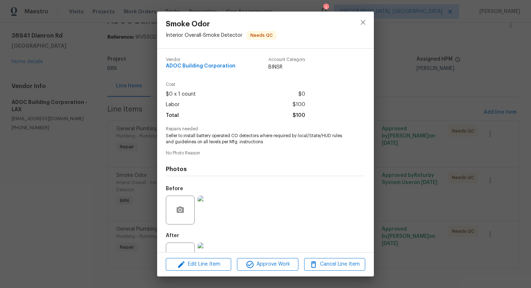
scroll to position [26, 0]
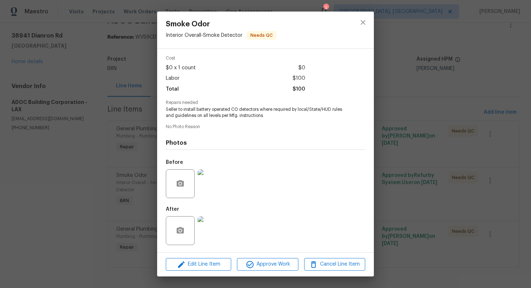
click at [213, 229] on img at bounding box center [212, 230] width 29 height 29
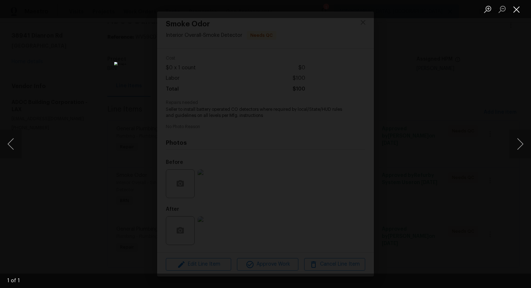
click at [512, 10] on button "Close lightbox" at bounding box center [516, 9] width 14 height 13
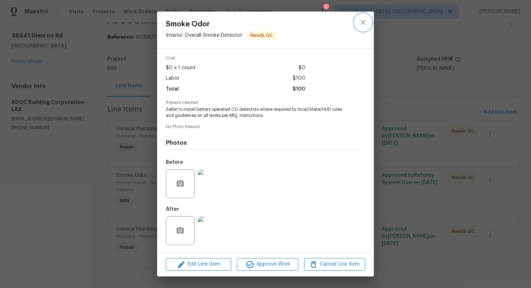
click at [364, 28] on button "close" at bounding box center [362, 22] width 17 height 17
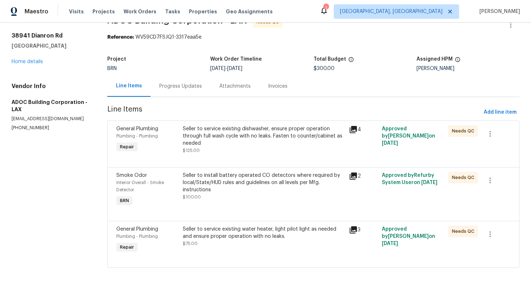
click at [236, 237] on div "Seller to service existing water heater, light pilot light as needed and ensure…" at bounding box center [263, 233] width 161 height 14
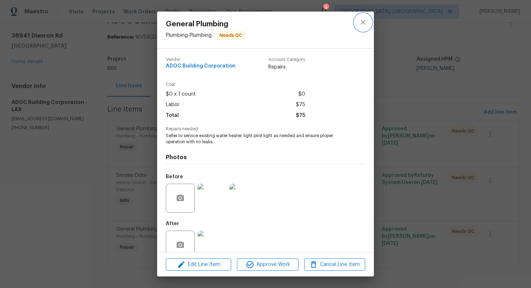
click at [368, 22] on button "close" at bounding box center [362, 22] width 17 height 17
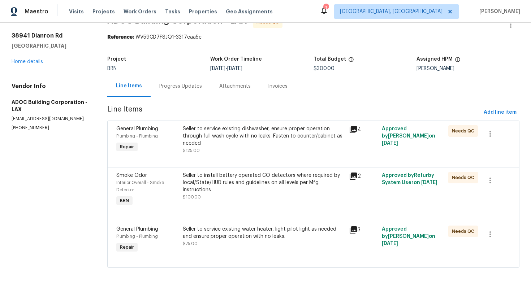
click at [245, 149] on div "Seller to service existing dishwasher, ensure proper operation through full was…" at bounding box center [263, 139] width 161 height 29
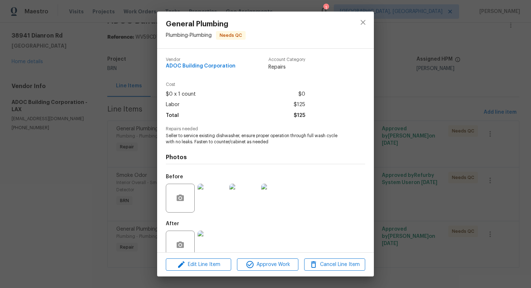
scroll to position [14, 0]
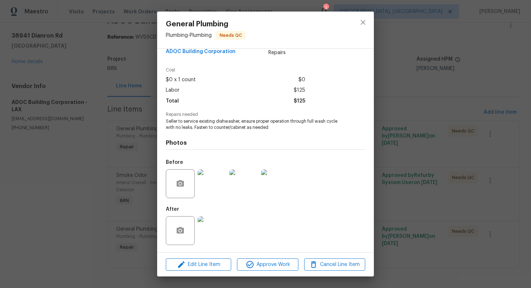
click at [213, 229] on img at bounding box center [212, 230] width 29 height 29
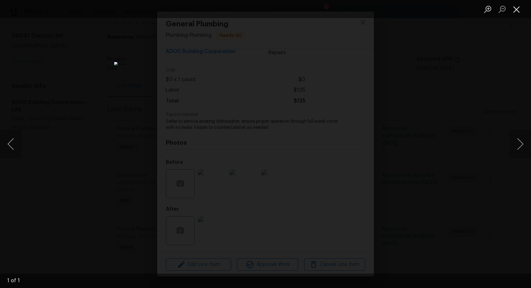
click at [519, 8] on button "Close lightbox" at bounding box center [516, 9] width 14 height 13
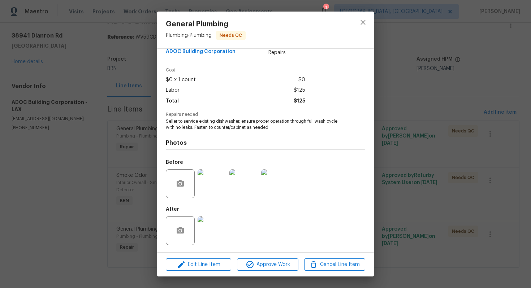
click at [267, 181] on img at bounding box center [275, 183] width 29 height 29
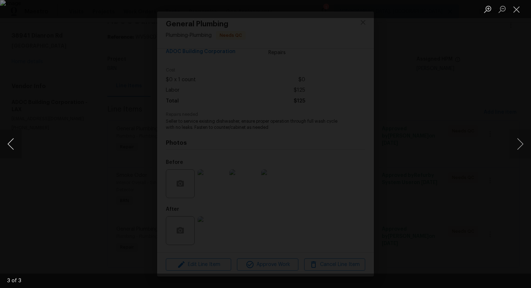
click at [10, 145] on button "Previous image" at bounding box center [11, 144] width 22 height 29
click at [518, 10] on button "Close lightbox" at bounding box center [516, 9] width 14 height 13
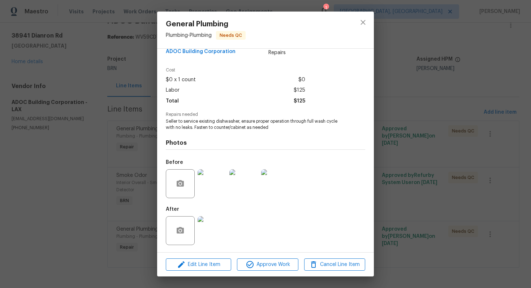
click at [204, 224] on img at bounding box center [212, 230] width 29 height 29
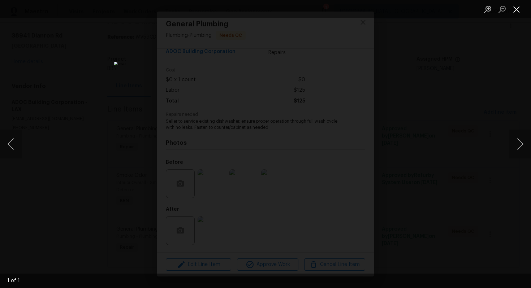
click at [516, 8] on button "Close lightbox" at bounding box center [516, 9] width 14 height 13
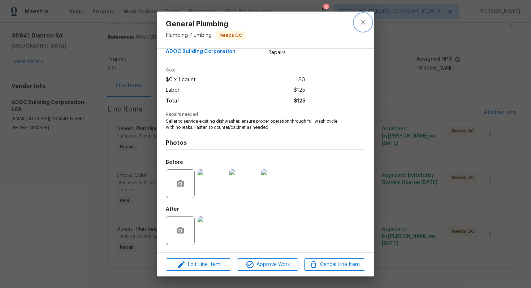
click at [362, 22] on icon "close" at bounding box center [362, 22] width 5 height 5
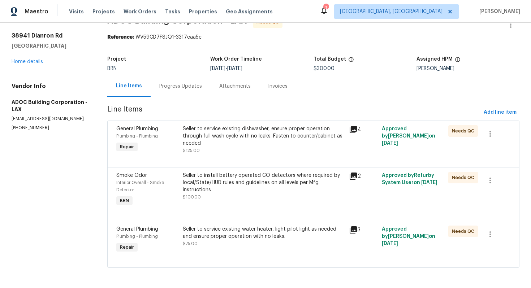
click at [207, 192] on div "Seller to install battery operated CO detectors where required by local/State/H…" at bounding box center [263, 183] width 161 height 22
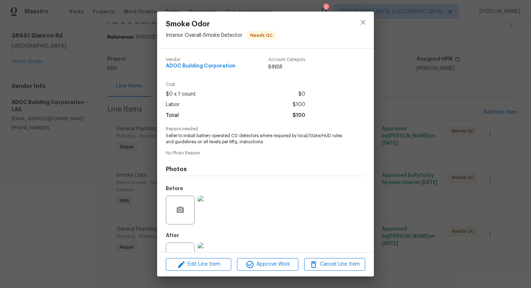
scroll to position [26, 0]
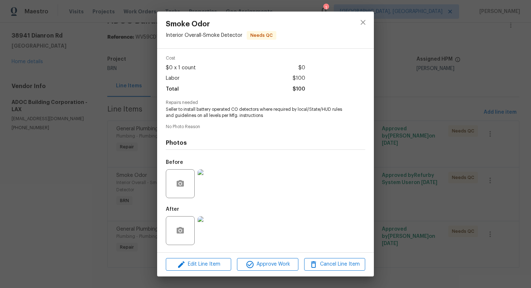
click at [212, 222] on img at bounding box center [212, 230] width 29 height 29
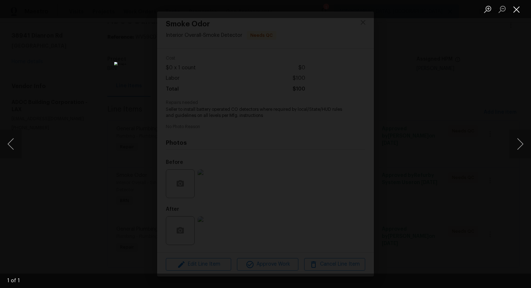
click at [516, 10] on button "Close lightbox" at bounding box center [516, 9] width 14 height 13
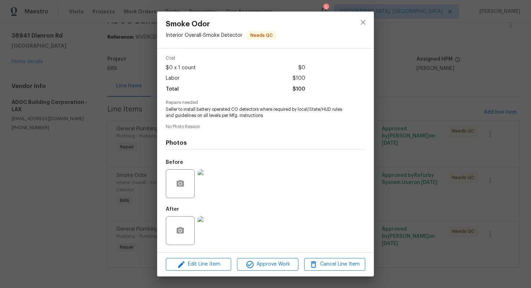
click at [216, 180] on img at bounding box center [212, 183] width 29 height 29
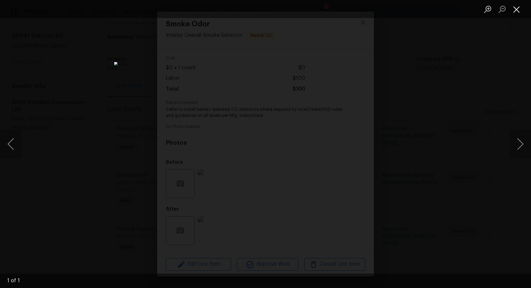
click at [518, 8] on button "Close lightbox" at bounding box center [516, 9] width 14 height 13
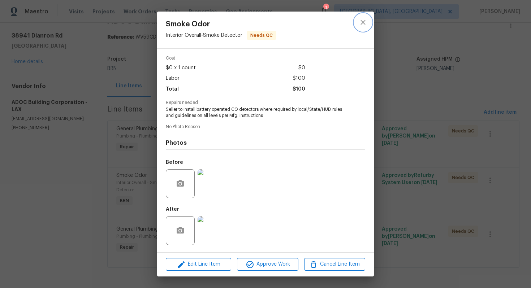
click at [359, 23] on icon "close" at bounding box center [363, 22] width 9 height 9
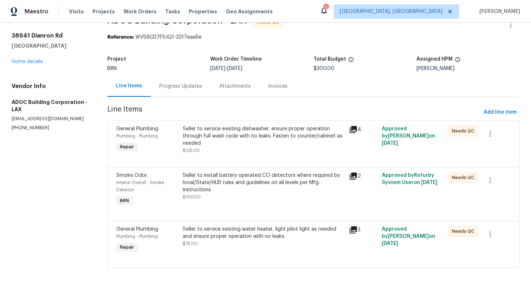
scroll to position [0, 0]
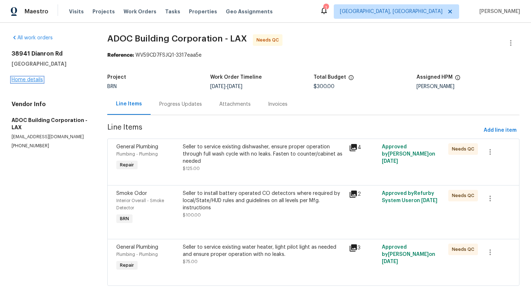
click at [29, 81] on link "Home details" at bounding box center [27, 79] width 31 height 5
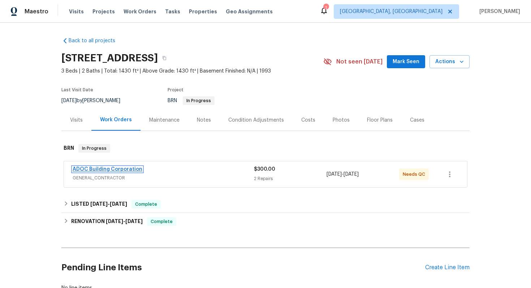
click at [96, 168] on link "ADOC Building Corporation" at bounding box center [108, 169] width 70 height 5
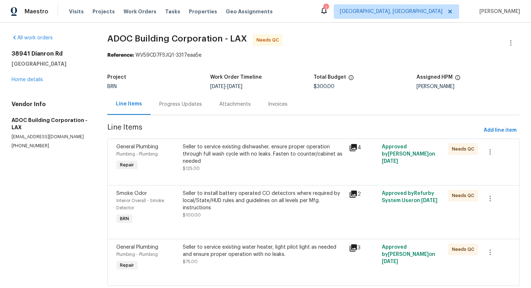
click at [190, 109] on div "Progress Updates" at bounding box center [181, 104] width 60 height 21
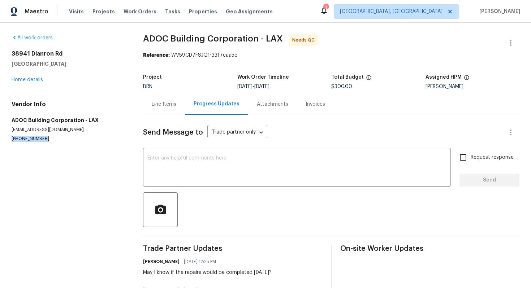
drag, startPoint x: 8, startPoint y: 137, endPoint x: 49, endPoint y: 138, distance: 40.5
click at [49, 138] on div "All work orders 38941 Dianron Rd Palmdale, CA 93551 Home details Vendor Info AD…" at bounding box center [265, 177] width 531 height 309
copy p "(661) 433-0993"
click at [176, 108] on div "Line Items" at bounding box center [164, 104] width 42 height 21
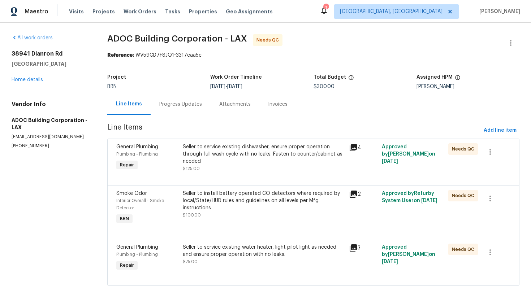
scroll to position [19, 0]
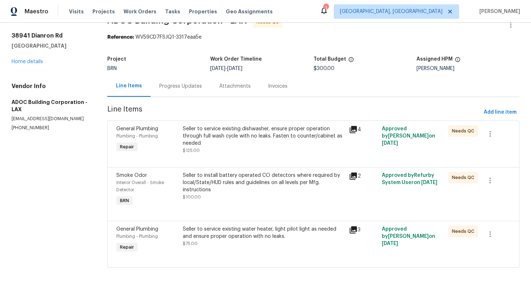
click at [173, 90] on div "Progress Updates" at bounding box center [181, 85] width 60 height 21
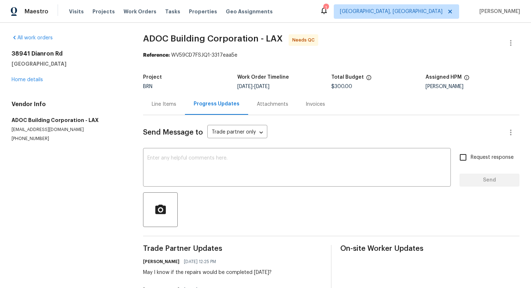
click at [163, 110] on div "Line Items" at bounding box center [164, 104] width 42 height 21
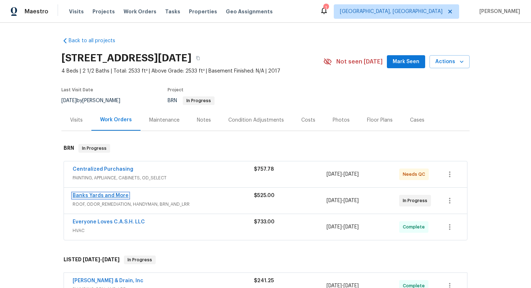
click at [105, 196] on link "Banks Yards and More" at bounding box center [101, 195] width 56 height 5
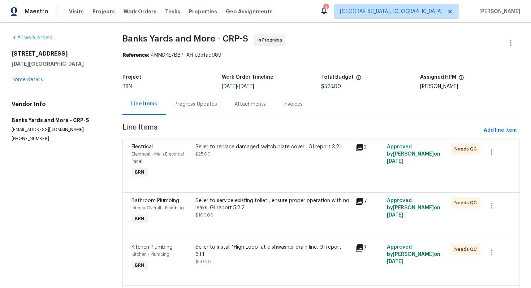
click at [193, 105] on div "Progress Updates" at bounding box center [195, 104] width 43 height 7
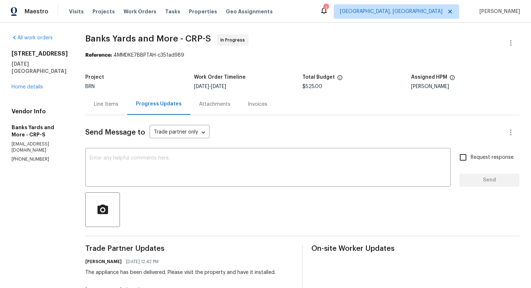
click at [121, 108] on div "Line Items" at bounding box center [106, 104] width 42 height 21
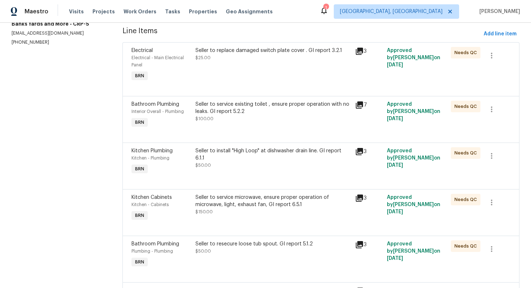
scroll to position [159, 0]
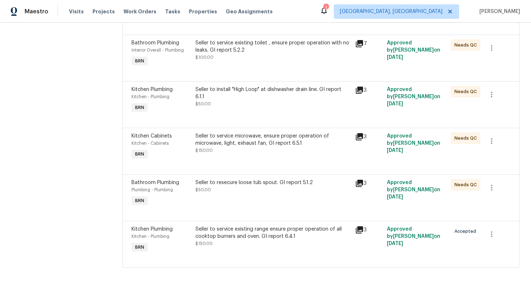
click at [242, 242] on div "Seller to service existing range ensure proper operation of all cooktop burners…" at bounding box center [272, 237] width 155 height 22
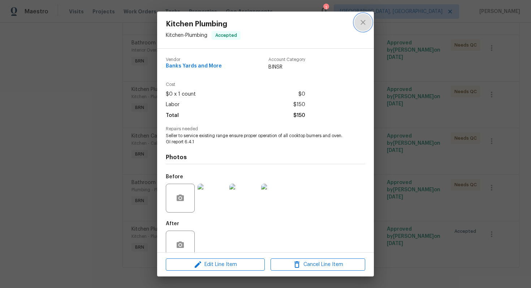
click at [362, 26] on icon "close" at bounding box center [363, 22] width 9 height 9
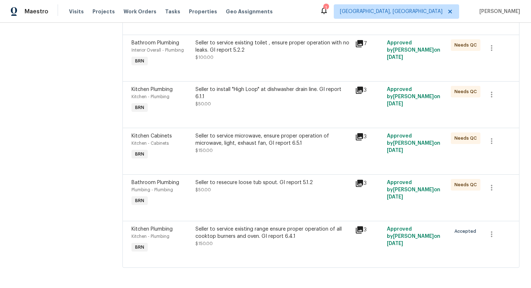
click at [280, 147] on div "Seller to service microwave, ensure proper operation of microwave, light, exhau…" at bounding box center [272, 144] width 155 height 22
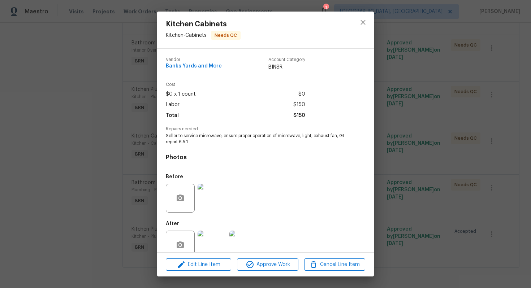
scroll to position [14, 0]
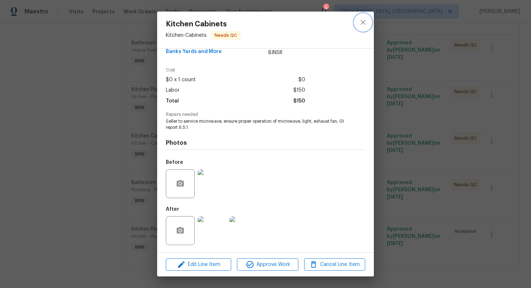
click at [359, 26] on icon "close" at bounding box center [363, 22] width 9 height 9
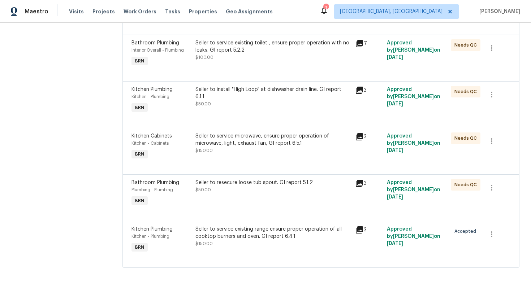
scroll to position [0, 0]
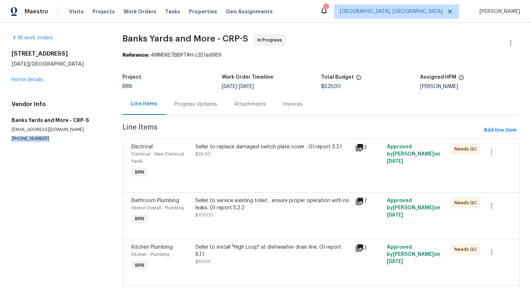
drag, startPoint x: 12, startPoint y: 138, endPoint x: 53, endPoint y: 138, distance: 41.2
click at [53, 138] on p "(361) 876-5816" at bounding box center [59, 139] width 94 height 6
copy p "(361) 876-5816"
click at [203, 110] on div "Progress Updates" at bounding box center [196, 104] width 60 height 21
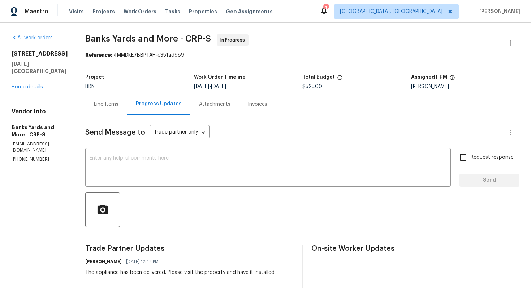
click at [114, 109] on div "Line Items" at bounding box center [106, 104] width 42 height 21
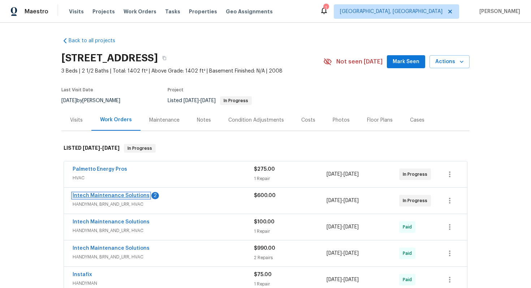
click at [118, 196] on link "Intech Maintenance Solutions" at bounding box center [111, 195] width 77 height 5
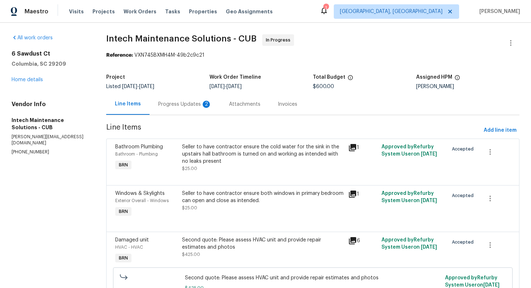
click at [190, 105] on div "Progress Updates 2" at bounding box center [184, 104] width 53 height 7
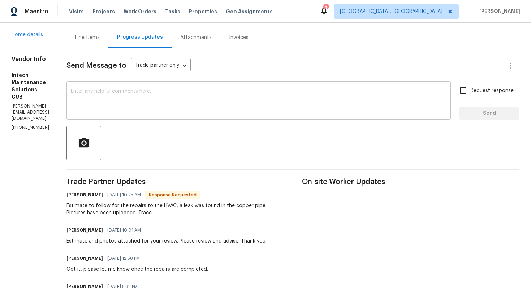
scroll to position [68, 0]
click at [101, 41] on div "Line Items" at bounding box center [87, 36] width 42 height 21
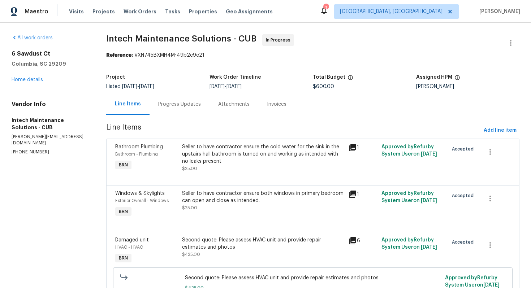
click at [194, 107] on div "Progress Updates" at bounding box center [179, 104] width 43 height 7
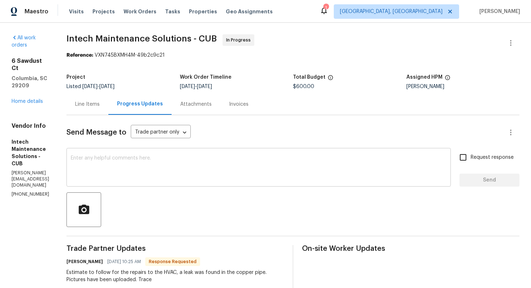
click at [168, 183] on div "x ​" at bounding box center [258, 168] width 384 height 37
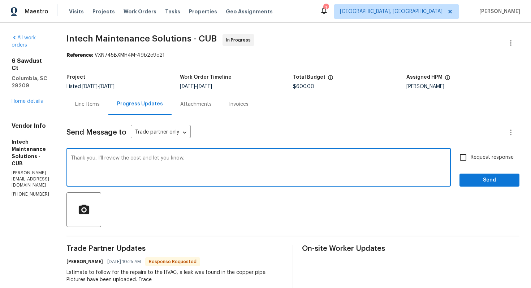
type textarea "Thank you, I'll review the cost and let you know."
click at [459, 155] on input "Request response" at bounding box center [462, 157] width 15 height 15
checkbox input "true"
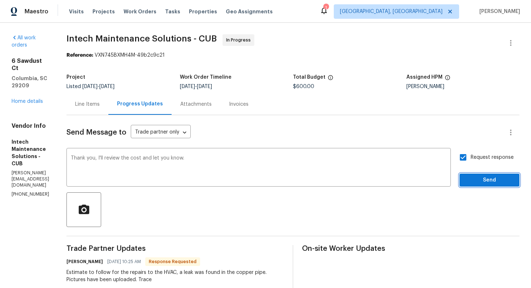
click at [477, 181] on span "Send" at bounding box center [489, 180] width 48 height 9
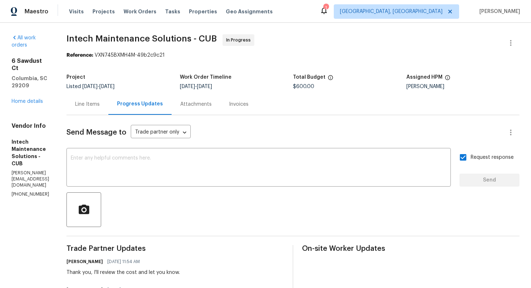
click at [88, 107] on div "Line Items" at bounding box center [87, 104] width 25 height 7
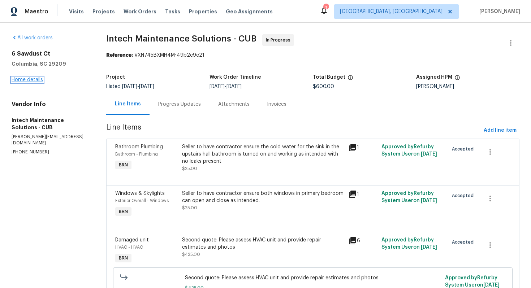
click at [38, 82] on link "Home details" at bounding box center [27, 79] width 31 height 5
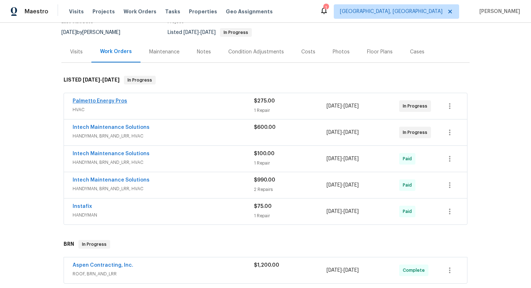
scroll to position [69, 0]
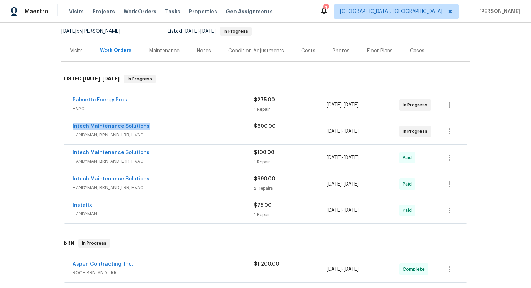
drag, startPoint x: 69, startPoint y: 126, endPoint x: 146, endPoint y: 127, distance: 76.6
click at [146, 128] on div "Intech Maintenance Solutions HANDYMAN, BRN_AND_LRR, HVAC $600.00 8/13/2025 - 8/…" at bounding box center [265, 131] width 403 height 26
copy link "Intech Maintenance Solutions"
click at [138, 127] on link "Intech Maintenance Solutions" at bounding box center [111, 126] width 77 height 5
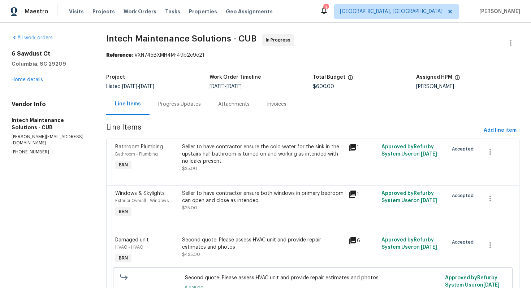
click at [228, 156] on div "Seller to have contractor ensure the cold water for the sink in the upstairs ha…" at bounding box center [263, 154] width 162 height 22
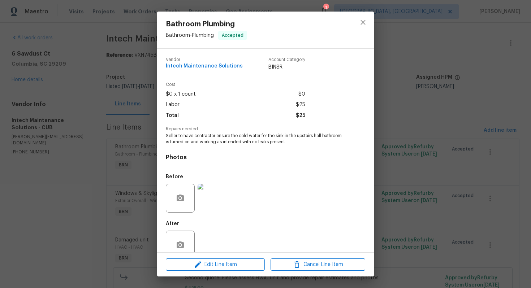
click at [235, 141] on span "Seller to have contractor ensure the cold water for the sink in the upstairs ha…" at bounding box center [255, 139] width 179 height 12
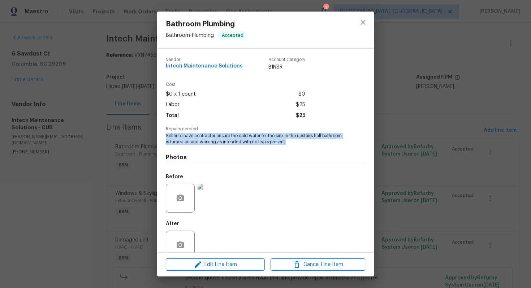
click at [235, 141] on span "Seller to have contractor ensure the cold water for the sink in the upstairs ha…" at bounding box center [255, 139] width 179 height 12
click at [424, 148] on div "Bathroom Plumbing Bathroom - Plumbing Accepted Vendor Intech Maintenance Soluti…" at bounding box center [265, 144] width 531 height 288
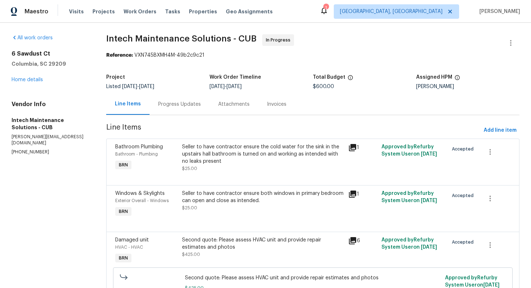
click at [240, 195] on div "Seller to have contractor ensure both windows in primary bedroom can open and c…" at bounding box center [263, 197] width 162 height 14
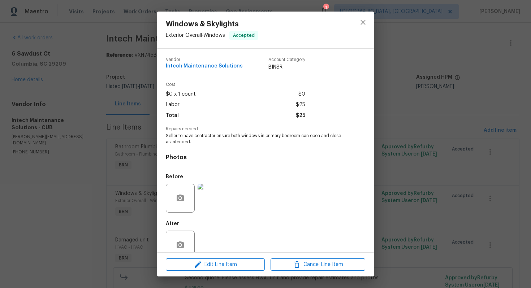
click at [258, 137] on span "Seller to have contractor ensure both windows in primary bedroom can open and c…" at bounding box center [255, 139] width 179 height 12
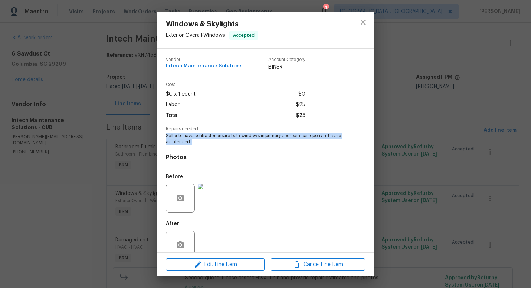
copy span "Seller to have contractor ensure both windows in primary bedroom can open and c…"
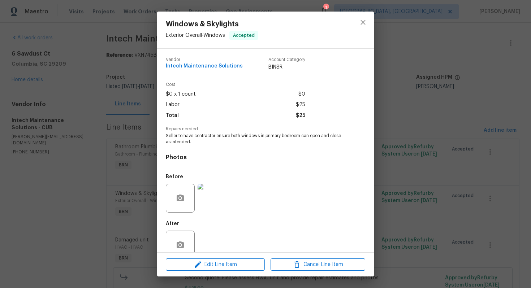
click at [384, 135] on div "Windows & Skylights Exterior Overall - Windows Accepted Vendor Intech Maintenan…" at bounding box center [265, 144] width 531 height 288
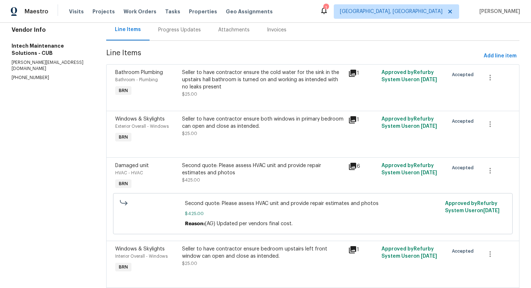
scroll to position [113, 0]
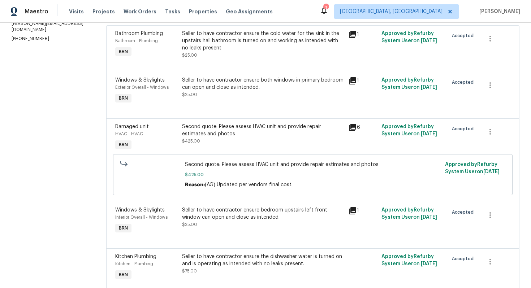
click at [277, 139] on div "Second quote: Please assess HVAC unit and provide repair estimates and photos $…" at bounding box center [263, 134] width 162 height 22
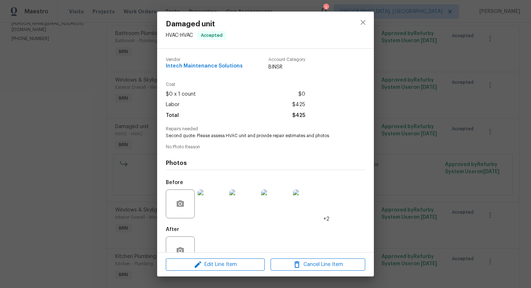
click at [262, 134] on span "Second quote: Please assess HVAC unit and provide repair estimates and photos" at bounding box center [255, 136] width 179 height 6
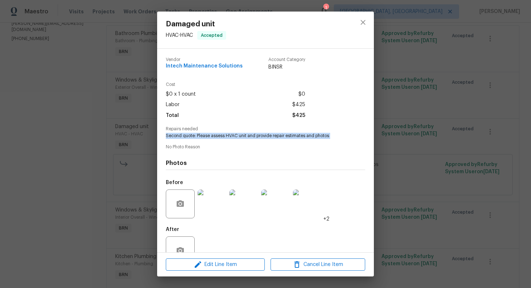
copy span "Second quote: Please assess HVAC unit and provide repair estimates and photos"
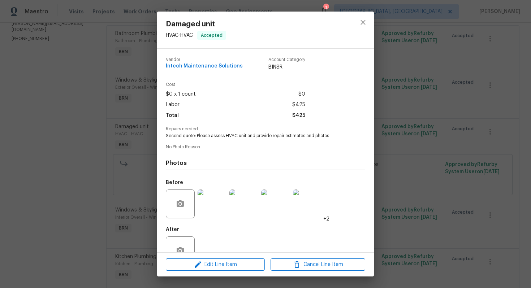
click at [398, 110] on div "Damaged unit HVAC - HVAC Accepted Vendor Intech Maintenance Solutions Account C…" at bounding box center [265, 144] width 531 height 288
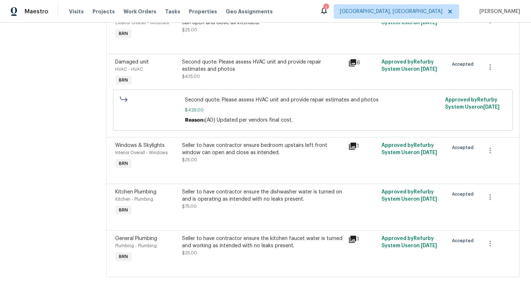
scroll to position [189, 0]
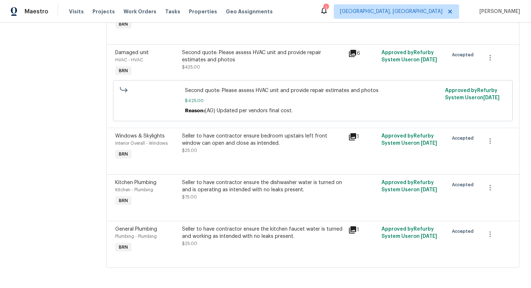
click at [285, 148] on div "Seller to have contractor ensure bedroom upstairs left front window can open an…" at bounding box center [263, 144] width 162 height 22
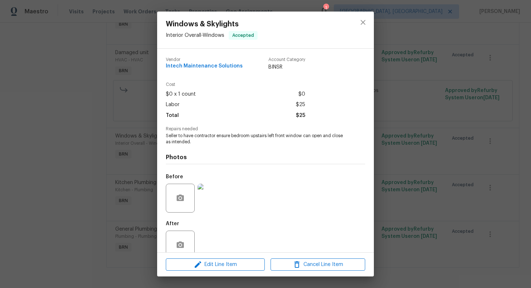
click at [293, 136] on span "Seller to have contractor ensure bedroom upstairs left front window can open an…" at bounding box center [255, 139] width 179 height 12
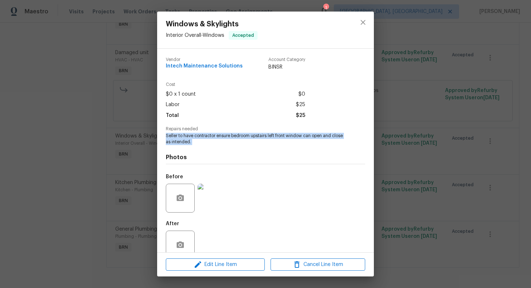
copy span "Seller to have contractor ensure bedroom upstairs left front window can open an…"
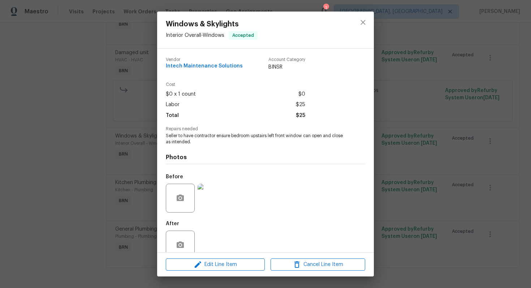
click at [395, 108] on div "Windows & Skylights Interior Overall - Windows Accepted Vendor Intech Maintenan…" at bounding box center [265, 144] width 531 height 288
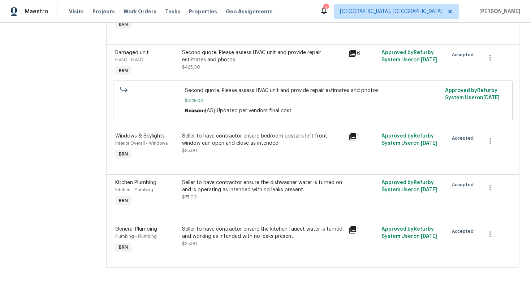
click at [244, 191] on div "Seller to have contractor ensure the dishwasher water is turned on and is opera…" at bounding box center [263, 186] width 162 height 14
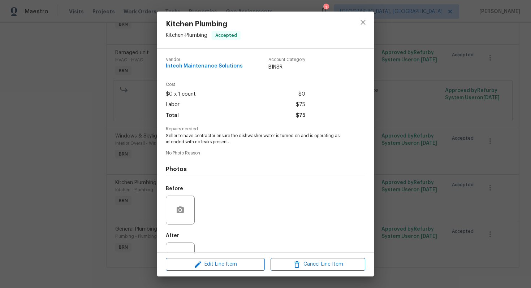
click at [265, 138] on span "Seller to have contractor ensure the dishwasher water is turned on and is opera…" at bounding box center [255, 139] width 179 height 12
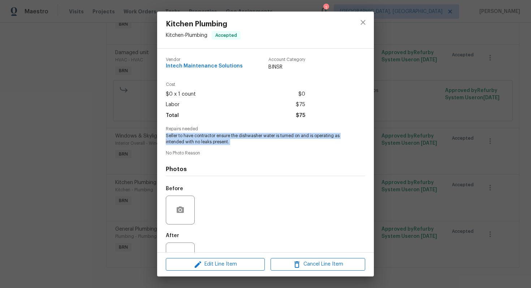
copy span "Seller to have contractor ensure the dishwasher water is turned on and is opera…"
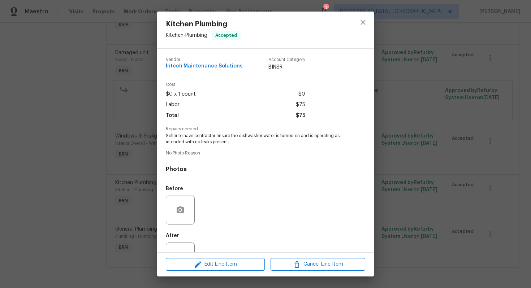
click at [393, 159] on div "Kitchen Plumbing Kitchen - Plumbing Accepted Vendor Intech Maintenance Solution…" at bounding box center [265, 144] width 531 height 288
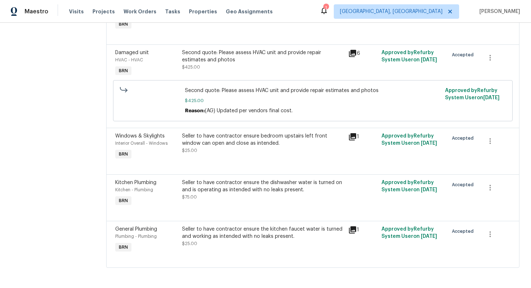
click at [267, 239] on div "Seller to have contractor ensure the kitchen faucet water is turned and working…" at bounding box center [263, 233] width 162 height 14
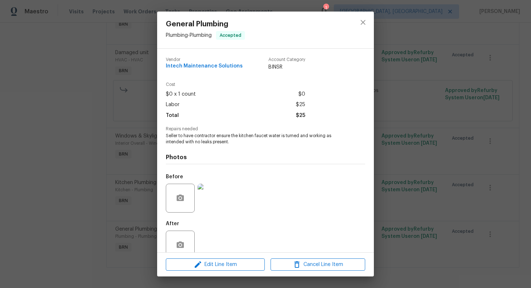
click at [266, 134] on span "Seller to have contractor ensure the kitchen faucet water is turned and working…" at bounding box center [255, 139] width 179 height 12
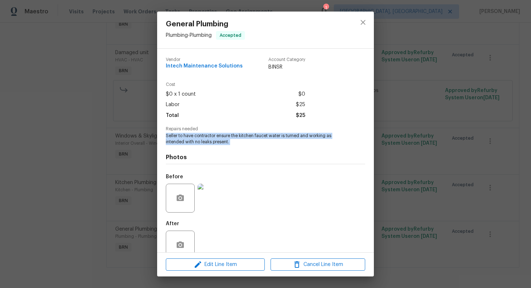
copy span "Seller to have contractor ensure the kitchen faucet water is turned and working…"
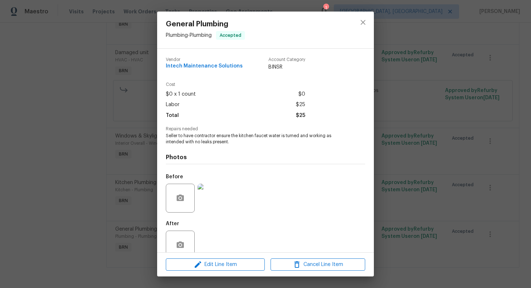
click at [405, 43] on div "General Plumbing Plumbing - Plumbing Accepted Vendor Intech Maintenance Solutio…" at bounding box center [265, 144] width 531 height 288
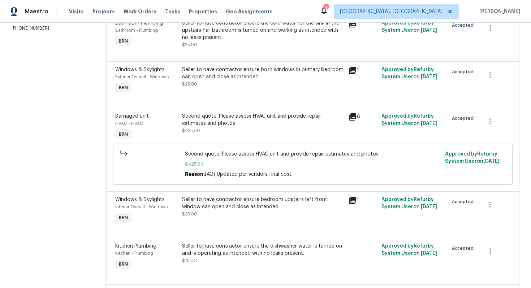
scroll to position [0, 0]
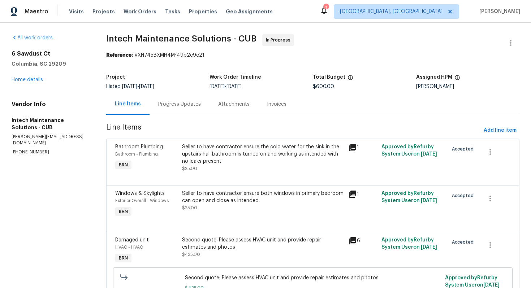
click at [187, 105] on div "Progress Updates" at bounding box center [179, 104] width 43 height 7
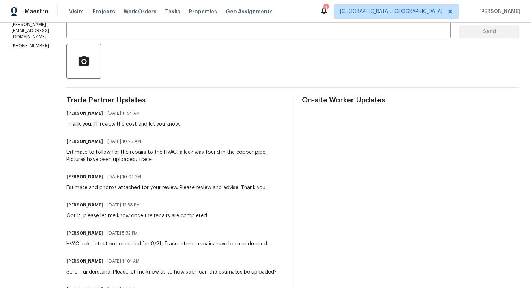
scroll to position [151, 0]
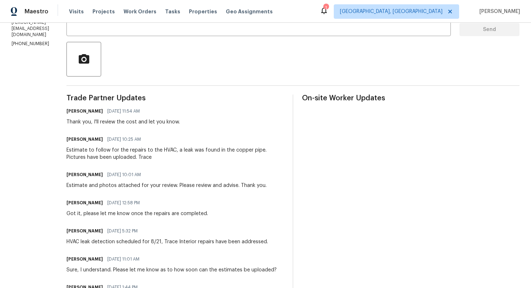
click at [139, 185] on div "Estimate and photos attached for your review. Please review and advise. Thank y…" at bounding box center [166, 185] width 200 height 7
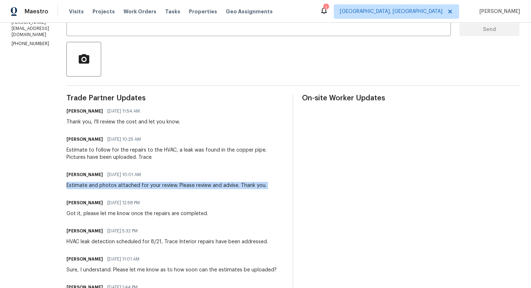
copy div "Estimate and photos attached for your review. Please review and advise. Thank y…"
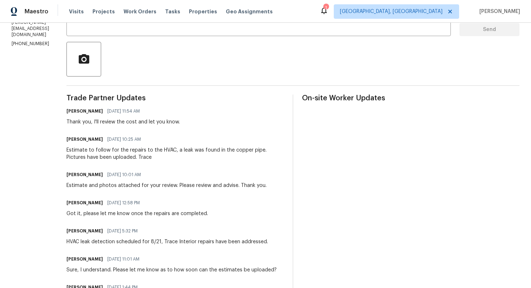
click at [152, 149] on div "Estimate to follow for the repairs to the HVAC, a leak was found in the copper …" at bounding box center [174, 154] width 217 height 14
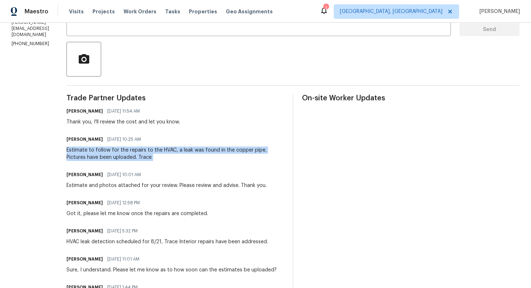
copy div "Estimate to follow for the repairs to the HVAC, a leak was found in the copper …"
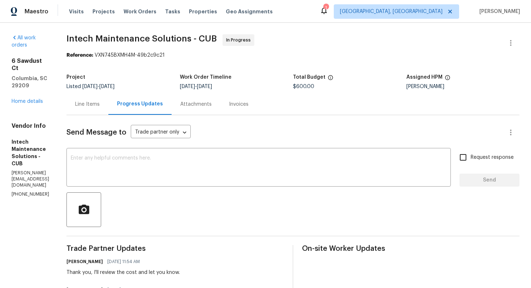
drag, startPoint x: 308, startPoint y: 88, endPoint x: 295, endPoint y: 87, distance: 13.4
click at [295, 87] on div "Project Listed 7/14/2025 - 8/14/2025 Work Order Timeline 8/13/2025 - 8/14/2025 …" at bounding box center [292, 81] width 453 height 23
click at [293, 87] on div "8/13/2025 - 8/14/2025" at bounding box center [236, 86] width 113 height 5
drag, startPoint x: 308, startPoint y: 87, endPoint x: 296, endPoint y: 87, distance: 11.6
click at [296, 87] on span "$600.00" at bounding box center [303, 86] width 21 height 5
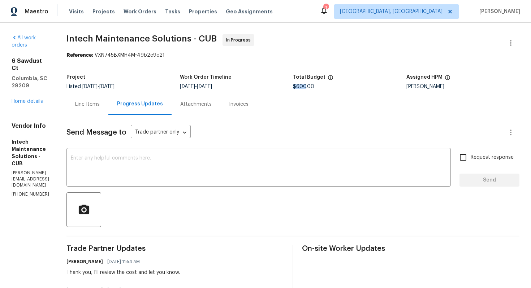
copy span "$600"
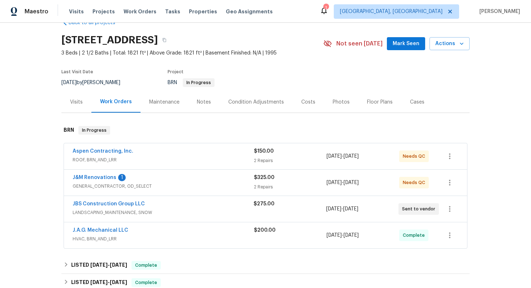
scroll to position [22, 0]
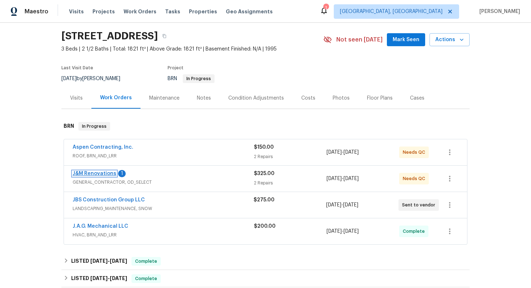
click at [100, 174] on link "J&M Renovations" at bounding box center [95, 173] width 44 height 5
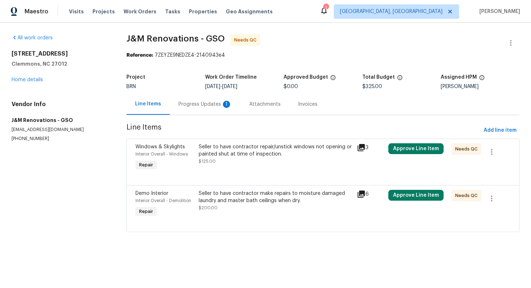
click at [205, 102] on div "Progress Updates 1" at bounding box center [204, 104] width 53 height 7
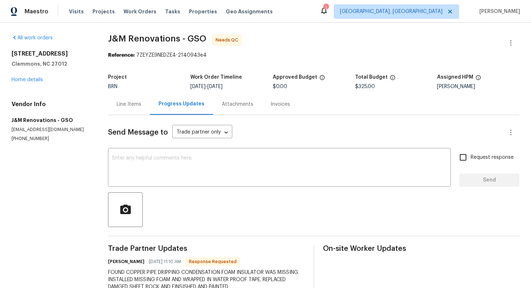
click at [133, 106] on div "Line Items" at bounding box center [129, 104] width 25 height 7
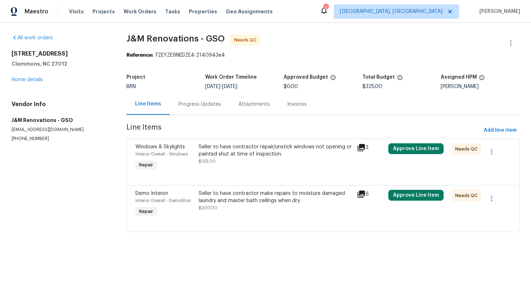
click at [30, 77] on div "[STREET_ADDRESS] Home details" at bounding box center [61, 66] width 98 height 33
click at [35, 81] on link "Home details" at bounding box center [27, 79] width 31 height 5
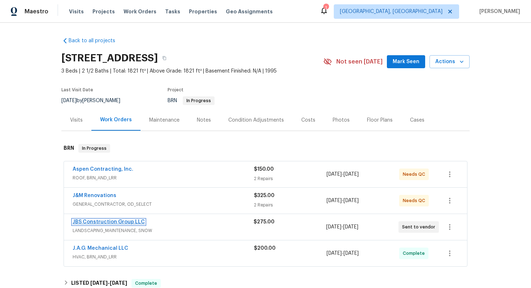
click at [96, 221] on link "JBS Construction Group LLC" at bounding box center [109, 222] width 72 height 5
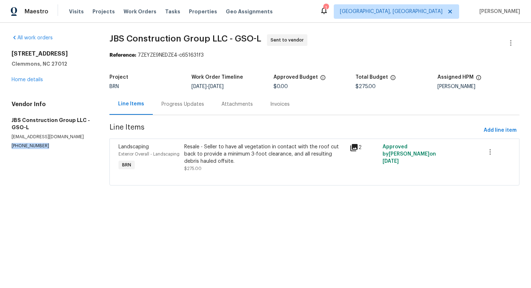
drag, startPoint x: 9, startPoint y: 146, endPoint x: 59, endPoint y: 148, distance: 49.5
click at [59, 148] on div "All work orders [STREET_ADDRESS] Home details Vendor Info JBS Construction Grou…" at bounding box center [265, 114] width 531 height 183
copy p "[PHONE_NUMBER]"
click at [192, 106] on div "Progress Updates" at bounding box center [182, 104] width 43 height 7
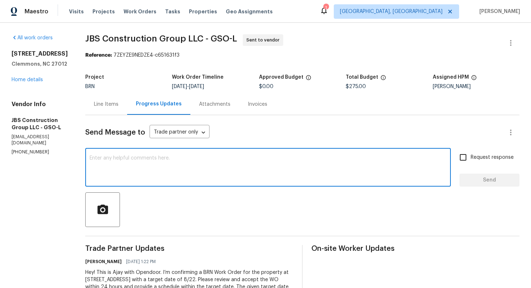
click at [176, 160] on textarea at bounding box center [268, 168] width 357 height 25
type textarea "Can you please accept the WO and provide an update with the work start date?"
click at [477, 159] on span "Request response" at bounding box center [492, 158] width 43 height 8
click at [471, 159] on input "Request response" at bounding box center [462, 157] width 15 height 15
checkbox input "true"
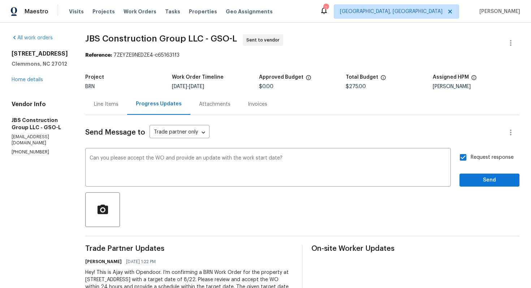
click at [485, 187] on div "Send Message to Trade partner only Trade partner only ​ Can you please accept t…" at bounding box center [302, 221] width 434 height 213
click at [485, 185] on span "Send" at bounding box center [489, 180] width 48 height 9
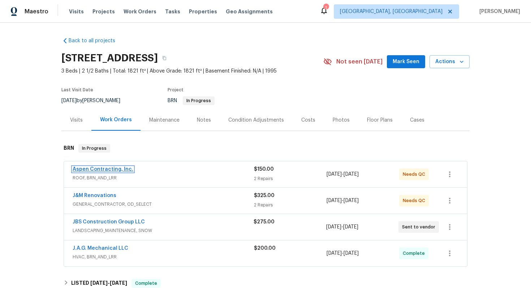
click at [118, 168] on link "Aspen Contracting, Inc." at bounding box center [103, 169] width 61 height 5
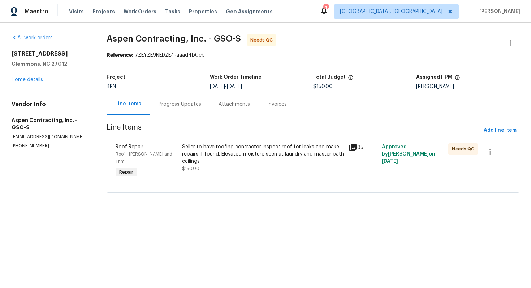
click at [227, 152] on div "Seller to have roofing contractor inspect roof for leaks and make repairs if fo…" at bounding box center [263, 154] width 162 height 22
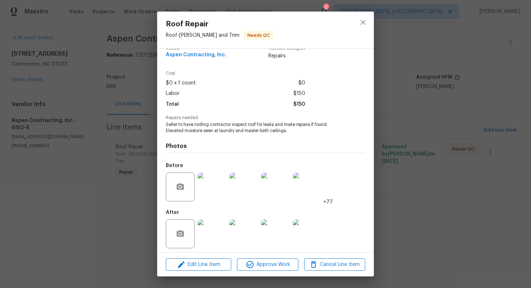
scroll to position [14, 0]
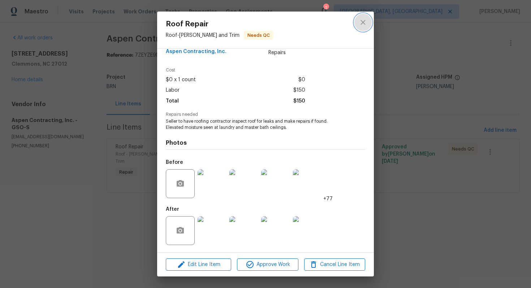
click at [360, 23] on icon "close" at bounding box center [363, 22] width 9 height 9
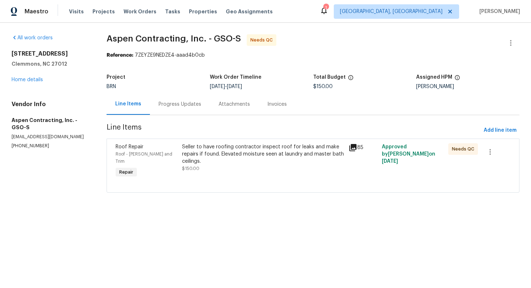
click at [199, 103] on div "Progress Updates" at bounding box center [180, 104] width 43 height 7
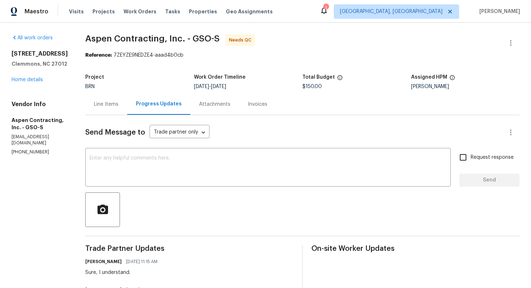
click at [120, 109] on div "Line Items" at bounding box center [106, 104] width 42 height 21
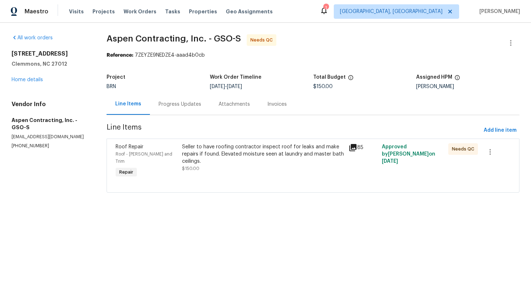
click at [202, 150] on div "Seller to have roofing contractor inspect roof for leaks and make repairs if fo…" at bounding box center [263, 154] width 162 height 22
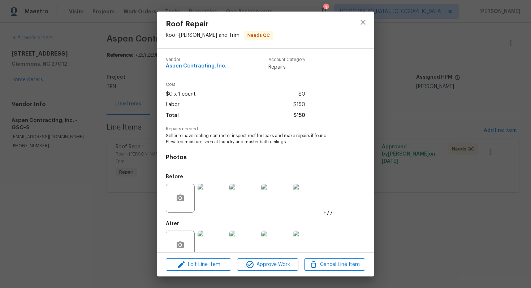
scroll to position [14, 0]
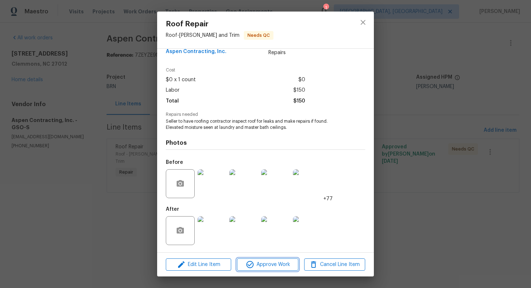
click at [260, 264] on span "Approve Work" at bounding box center [267, 264] width 57 height 9
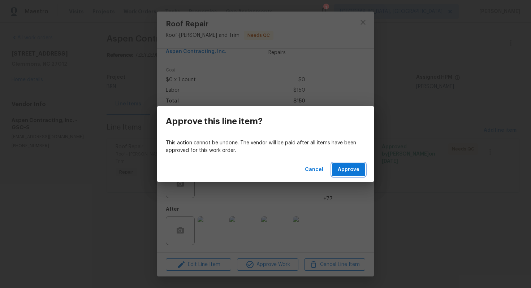
click at [347, 172] on span "Approve" at bounding box center [349, 169] width 22 height 9
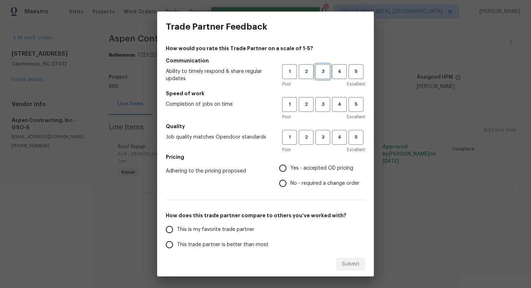
click at [321, 76] on button "3" at bounding box center [322, 71] width 15 height 15
click at [321, 109] on button "3" at bounding box center [322, 104] width 15 height 15
click at [323, 134] on span "3" at bounding box center [322, 137] width 13 height 8
click at [298, 181] on span "No - required a change order" at bounding box center [324, 184] width 69 height 8
click at [290, 181] on input "No - required a change order" at bounding box center [282, 183] width 15 height 15
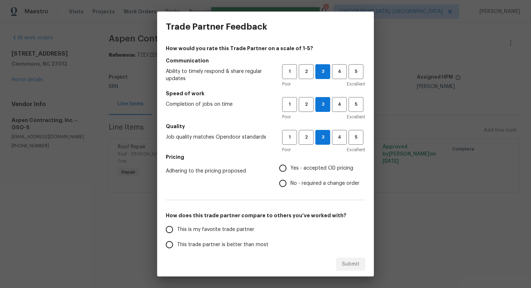
radio input "true"
click at [296, 170] on span "Yes - accepted OD pricing" at bounding box center [321, 169] width 63 height 8
click at [290, 170] on input "Yes - accepted OD pricing" at bounding box center [282, 168] width 15 height 15
radio input "true"
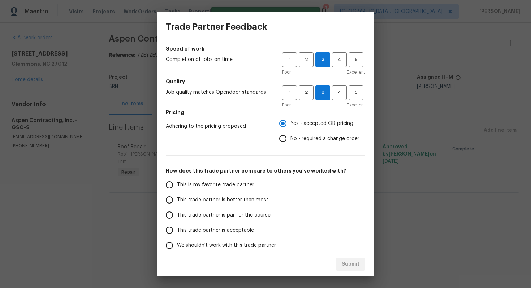
scroll to position [61, 0]
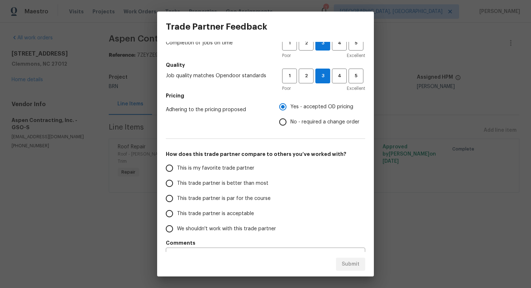
click at [225, 200] on span "This trade partner is par for the course" at bounding box center [224, 199] width 94 height 8
click at [177, 200] on input "This trade partner is par for the course" at bounding box center [169, 198] width 15 height 15
click at [345, 263] on span "Submit" at bounding box center [351, 264] width 18 height 9
radio input "true"
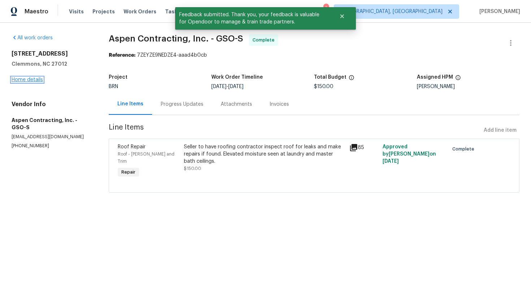
click at [31, 79] on link "Home details" at bounding box center [27, 79] width 31 height 5
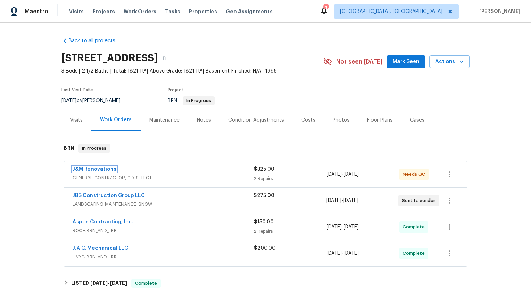
click at [87, 171] on link "J&M Renovations" at bounding box center [95, 169] width 44 height 5
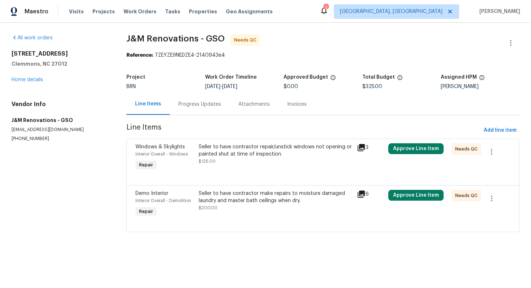
click at [191, 107] on div "Progress Updates" at bounding box center [199, 104] width 43 height 7
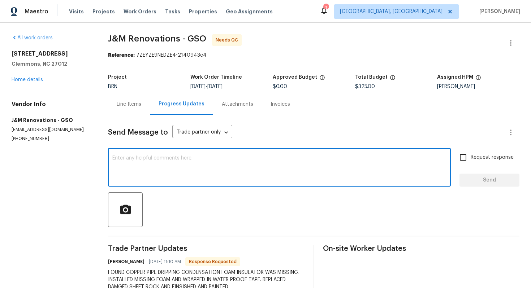
click at [187, 171] on textarea at bounding box center [279, 168] width 334 height 25
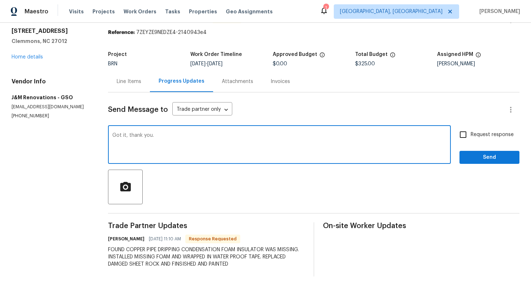
type textarea "Got it, thank you."
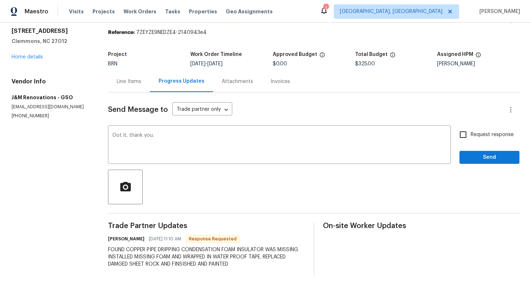
click at [481, 133] on span "Request response" at bounding box center [492, 135] width 43 height 8
click at [471, 133] on input "Request response" at bounding box center [462, 134] width 15 height 15
checkbox input "true"
click at [479, 157] on span "Send" at bounding box center [489, 157] width 48 height 9
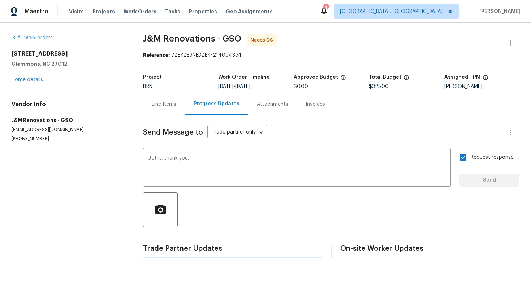
scroll to position [0, 0]
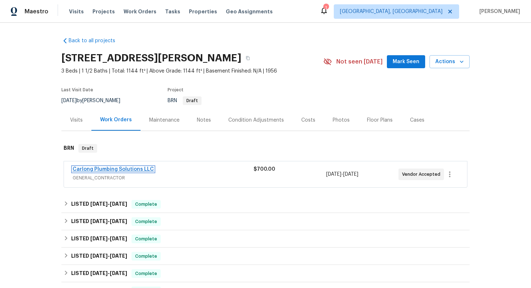
click at [114, 169] on link "Carlong Plumbing Solutions LLC" at bounding box center [113, 169] width 81 height 5
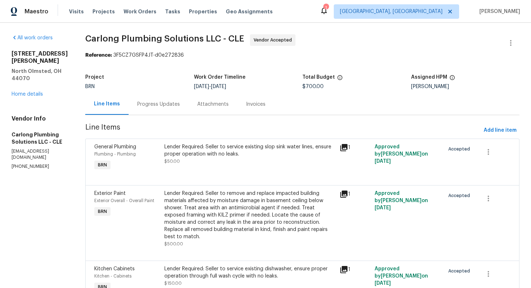
click at [167, 109] on div "Progress Updates" at bounding box center [159, 104] width 60 height 21
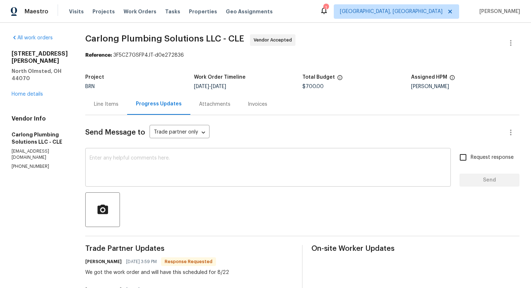
click at [176, 166] on textarea at bounding box center [268, 168] width 357 height 25
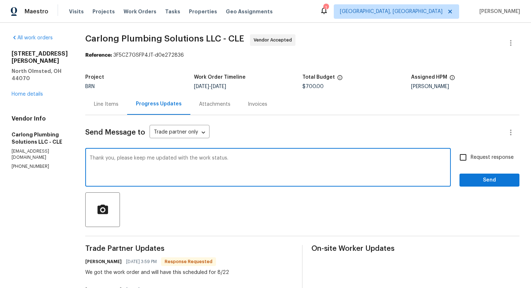
type textarea "Thank you, please keep me updated with the work status."
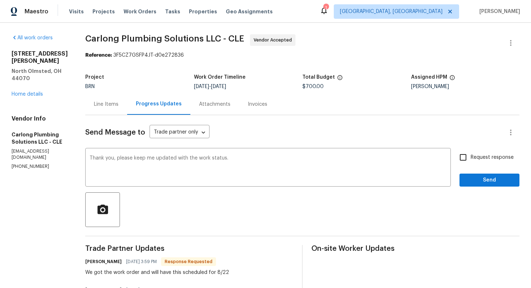
click at [482, 160] on span "Request response" at bounding box center [492, 158] width 43 height 8
click at [471, 160] on input "Request response" at bounding box center [462, 157] width 15 height 15
checkbox input "true"
click at [488, 175] on button "Send" at bounding box center [489, 180] width 60 height 13
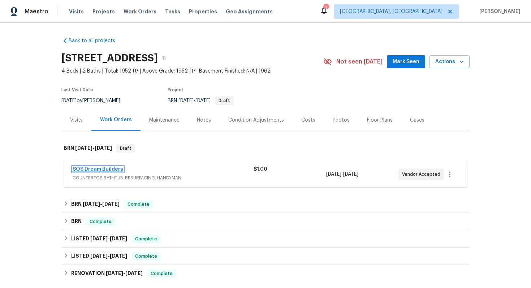
click at [90, 168] on link "SOS Dream Builders" at bounding box center [98, 169] width 51 height 5
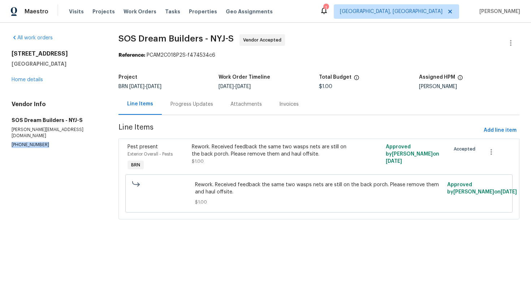
drag, startPoint x: 9, startPoint y: 139, endPoint x: 48, endPoint y: 139, distance: 38.3
click at [48, 139] on div "All work orders [STREET_ADDRESS] Home details Vendor Info SOS Dream Builders - …" at bounding box center [265, 131] width 531 height 217
copy p "[PHONE_NUMBER]"
click at [194, 111] on div "Progress Updates" at bounding box center [192, 104] width 60 height 21
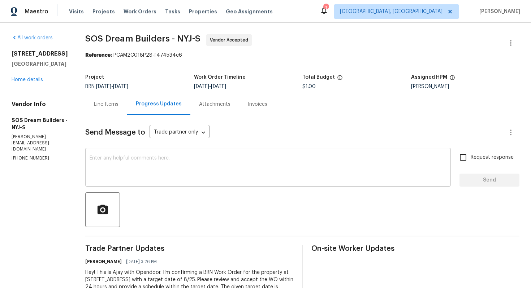
click at [176, 164] on textarea at bounding box center [268, 168] width 357 height 25
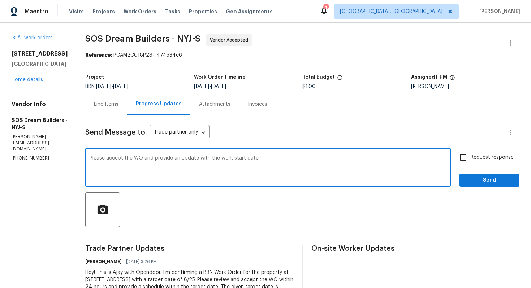
type textarea "Please accept the WO and provide an update with the work start date."
click at [481, 162] on label "Request response" at bounding box center [484, 157] width 58 height 15
click at [471, 162] on input "Request response" at bounding box center [462, 157] width 15 height 15
checkbox input "true"
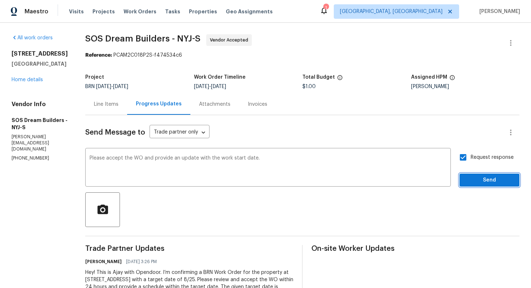
click at [484, 182] on span "Send" at bounding box center [489, 180] width 48 height 9
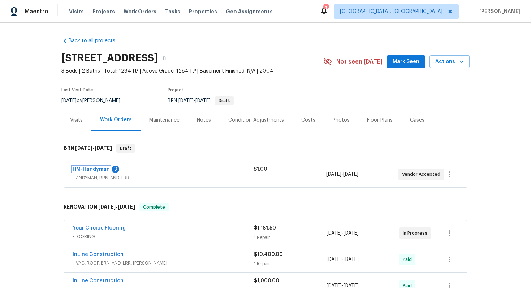
click at [104, 170] on link "HM-Handyman" at bounding box center [91, 169] width 37 height 5
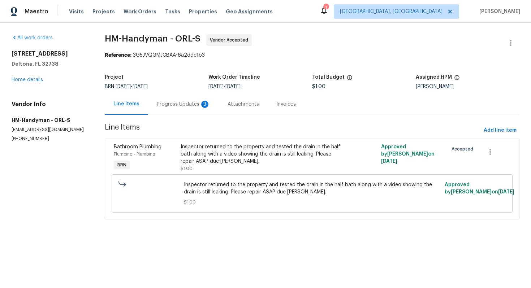
click at [194, 108] on div "Progress Updates 3" at bounding box center [183, 104] width 71 height 21
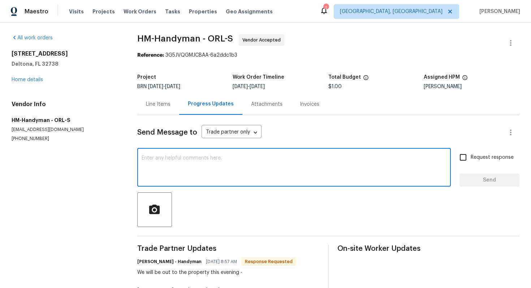
click at [198, 175] on textarea at bounding box center [294, 168] width 305 height 25
type textarea "Sure, please keep me updated with the work progress today."
click at [457, 163] on input "Request response" at bounding box center [462, 157] width 15 height 15
checkbox input "true"
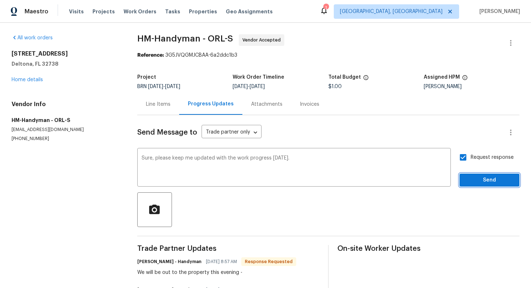
click at [479, 179] on span "Send" at bounding box center [489, 180] width 48 height 9
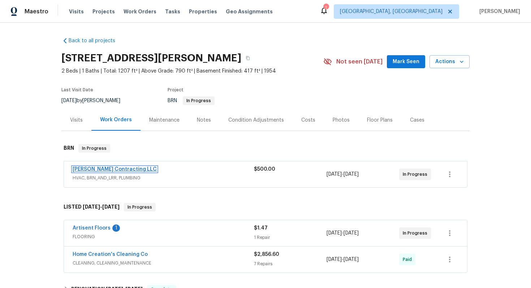
click at [100, 169] on link "[PERSON_NAME] Contracting LLC" at bounding box center [115, 169] width 84 height 5
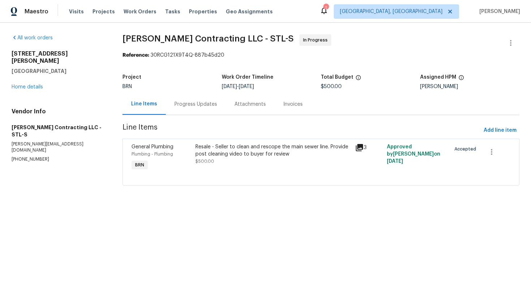
click at [183, 111] on div "Progress Updates" at bounding box center [196, 104] width 60 height 21
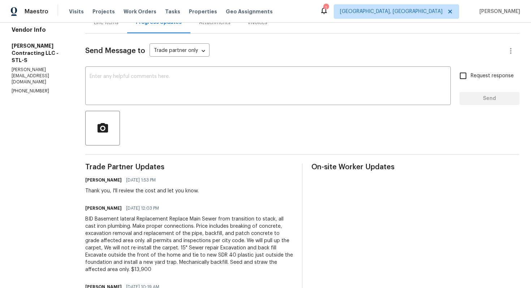
scroll to position [82, 0]
drag, startPoint x: 102, startPoint y: 268, endPoint x: 87, endPoint y: 268, distance: 15.5
click at [87, 268] on div "BID Basement lateral Replacement Replace Main Sewer from transition to stack, a…" at bounding box center [189, 244] width 208 height 58
copy div "13,900"
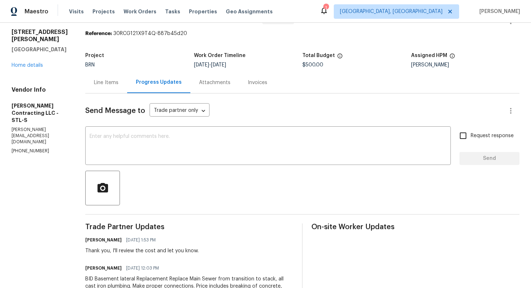
scroll to position [0, 0]
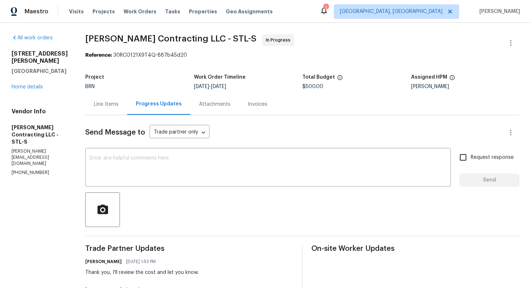
click at [107, 108] on div "Line Items" at bounding box center [106, 104] width 42 height 21
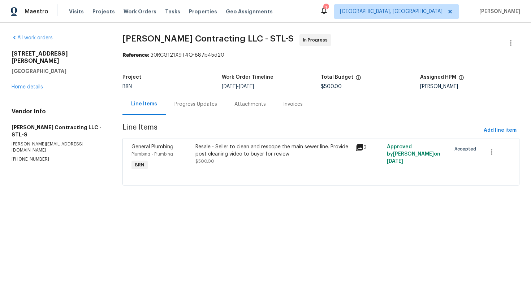
click at [214, 154] on div "Resale - Seller to clean and rescope the main sewer line. Provide post cleaning…" at bounding box center [272, 150] width 155 height 14
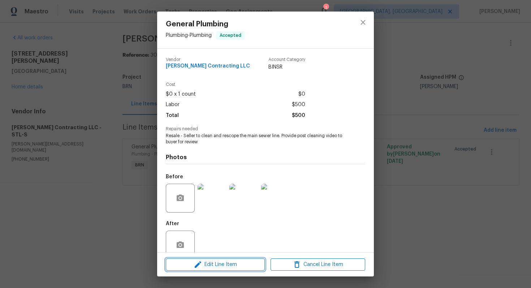
click at [213, 264] on span "Edit Line Item" at bounding box center [215, 264] width 95 height 9
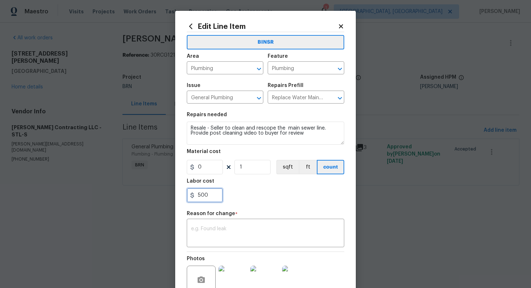
drag, startPoint x: 198, startPoint y: 197, endPoint x: 223, endPoint y: 198, distance: 24.9
click at [224, 198] on div "500" at bounding box center [265, 195] width 157 height 14
paste input "139"
type input "13900"
click at [265, 245] on div "x ​" at bounding box center [265, 234] width 157 height 27
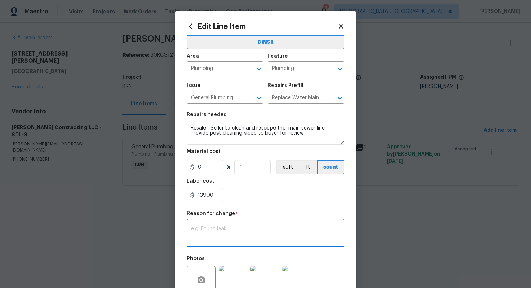
paste textarea "(AG) Updated cost per BR team’s approval."
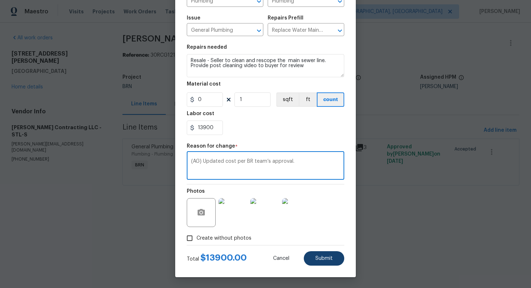
type textarea "(AG) Updated cost per BR team’s approval."
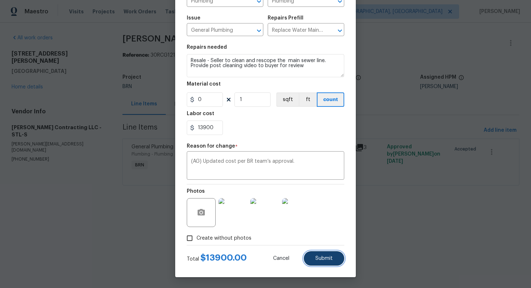
click at [321, 255] on button "Submit" at bounding box center [324, 258] width 40 height 14
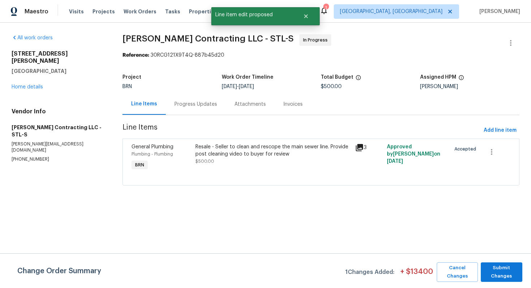
scroll to position [0, 0]
click at [497, 270] on span "Submit Changes" at bounding box center [501, 272] width 34 height 17
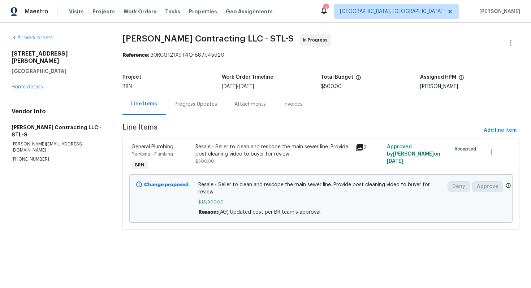
click at [183, 107] on div "Progress Updates" at bounding box center [195, 104] width 43 height 7
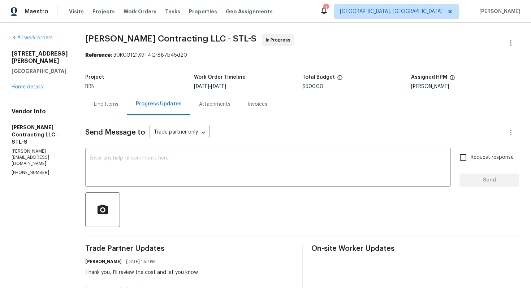
click at [118, 110] on div "Line Items" at bounding box center [106, 104] width 42 height 21
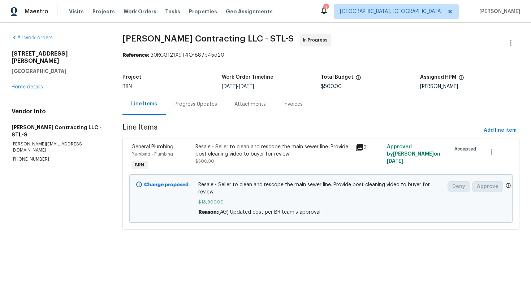
click at [201, 106] on div "Progress Updates" at bounding box center [195, 104] width 43 height 7
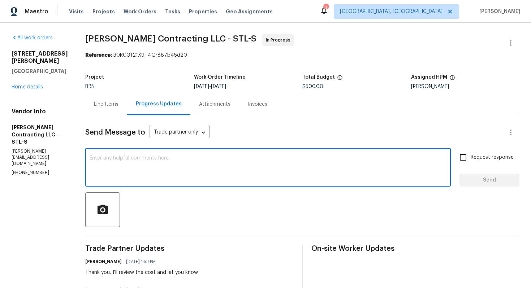
click at [196, 172] on textarea at bounding box center [268, 168] width 357 height 25
click at [230, 157] on textarea "The cost has been approved, please go ahead and have" at bounding box center [268, 168] width 357 height 25
type textarea "The cost has been approved, please go ahead and have the work scheduled."
click at [463, 159] on input "Request response" at bounding box center [462, 157] width 15 height 15
checkbox input "true"
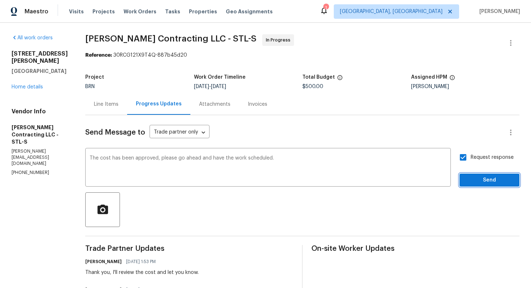
click at [473, 185] on span "Send" at bounding box center [489, 180] width 48 height 9
